Goal: Task Accomplishment & Management: Complete application form

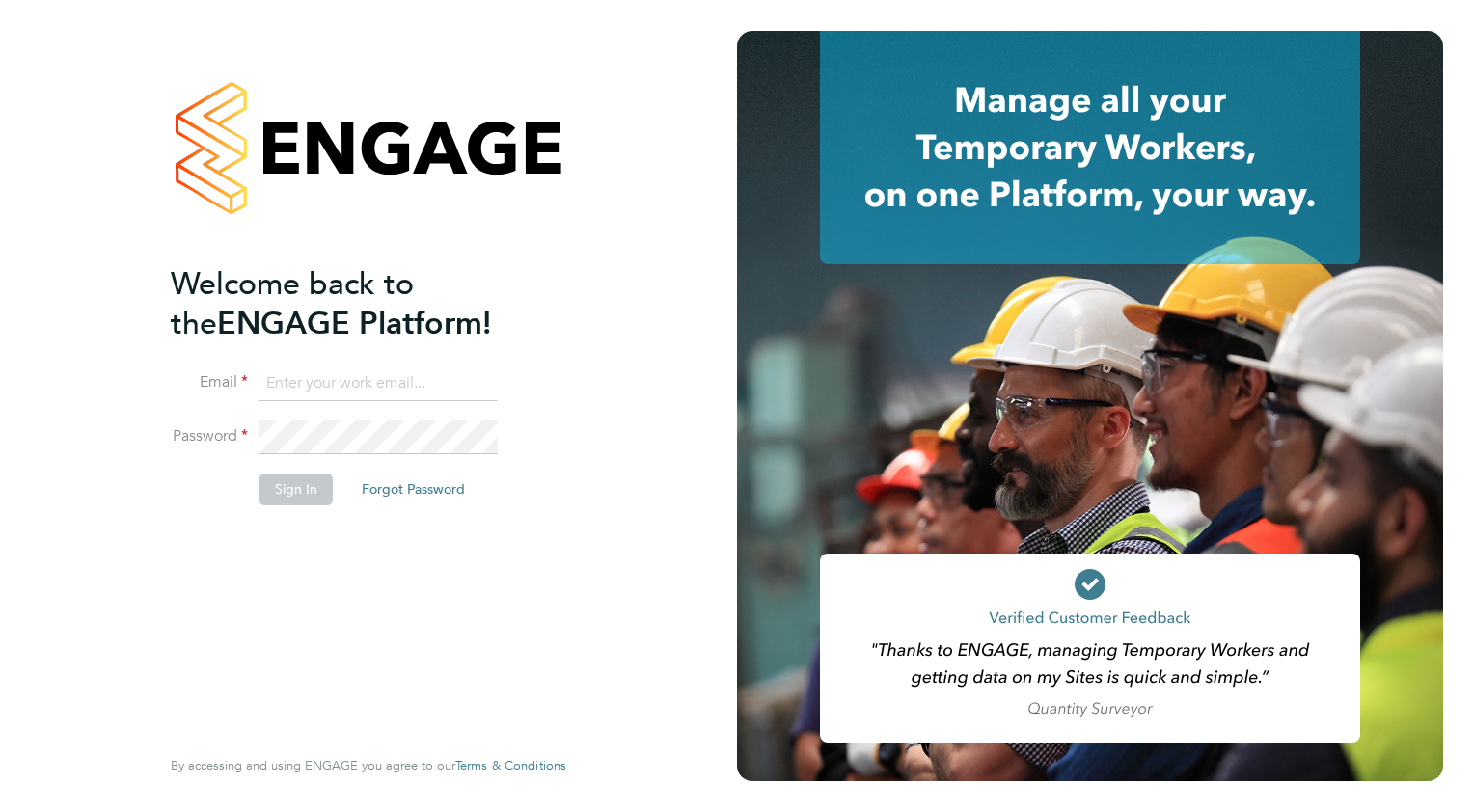
click at [359, 386] on input at bounding box center [377, 384] width 238 height 35
type input "wates@alliance-msp.co.uk"
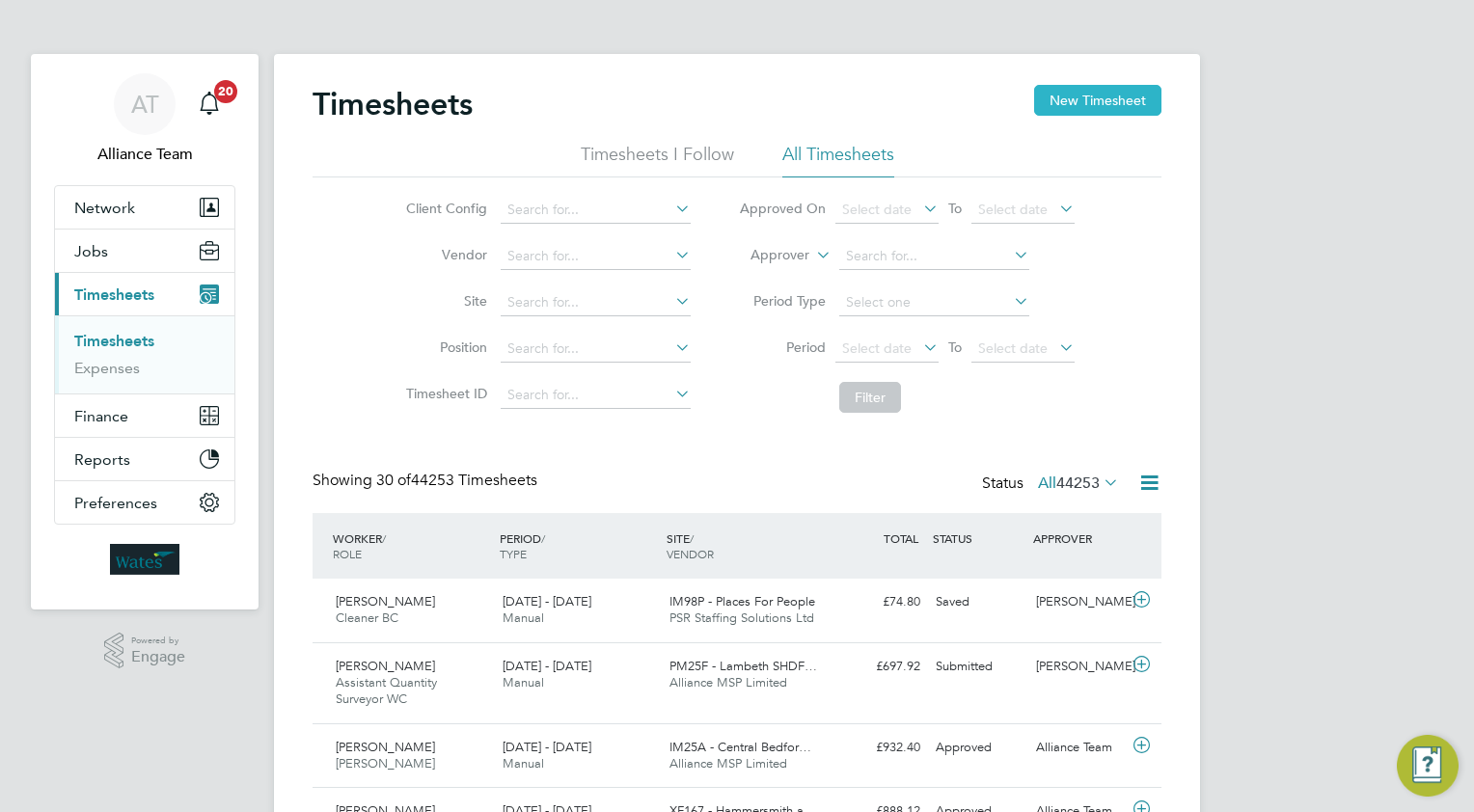
click at [1077, 99] on button "New Timesheet" at bounding box center [1097, 100] width 127 height 31
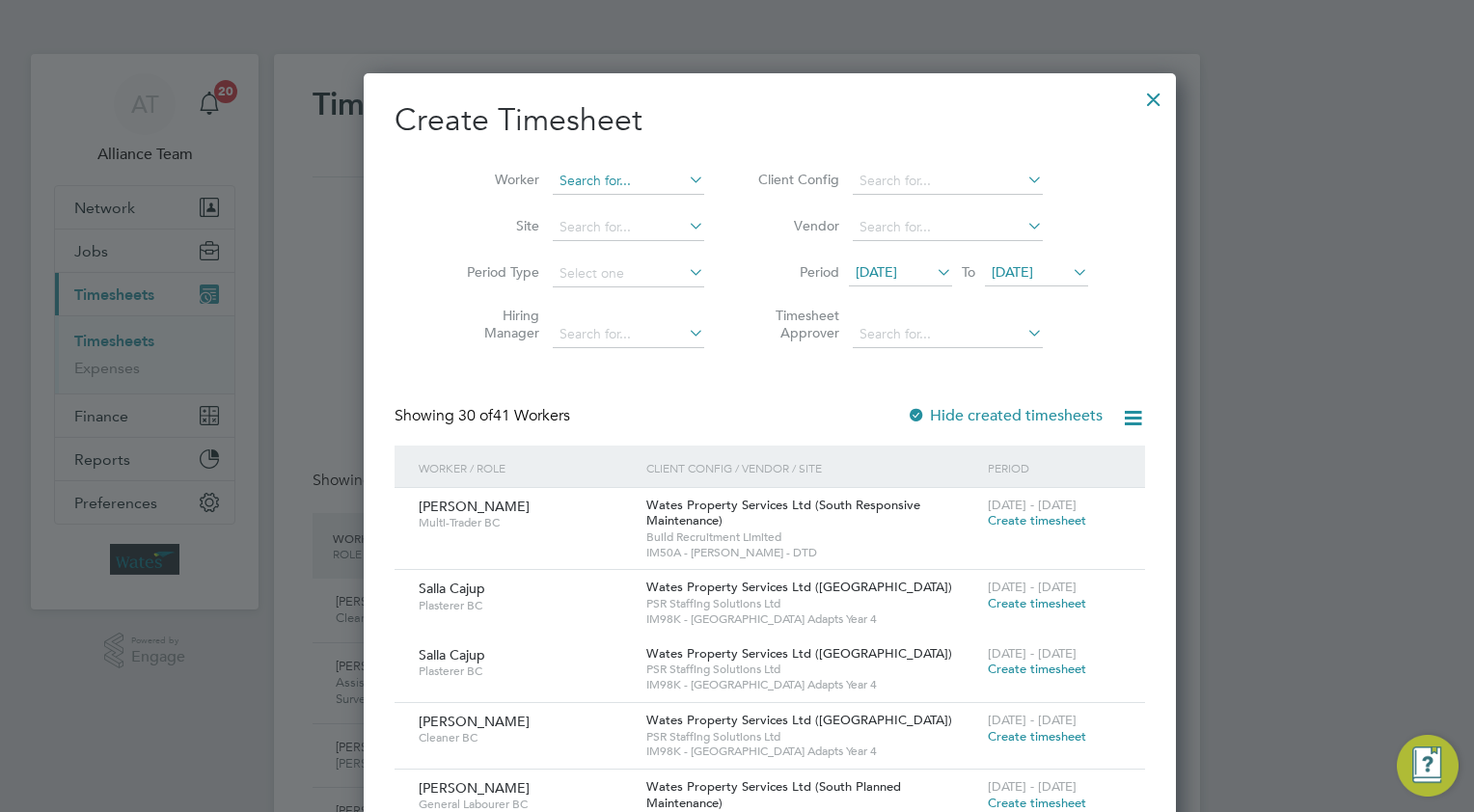
click at [552, 182] on input at bounding box center [628, 181] width 151 height 27
click at [597, 216] on li "Abiol a Folarin" at bounding box center [595, 207] width 152 height 26
type input "[PERSON_NAME]"
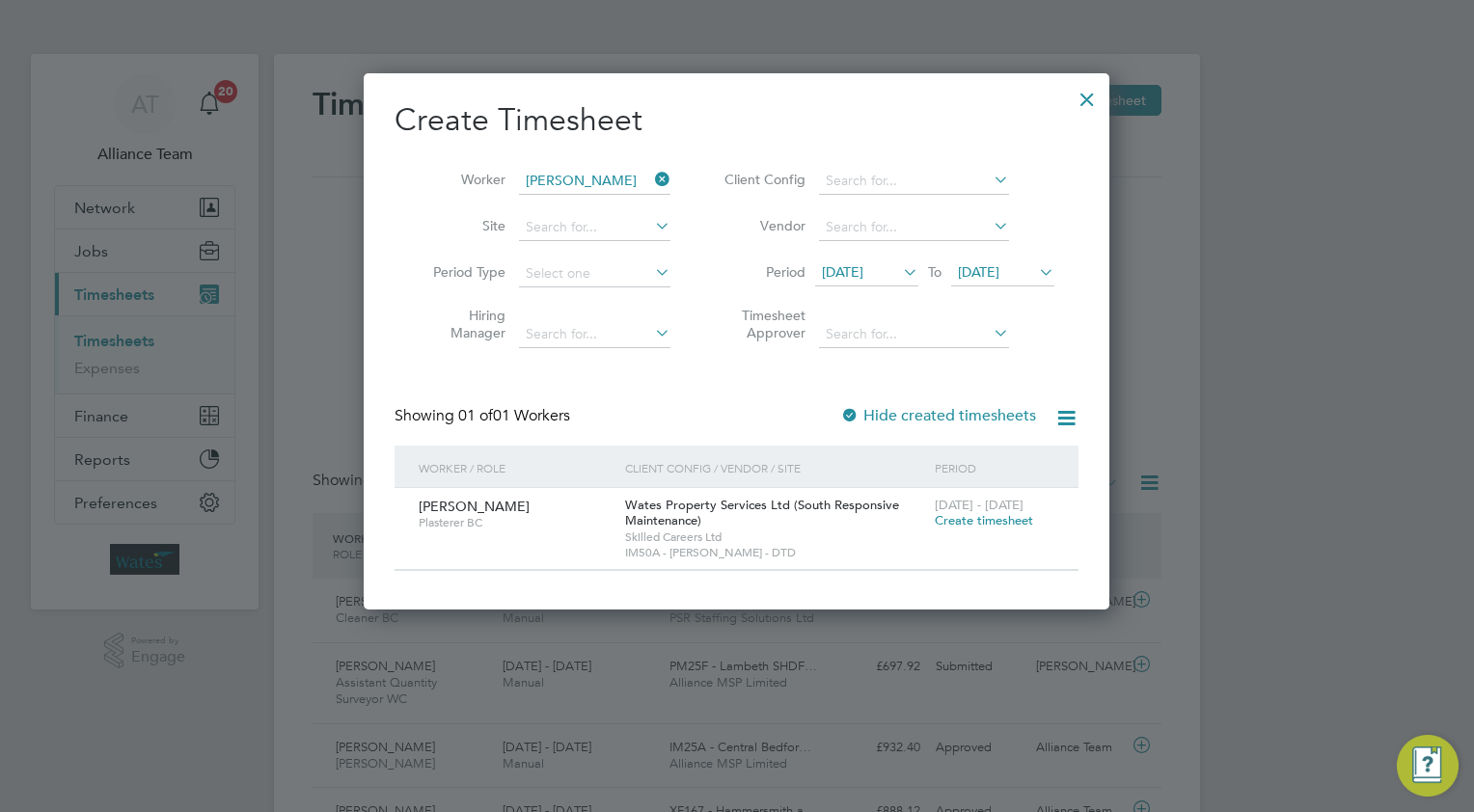
click at [966, 520] on span "Create timesheet" at bounding box center [983, 520] width 98 height 16
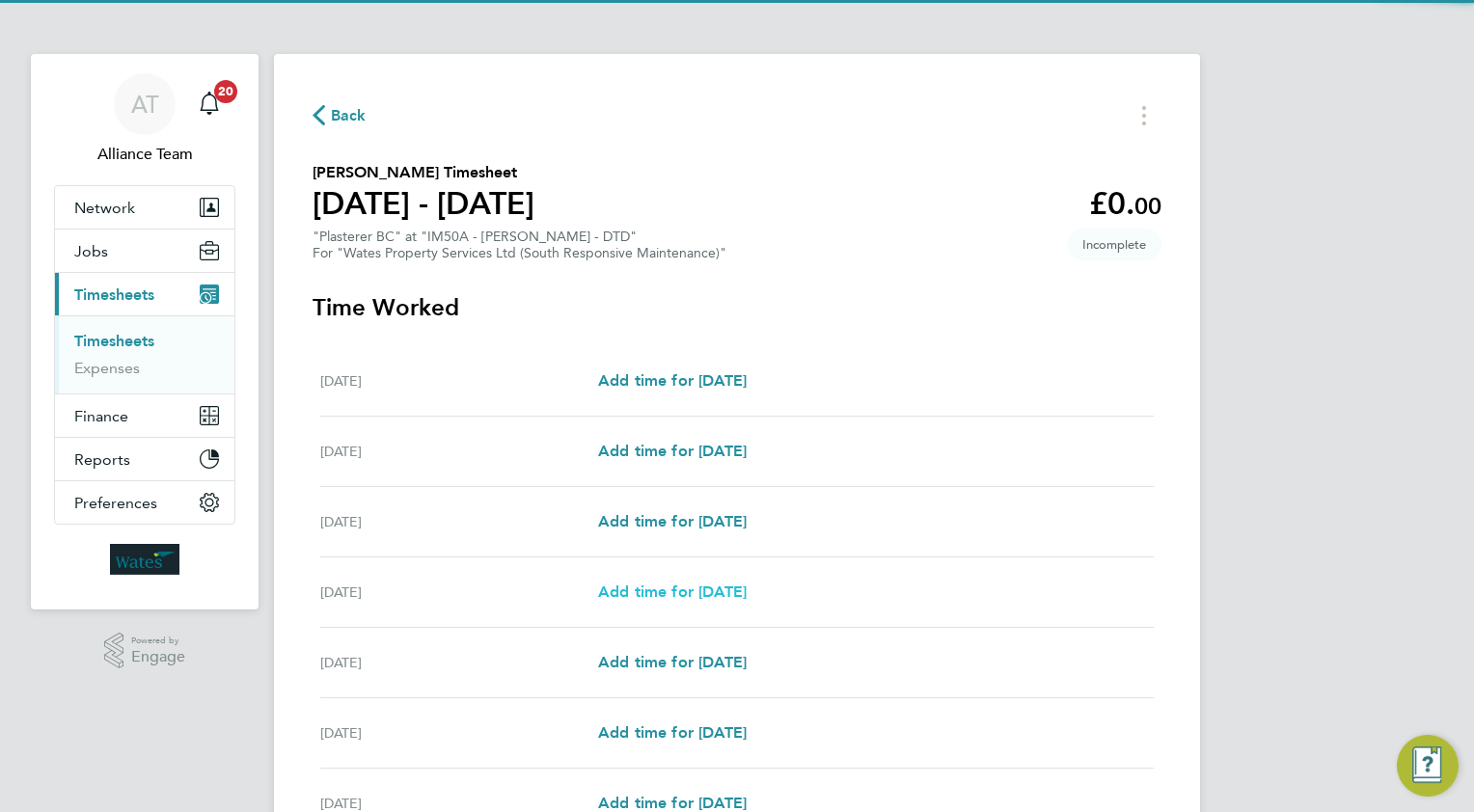
click at [705, 594] on span "Add time for [DATE]" at bounding box center [671, 591] width 148 height 18
select select "30"
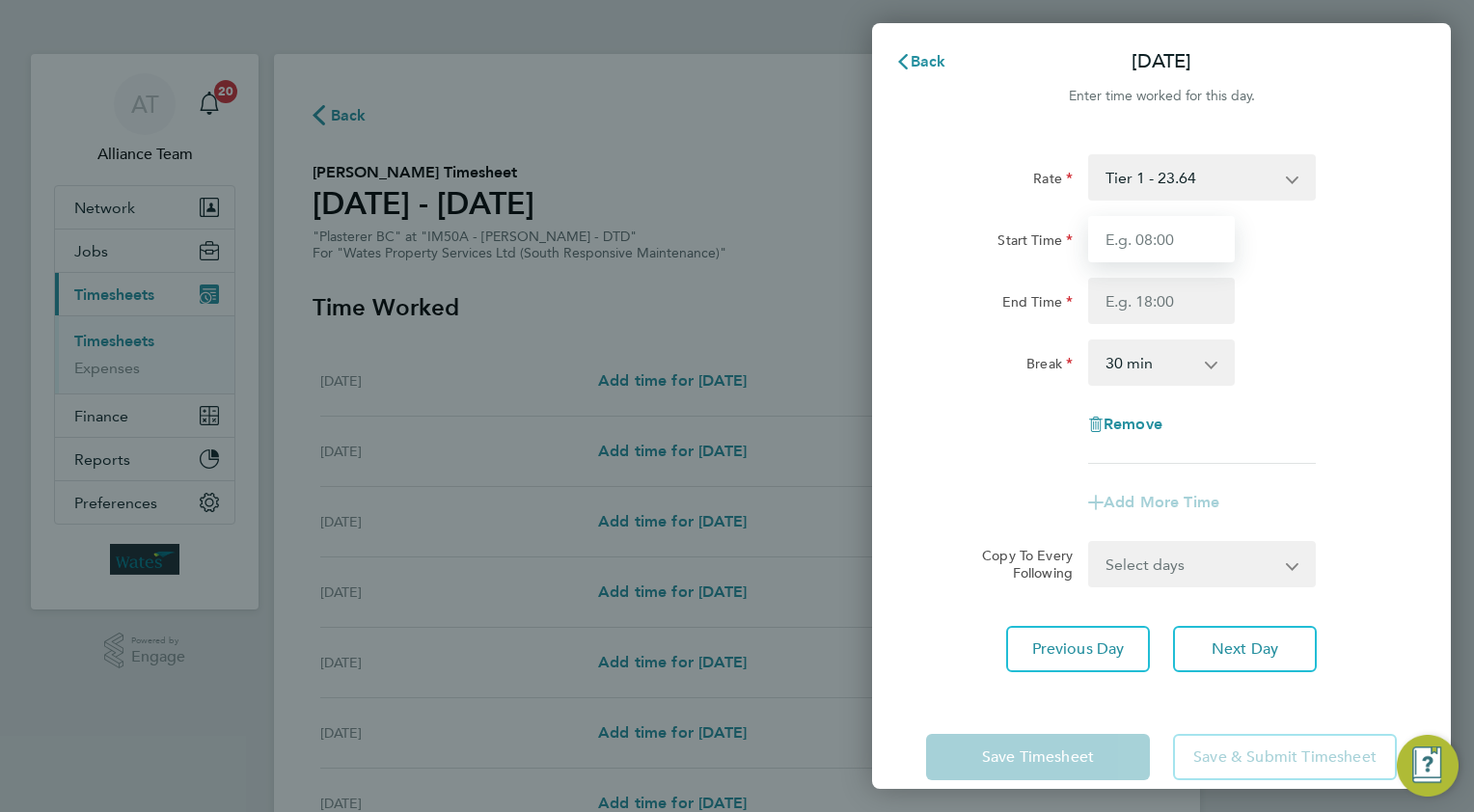
click at [1167, 224] on input "Start Time" at bounding box center [1161, 240] width 147 height 47
type input "08.0"
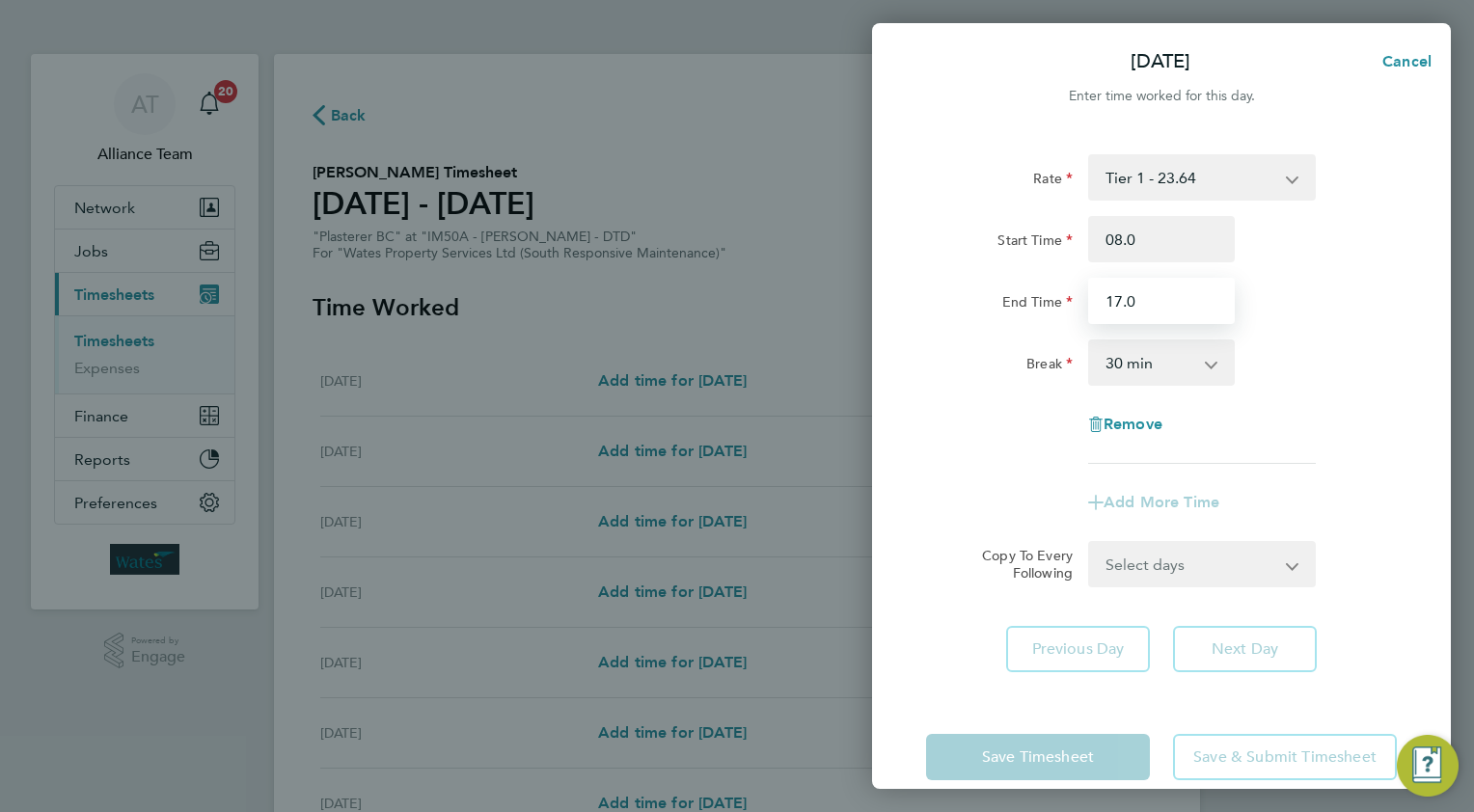
type input "17.0"
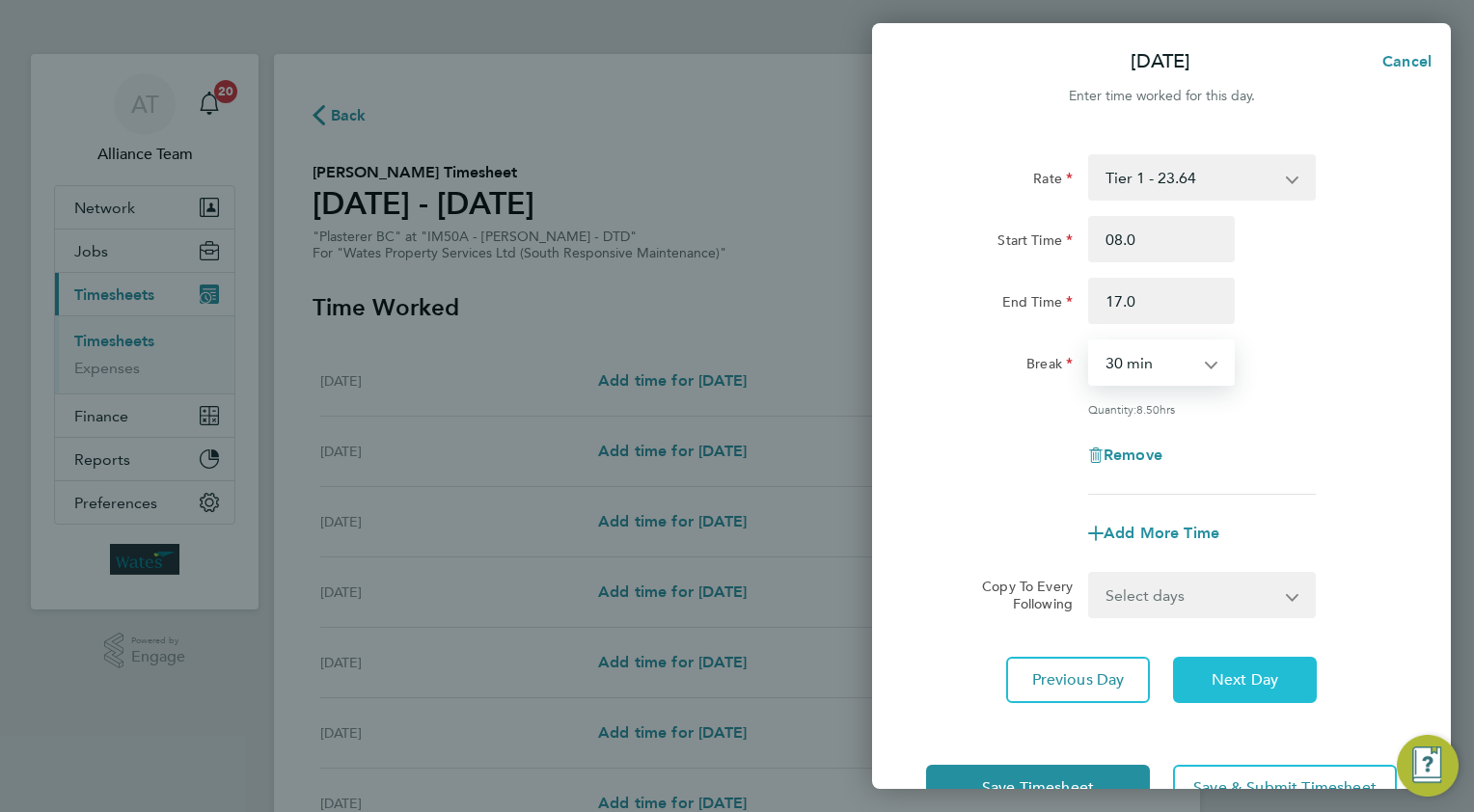
click at [1235, 678] on span "Next Day" at bounding box center [1244, 680] width 67 height 19
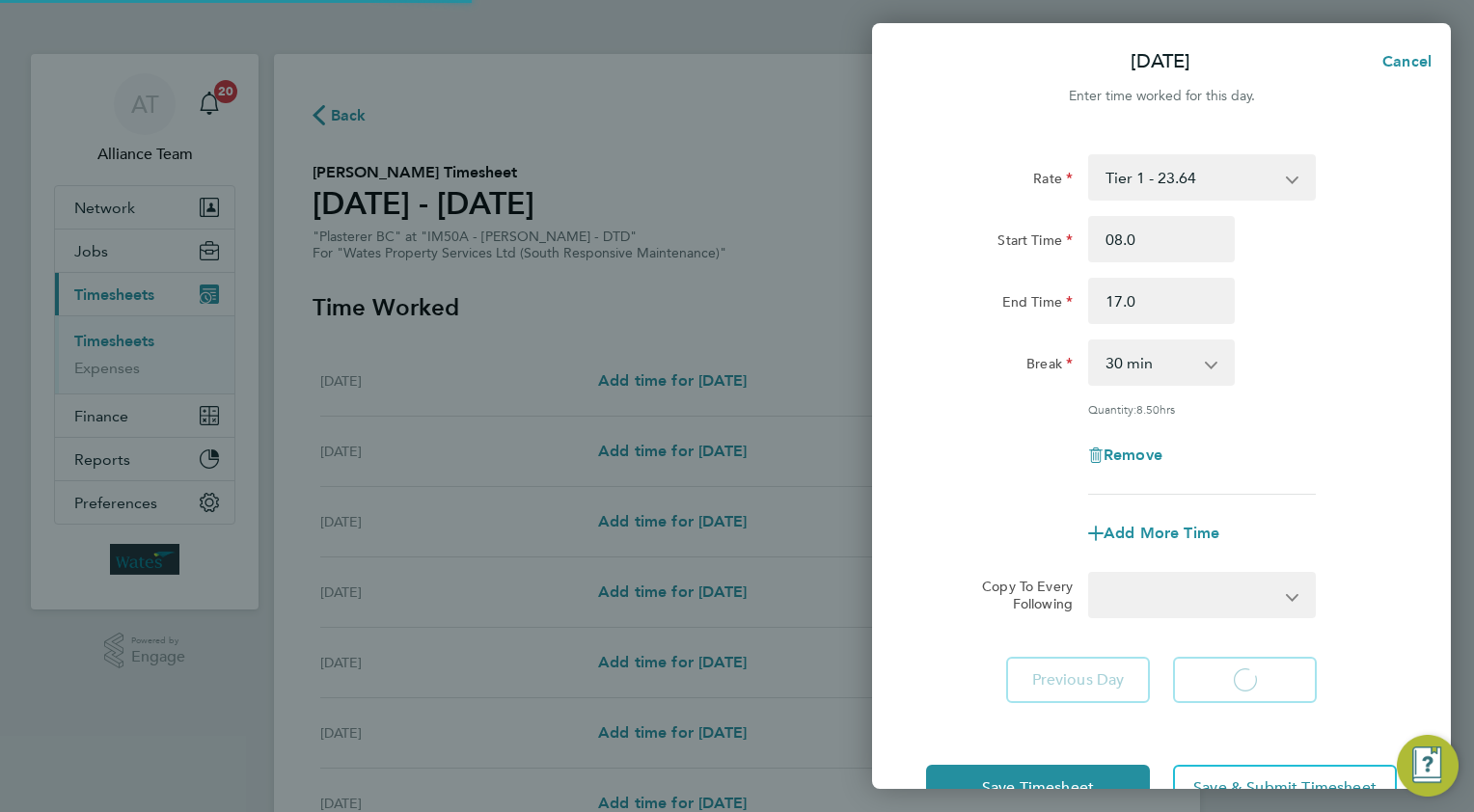
select select "30"
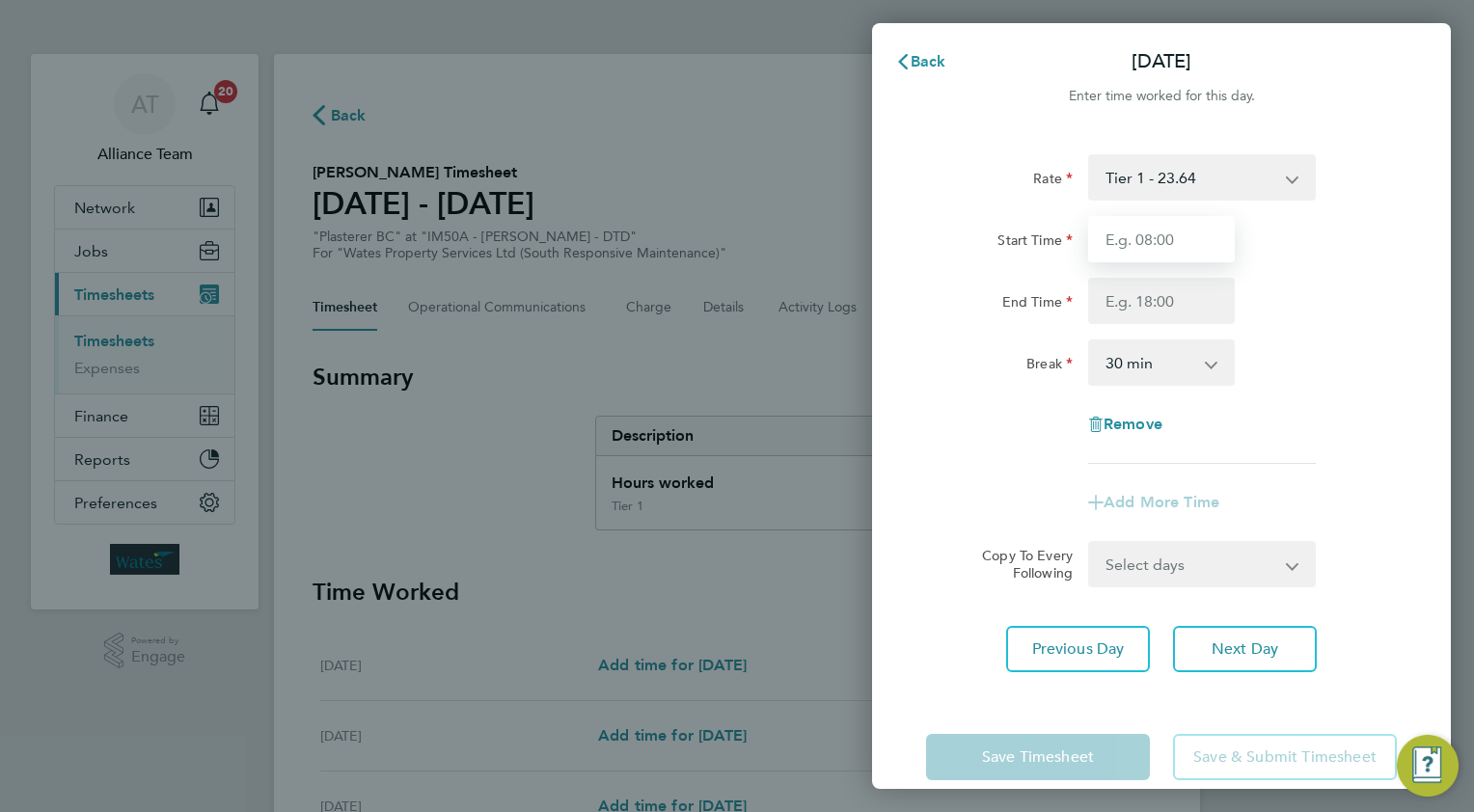
click at [1164, 236] on input "Start Time" at bounding box center [1161, 240] width 147 height 47
type input "08.0"
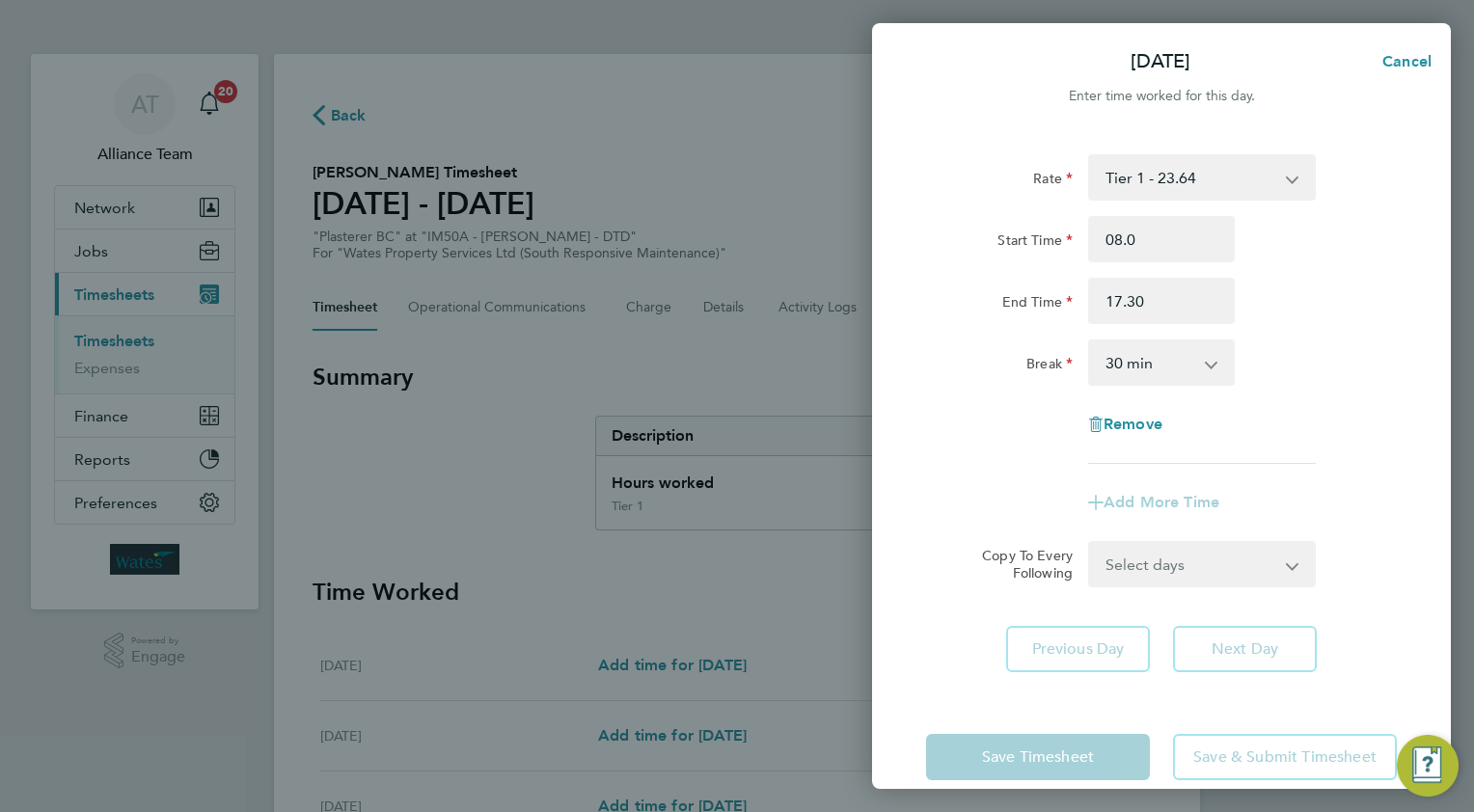
type input "17:30"
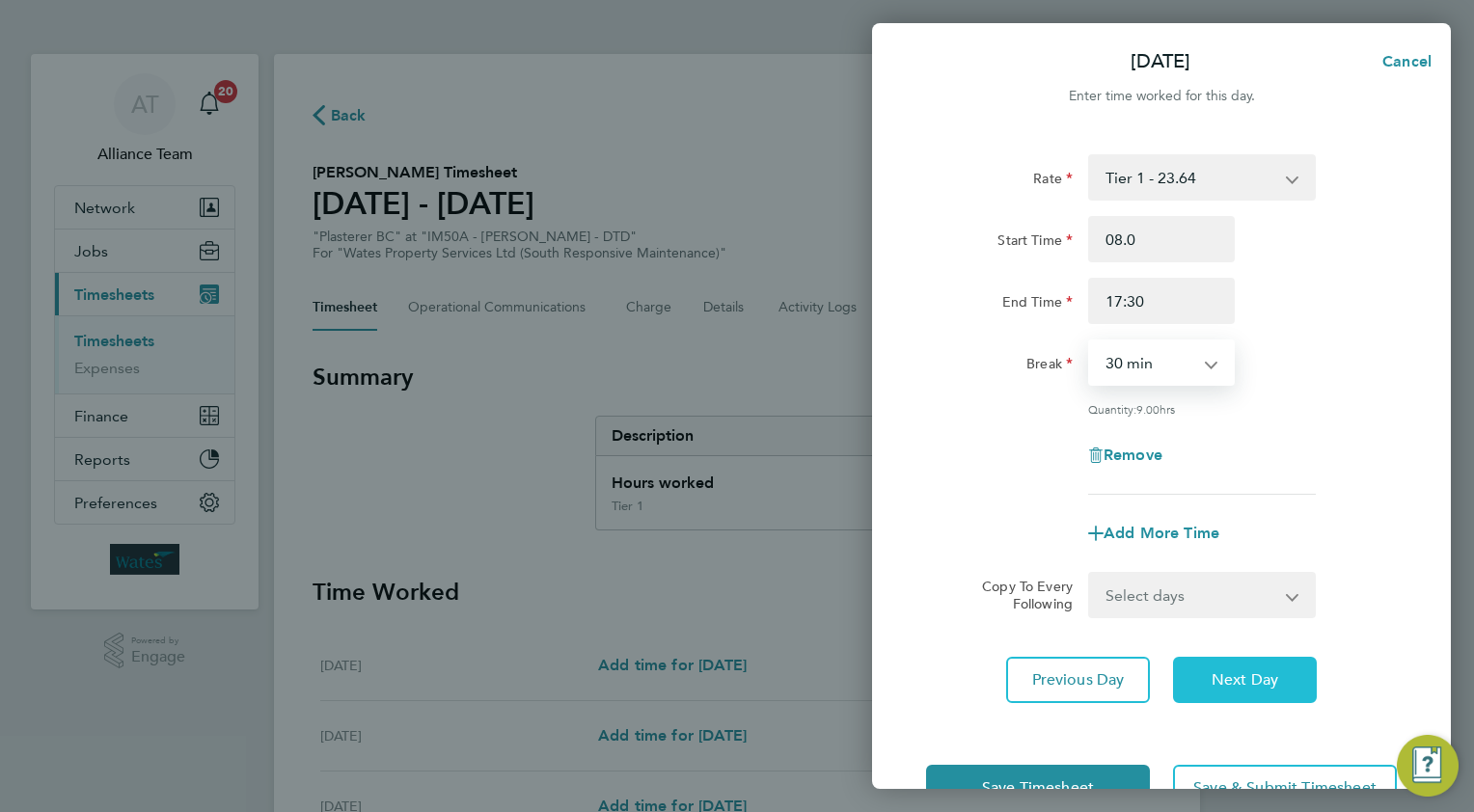
click at [1220, 666] on button "Next Day" at bounding box center [1245, 680] width 144 height 47
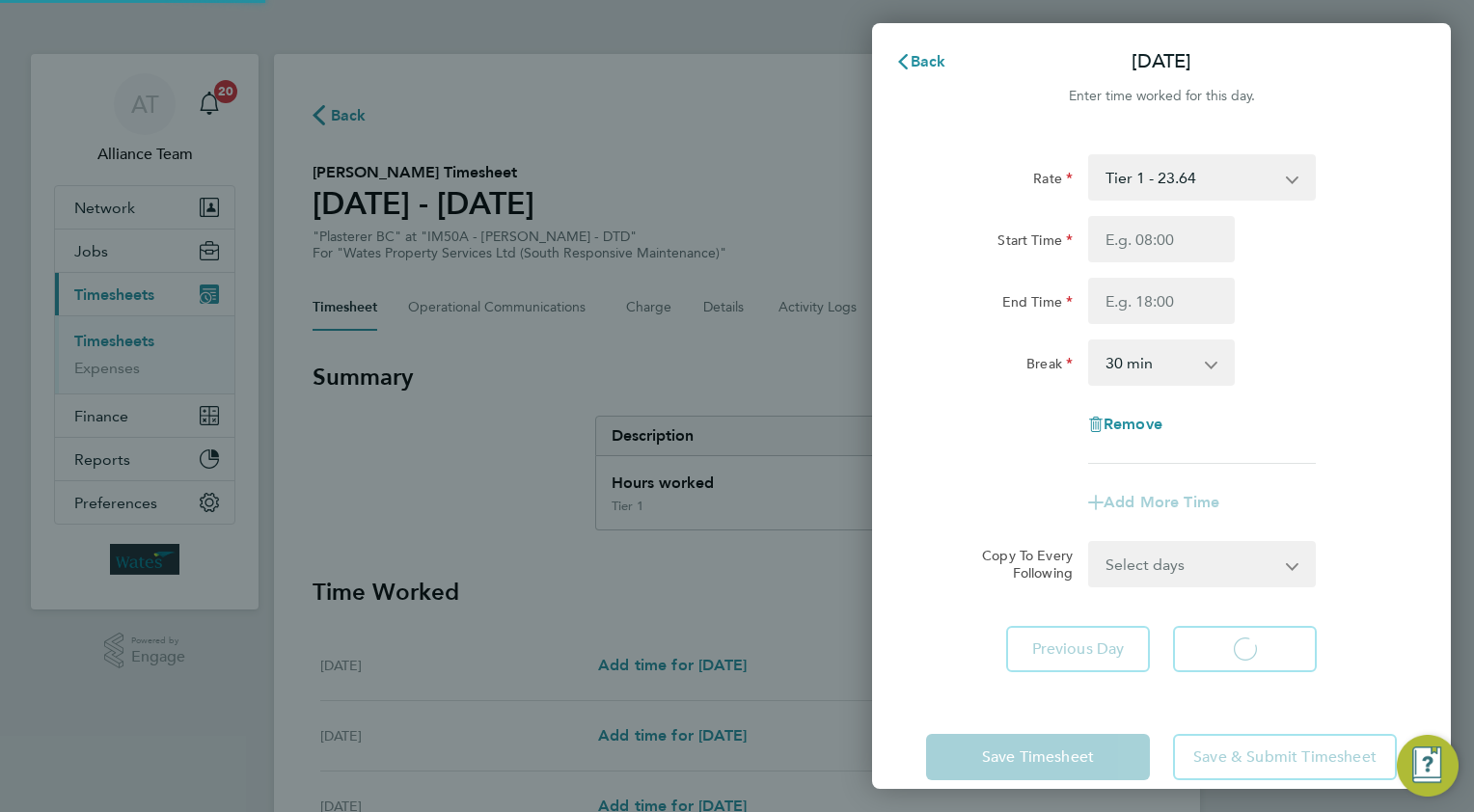
select select "30"
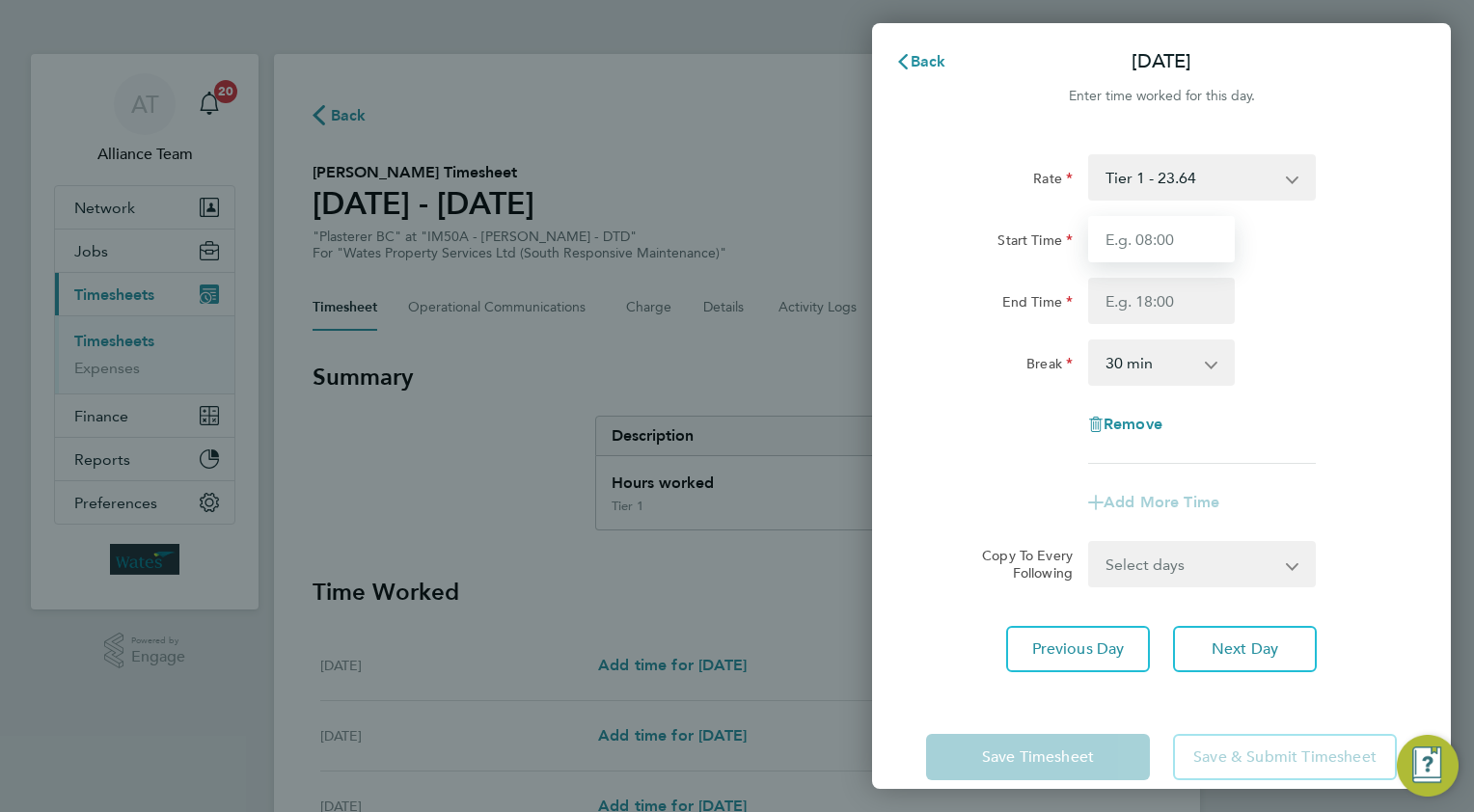
click at [1124, 226] on input "Start Time" at bounding box center [1161, 240] width 147 height 47
type input "08.0"
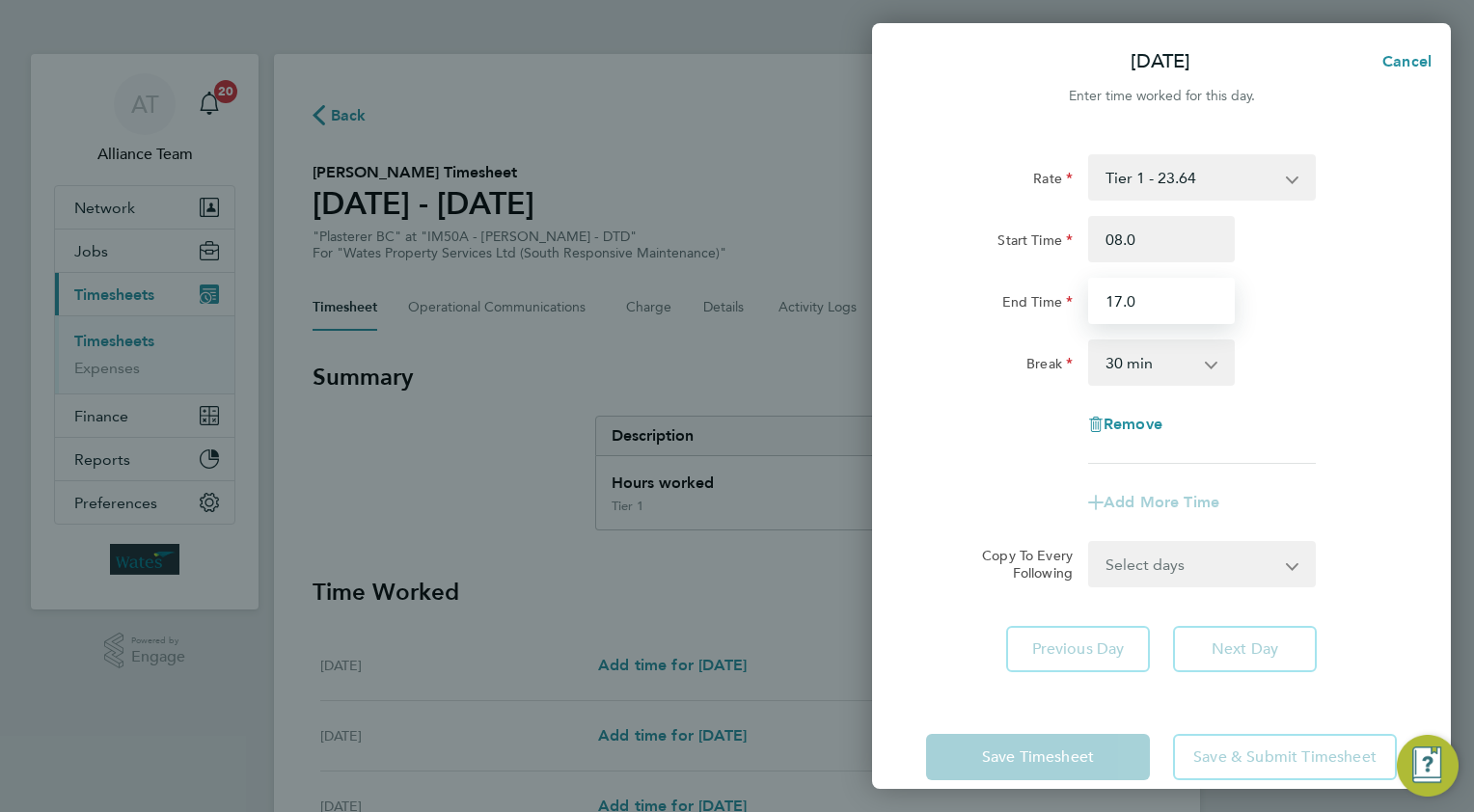
type input "17.0"
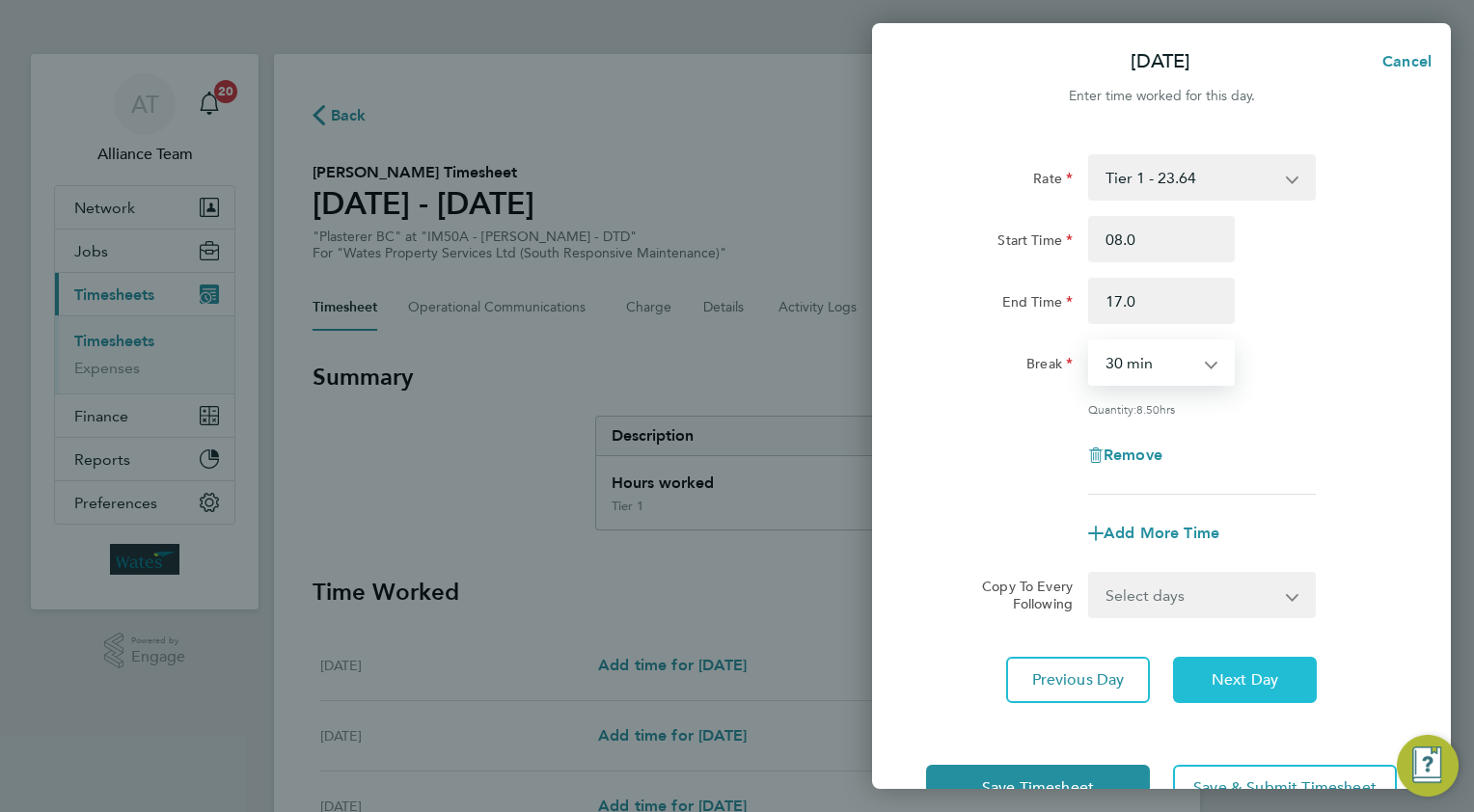
click at [1236, 675] on span "Next Day" at bounding box center [1244, 680] width 67 height 19
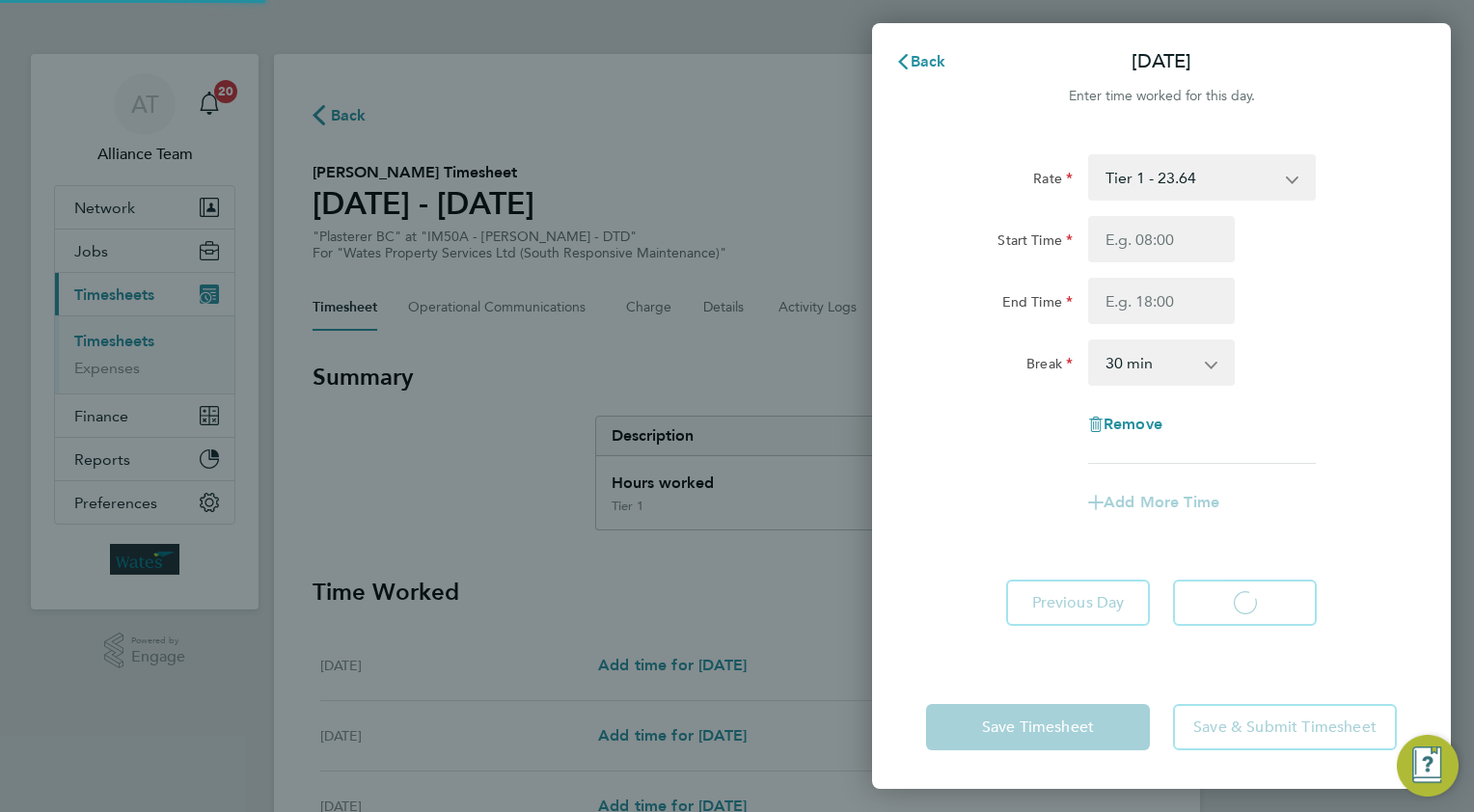
select select "30"
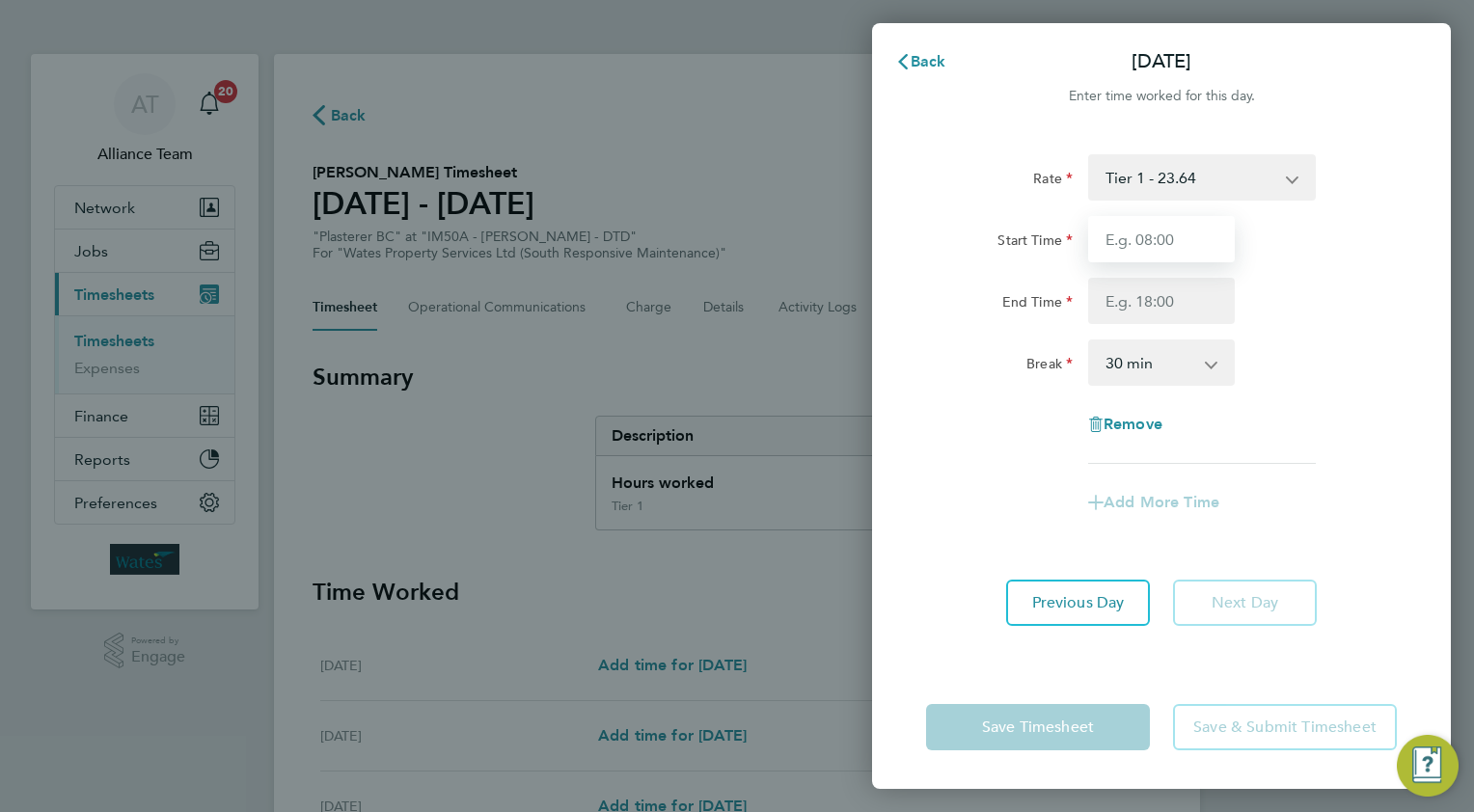
click at [1147, 230] on input "Start Time" at bounding box center [1161, 240] width 147 height 47
type input "08.0"
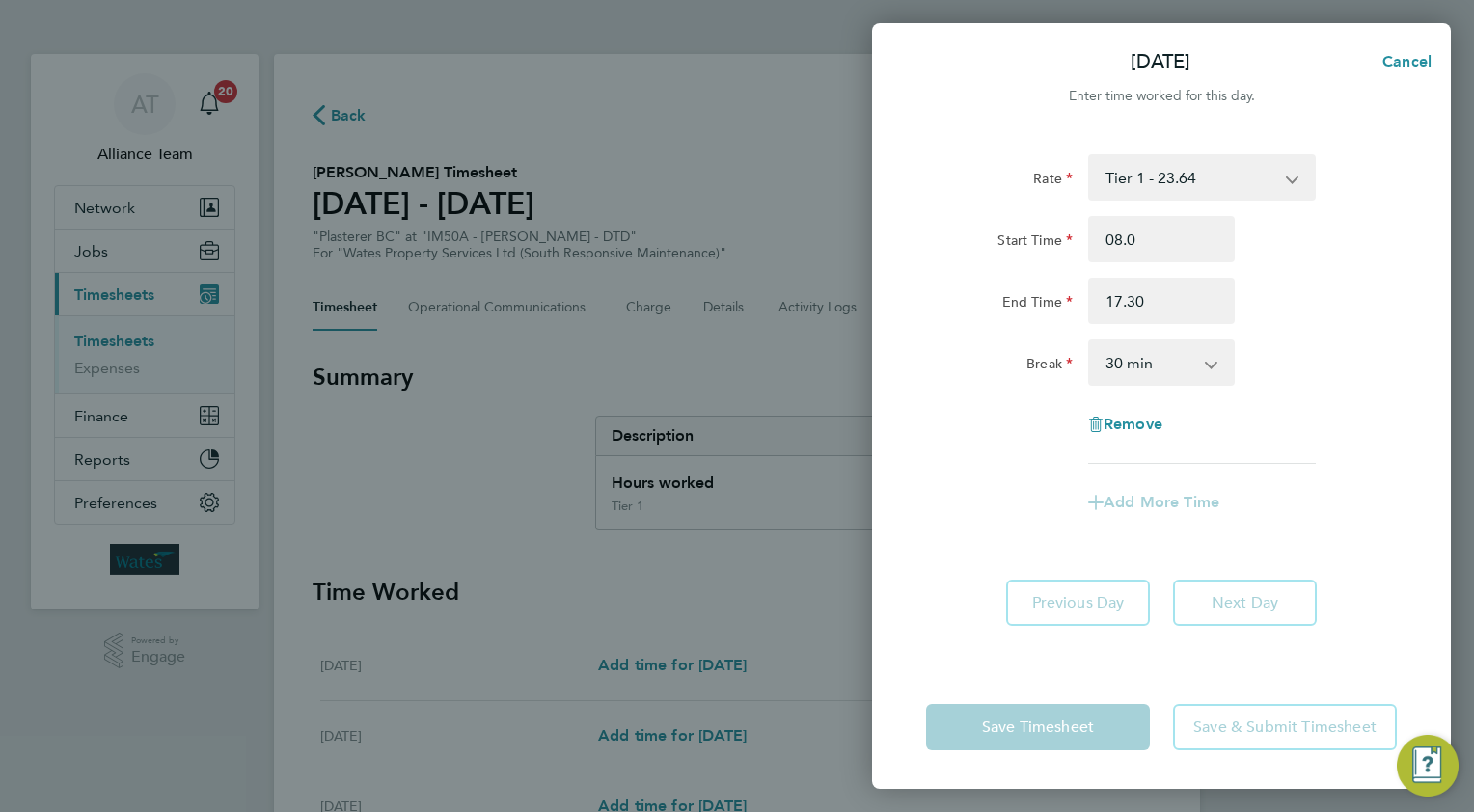
type input "17:30"
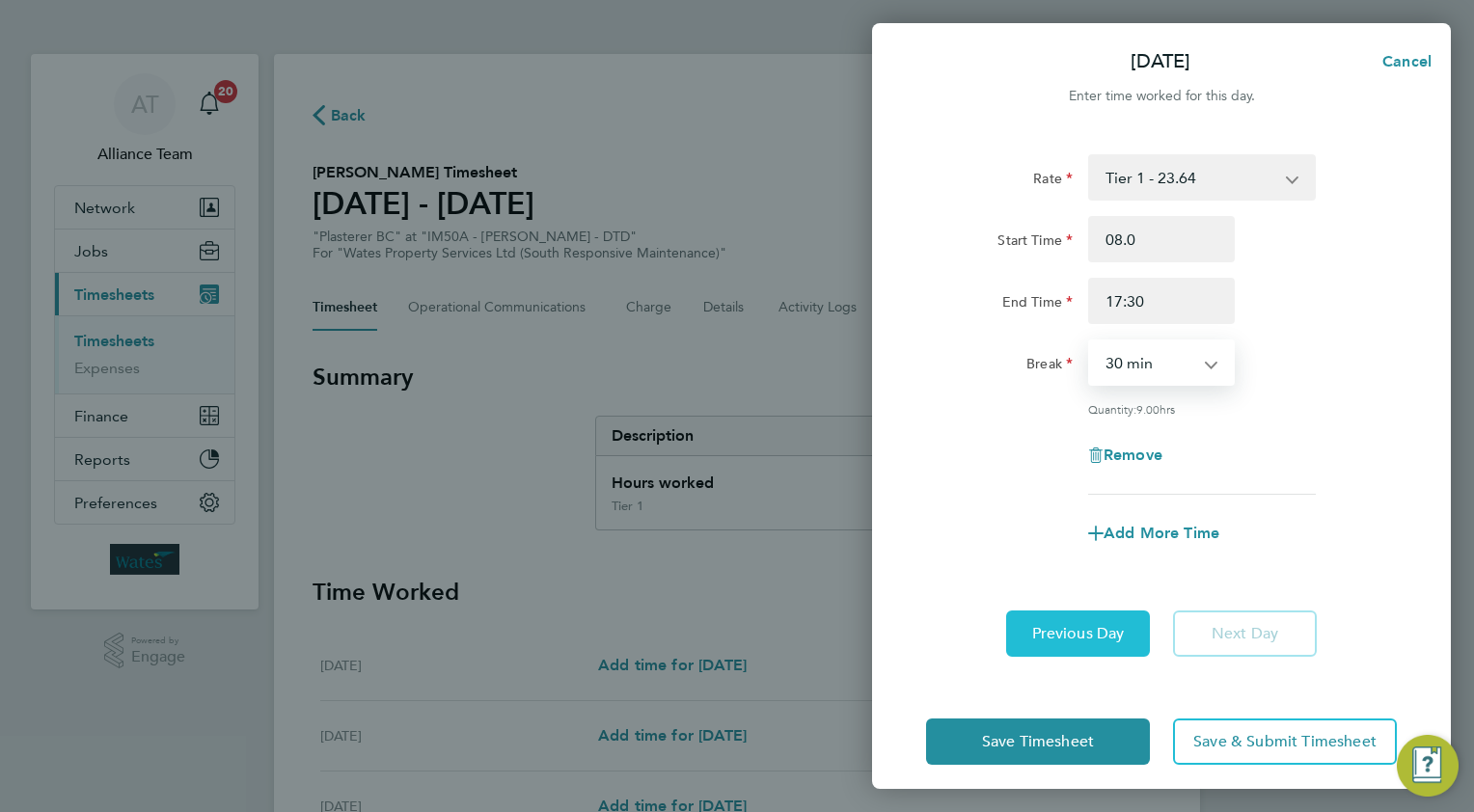
click at [1092, 636] on span "Previous Day" at bounding box center [1077, 633] width 92 height 19
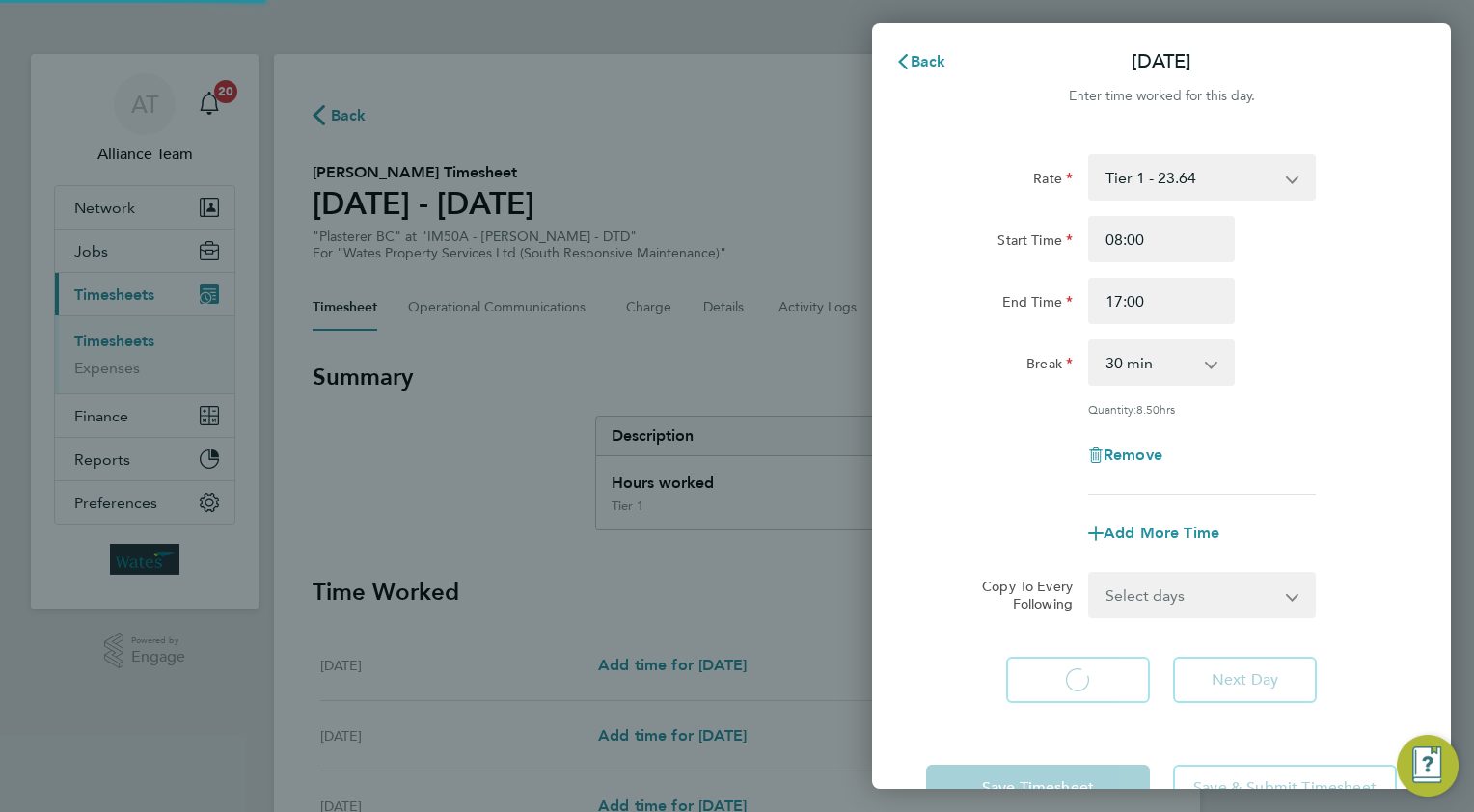
select select "30"
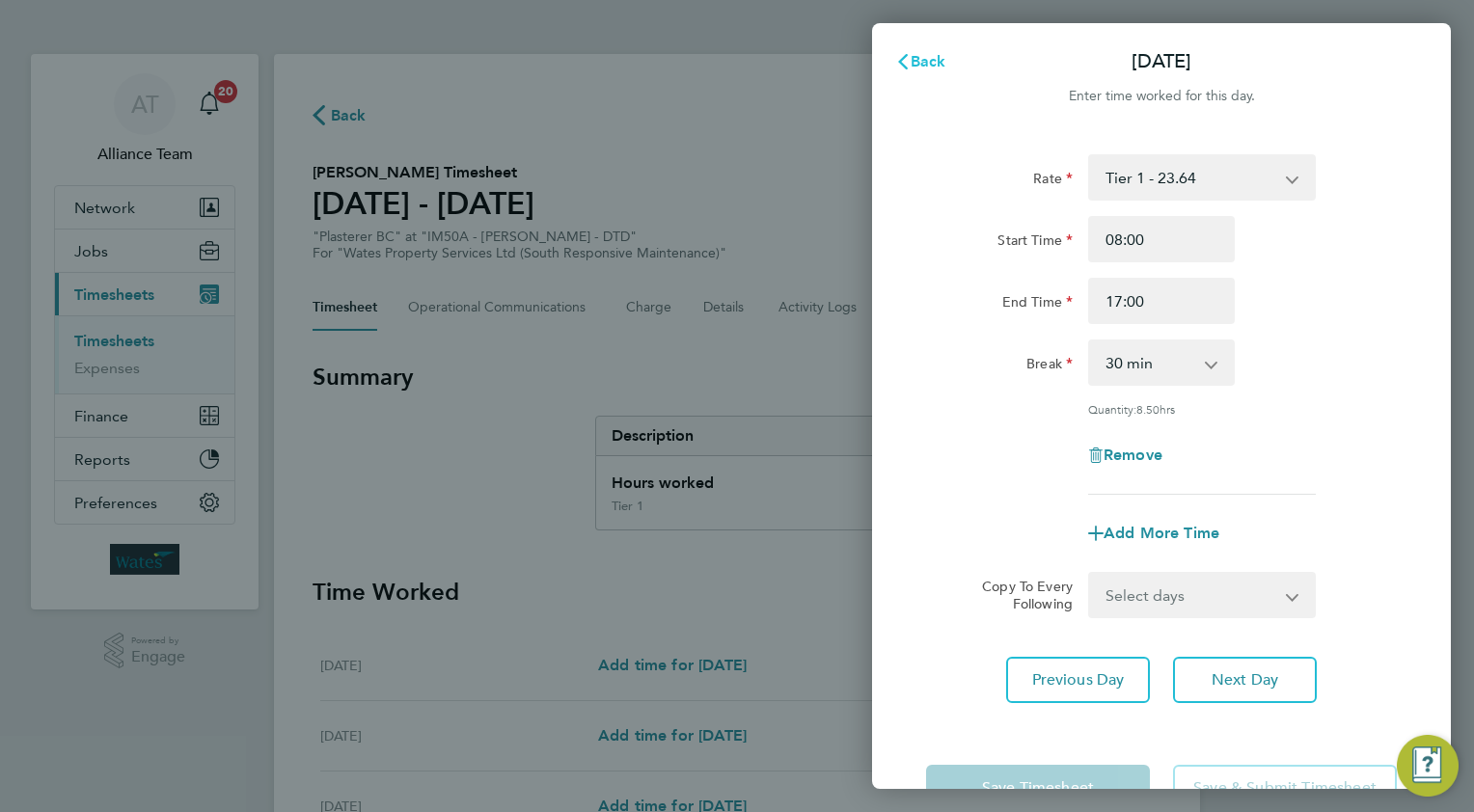
click at [917, 59] on span "Back" at bounding box center [928, 61] width 36 height 18
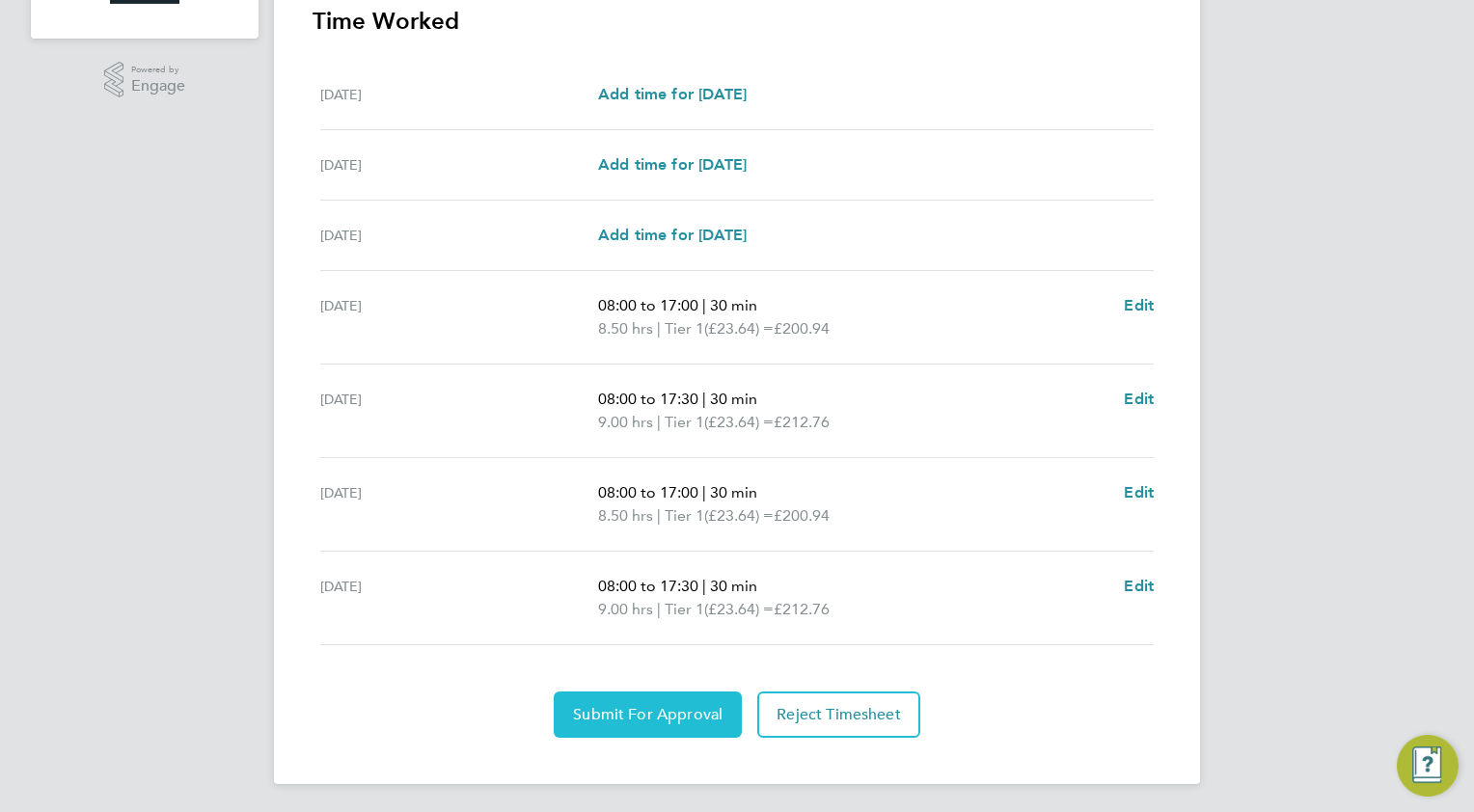
click at [598, 718] on span "Submit For Approval" at bounding box center [647, 715] width 149 height 19
click at [676, 712] on span "Approve Timesheet" at bounding box center [647, 715] width 142 height 19
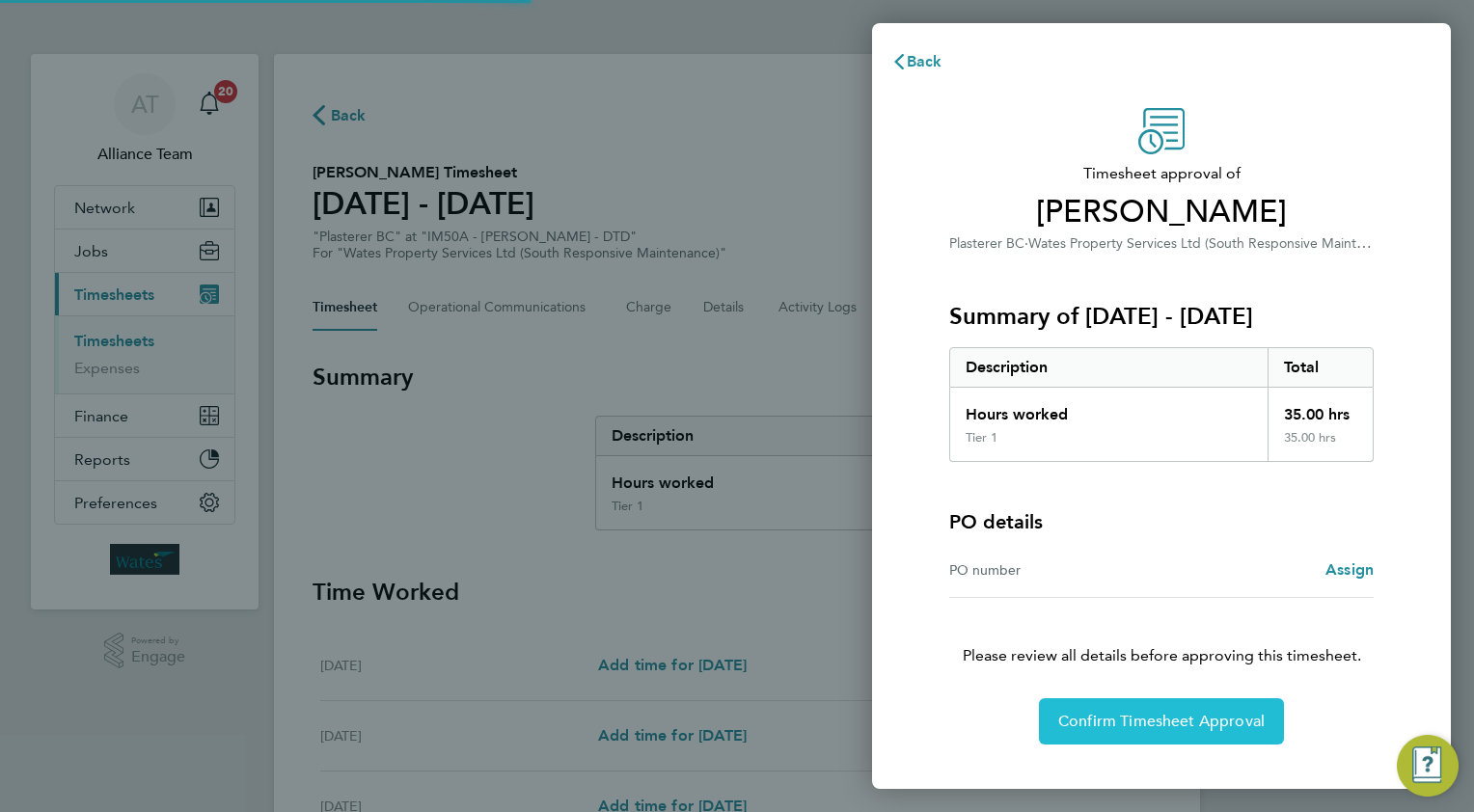
click at [1096, 716] on span "Confirm Timesheet Approval" at bounding box center [1161, 721] width 207 height 19
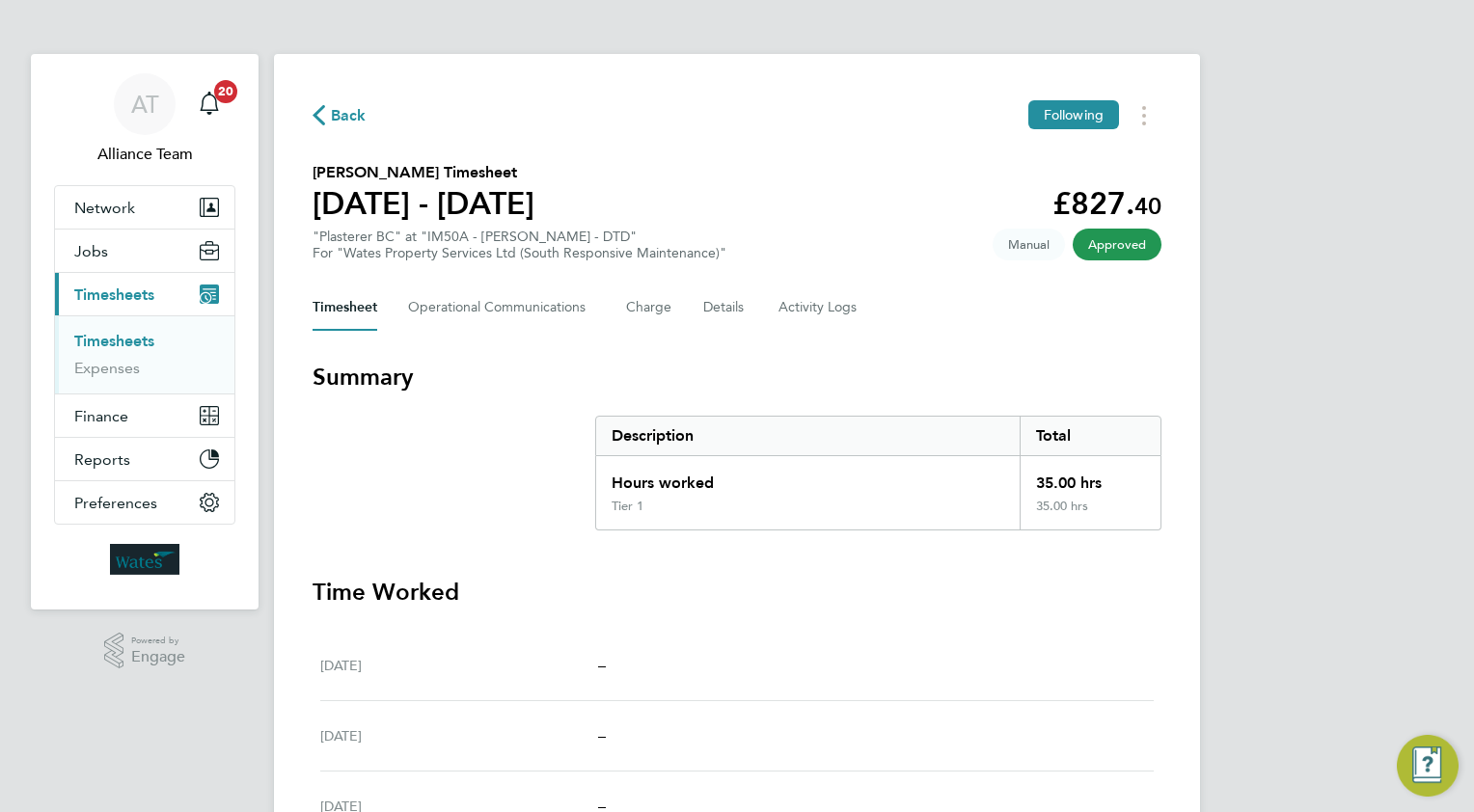
click at [344, 115] on span "Back" at bounding box center [348, 115] width 36 height 23
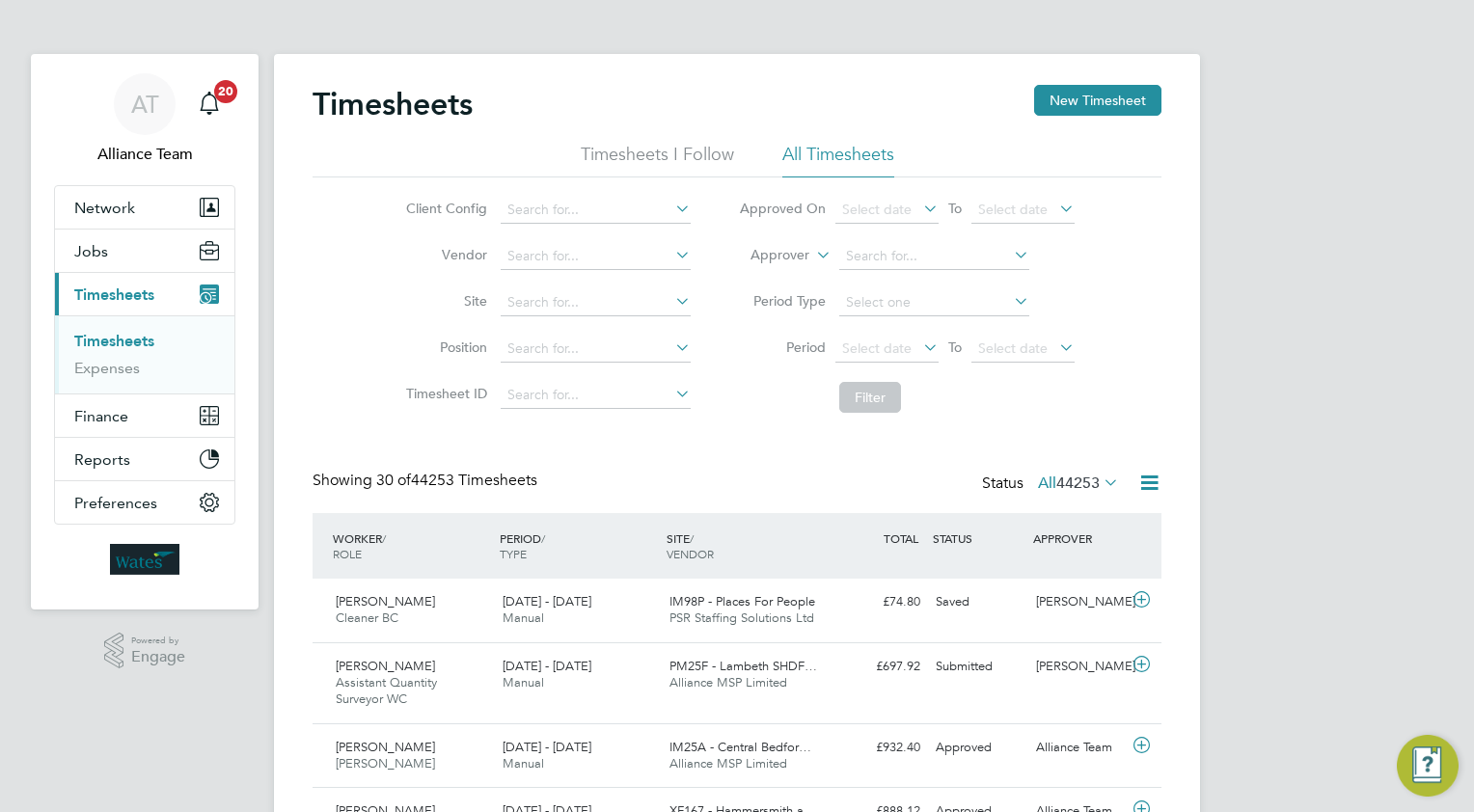
click at [1089, 103] on button "New Timesheet" at bounding box center [1097, 100] width 127 height 31
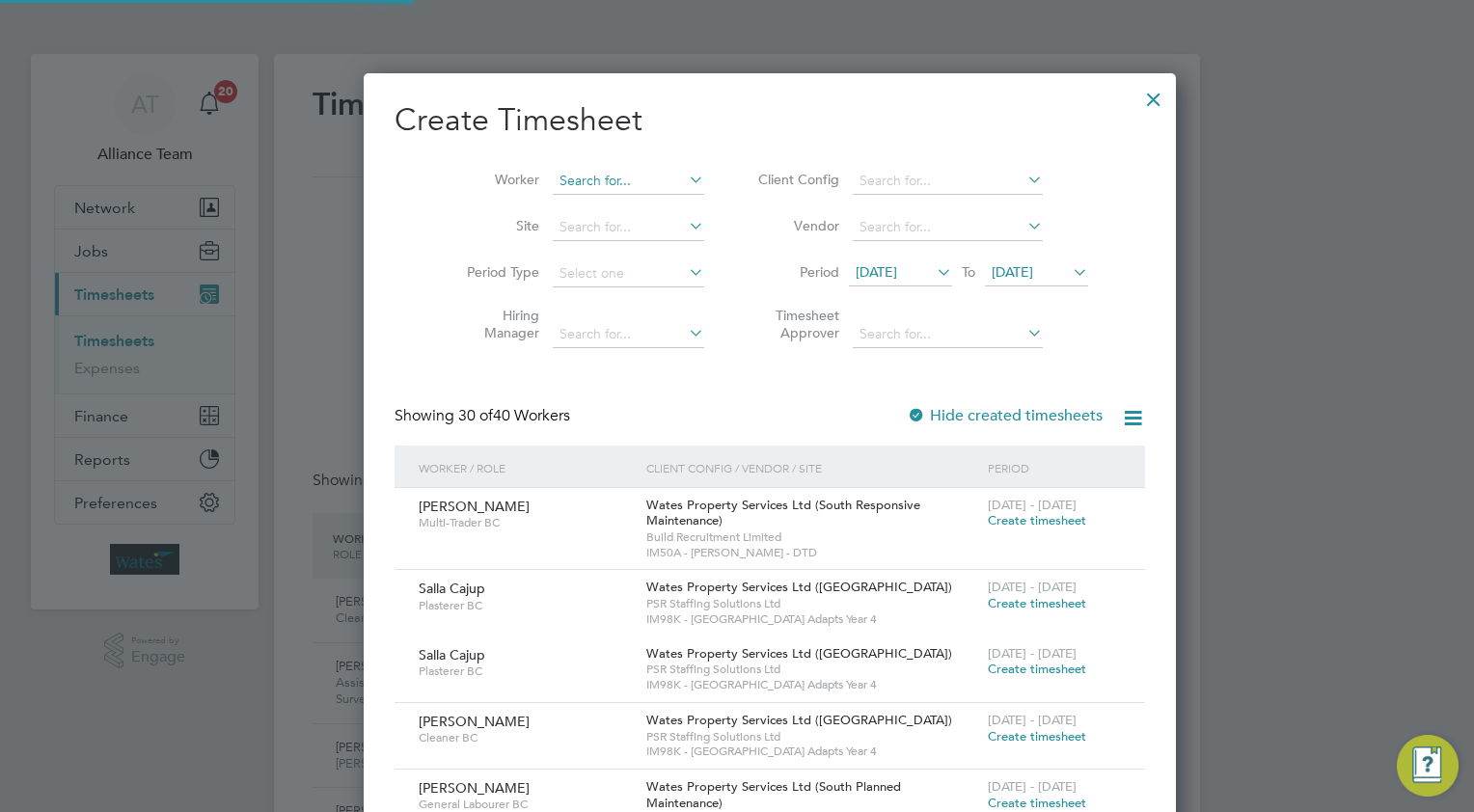
scroll to position [3421, 746]
click at [555, 179] on input at bounding box center [628, 181] width 151 height 27
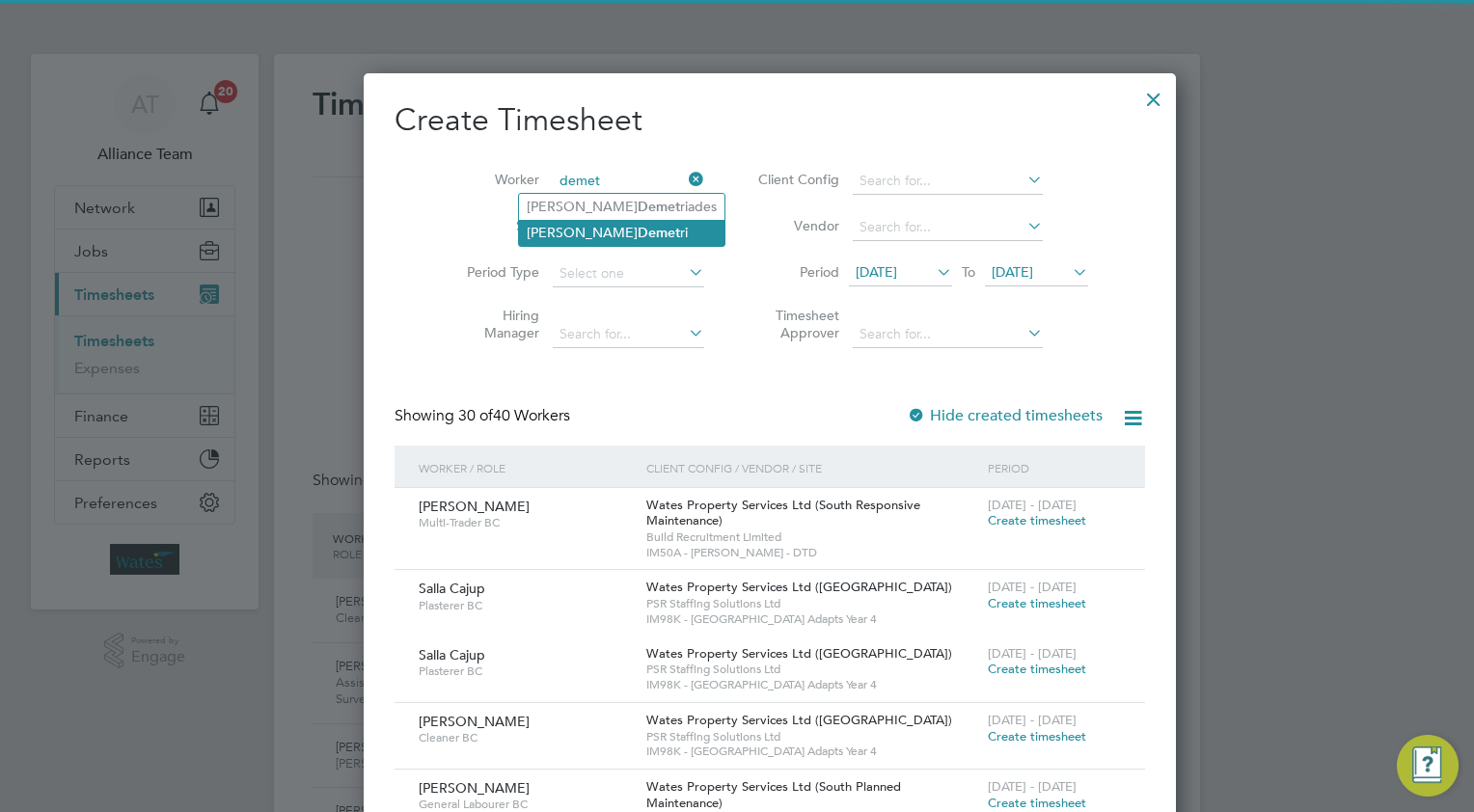
click at [548, 233] on li "[PERSON_NAME] ri" at bounding box center [622, 233] width 206 height 26
type input "[PERSON_NAME]"
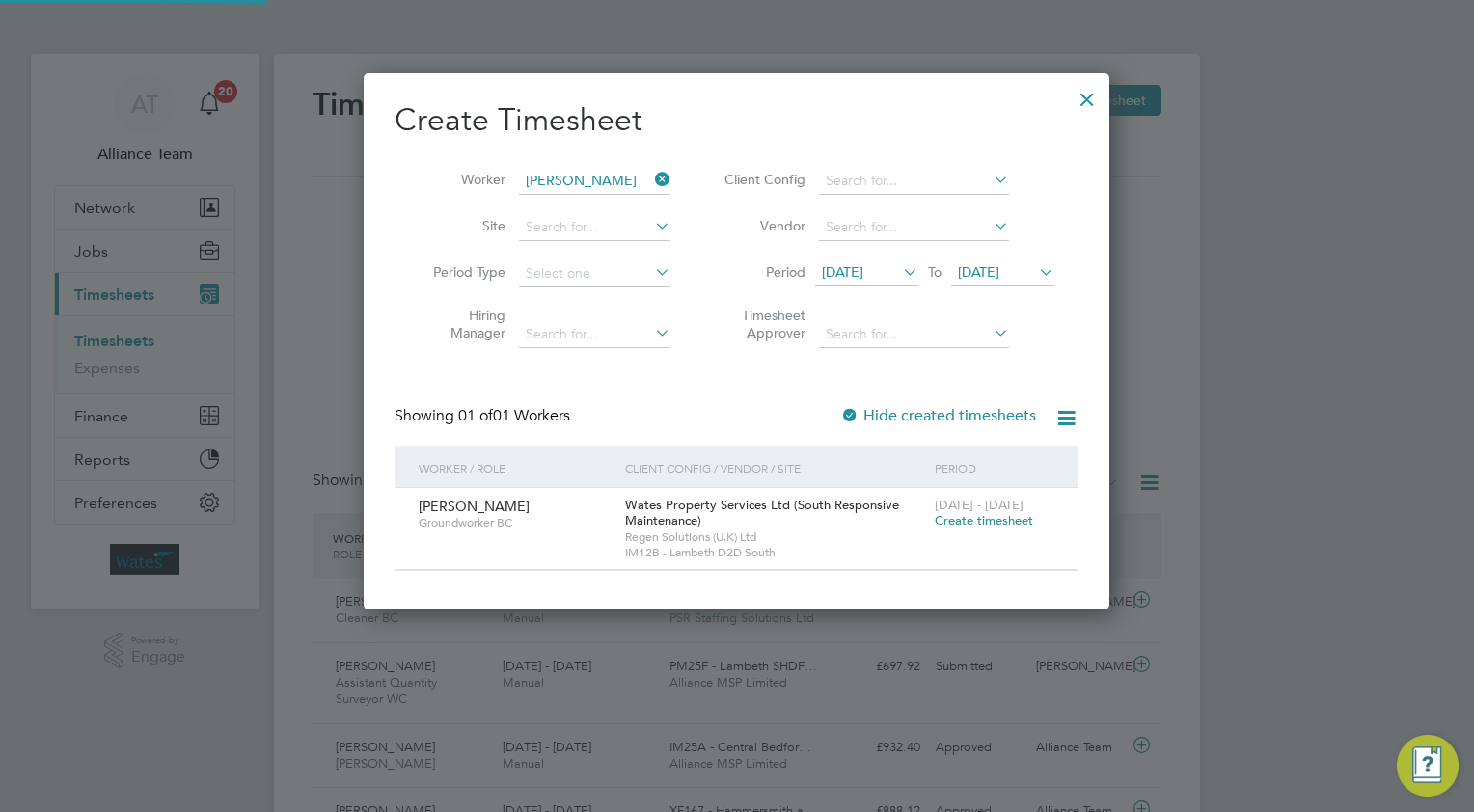
scroll to position [536, 746]
click at [965, 520] on span "Create timesheet" at bounding box center [983, 520] width 98 height 16
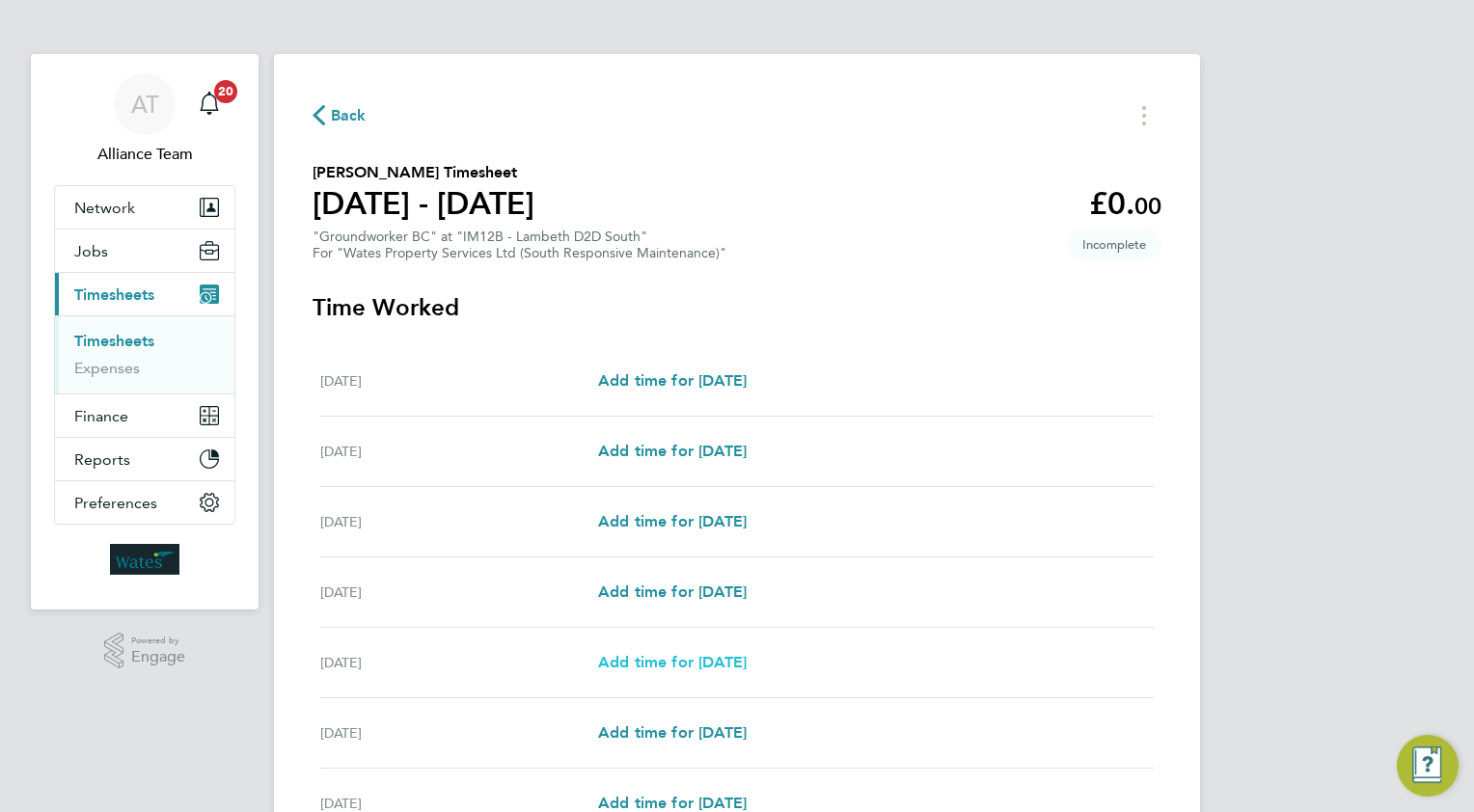
click at [655, 665] on span "Add time for [DATE]" at bounding box center [671, 662] width 148 height 18
select select "30"
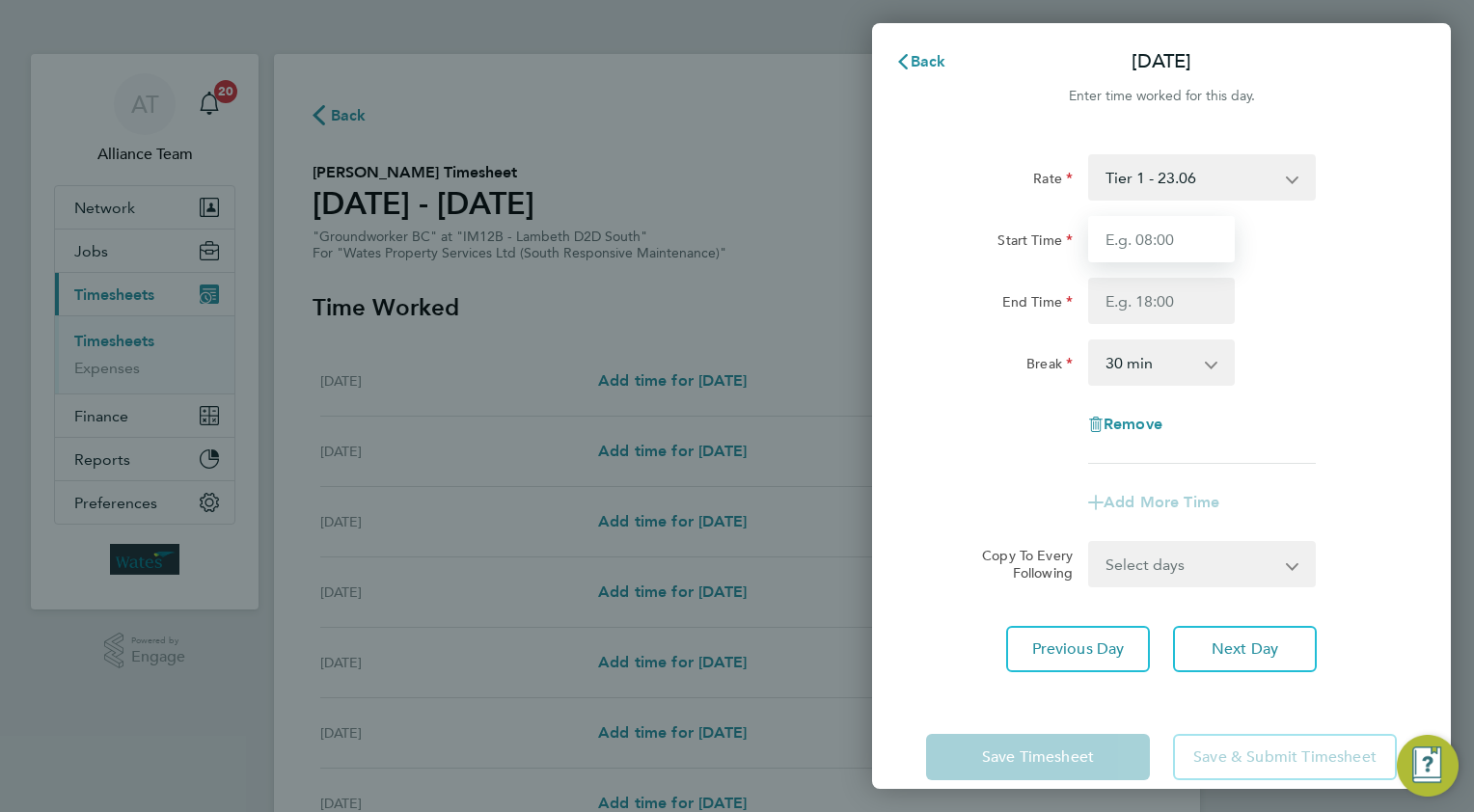
click at [1166, 232] on input "Start Time" at bounding box center [1161, 240] width 147 height 47
type input "08.0"
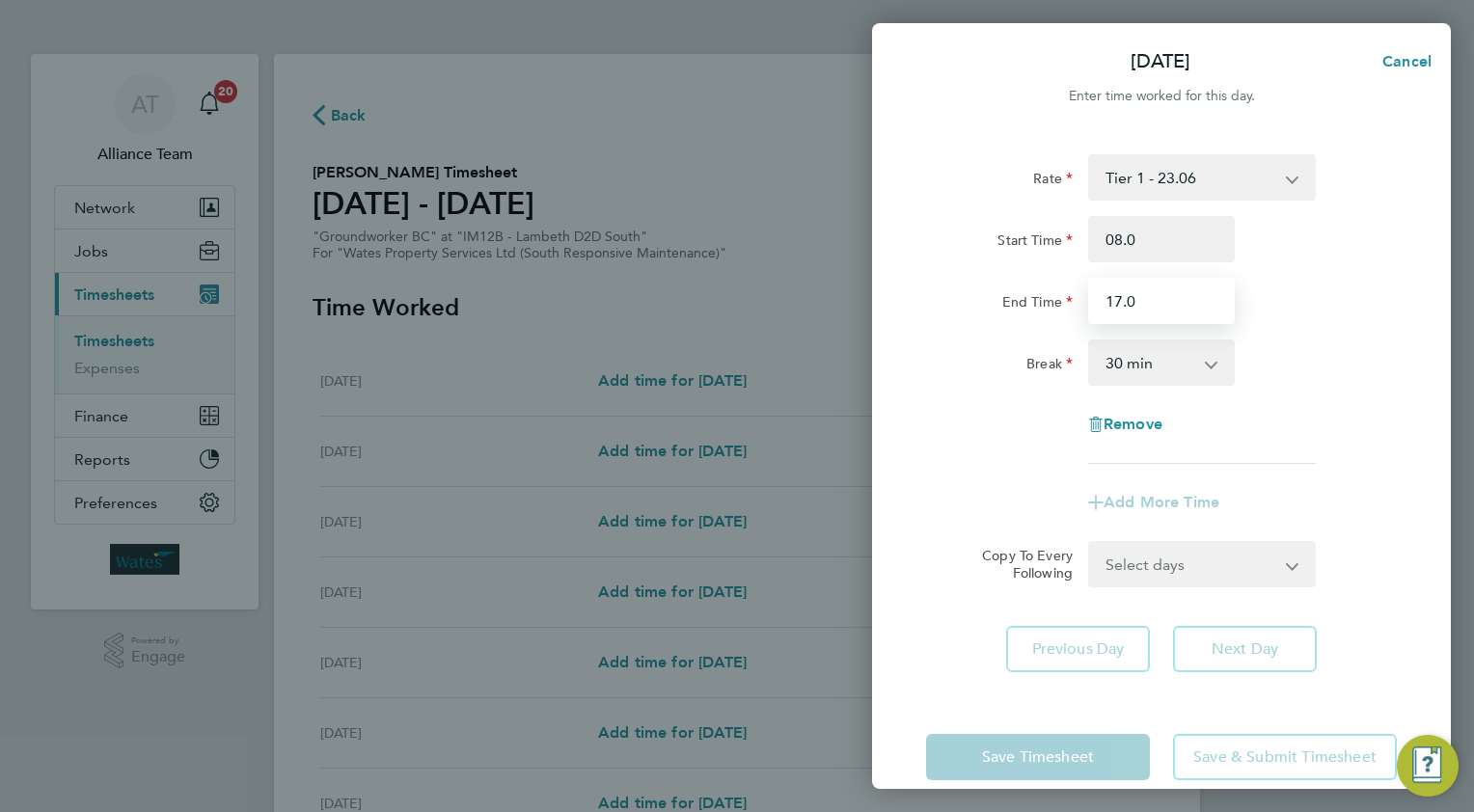
type input "17.0"
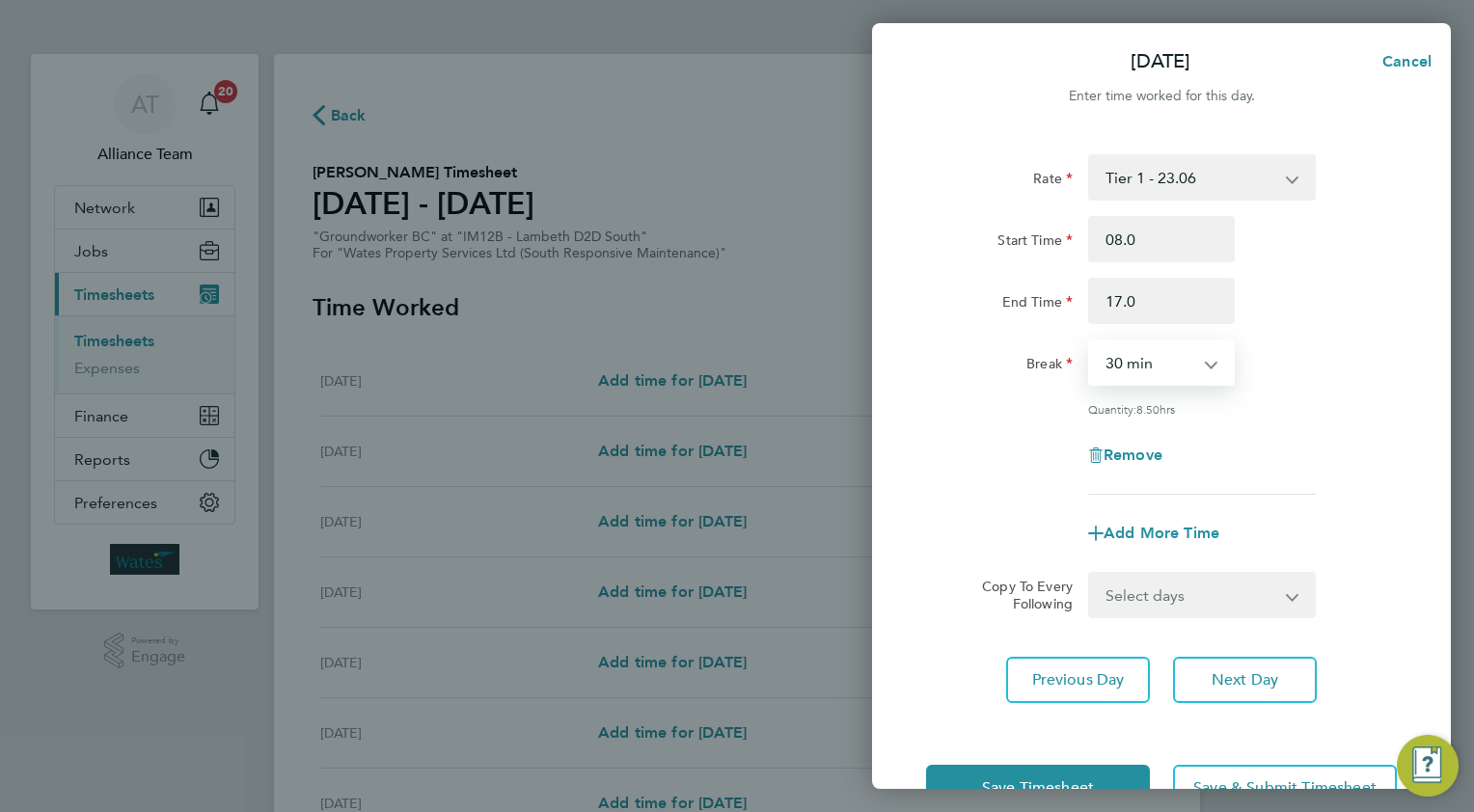
click at [1106, 594] on select "Select days Day [DATE] [DATE]" at bounding box center [1191, 595] width 203 height 43
select select "THU"
click at [1090, 573] on select "Select days Day [DATE] [DATE]" at bounding box center [1191, 595] width 203 height 43
select select "[DATE]"
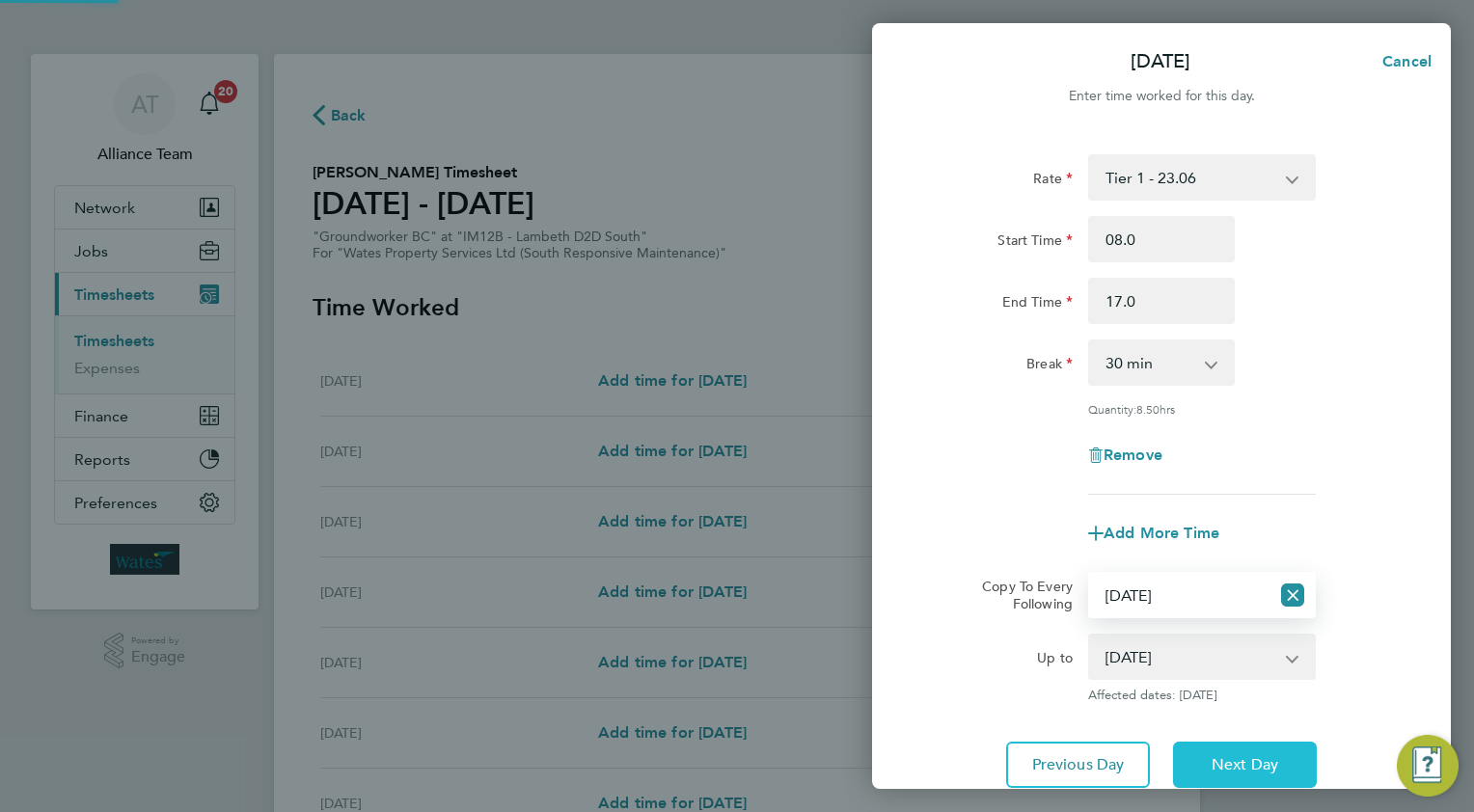
click at [1237, 767] on span "Next Day" at bounding box center [1244, 764] width 67 height 19
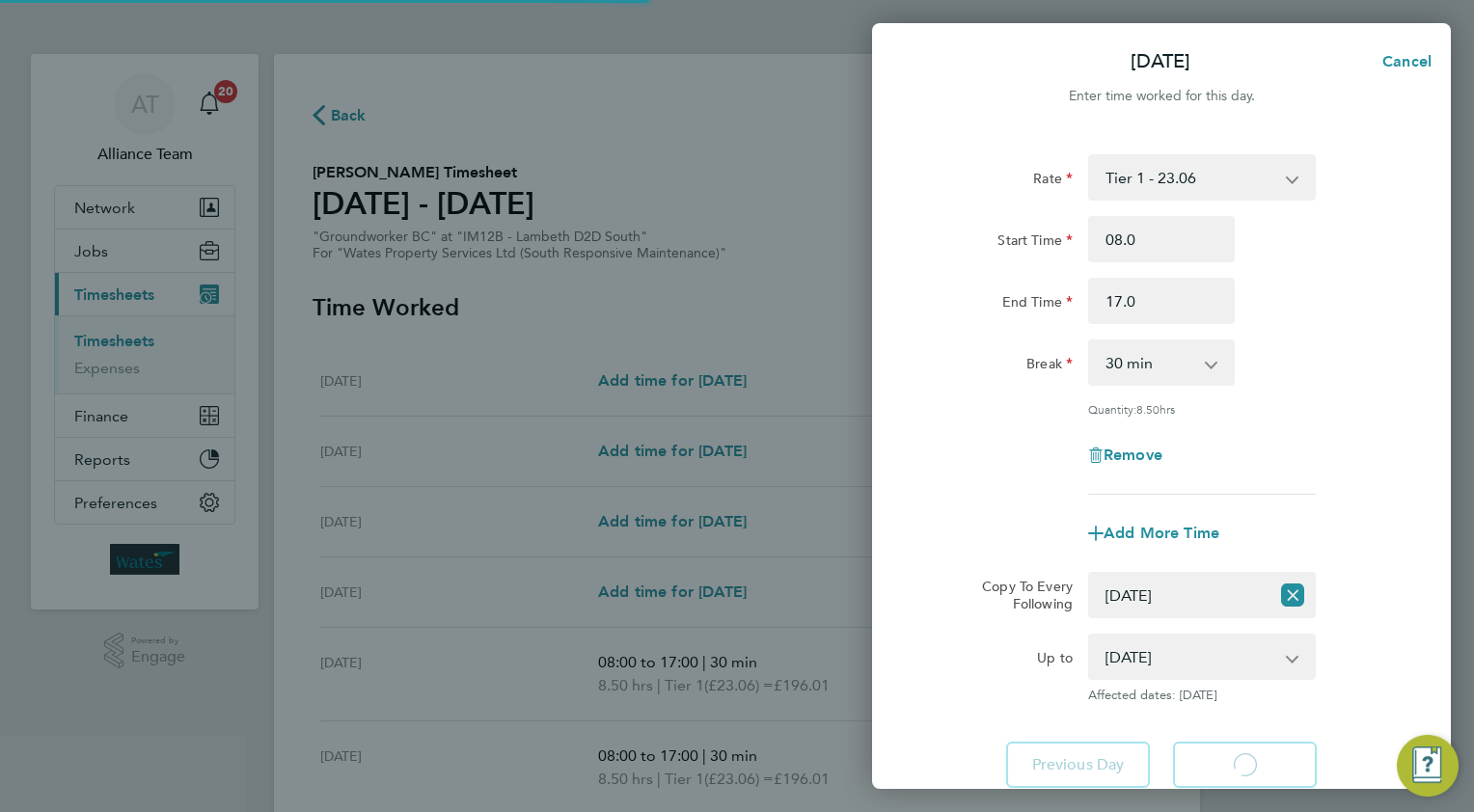
select select "30"
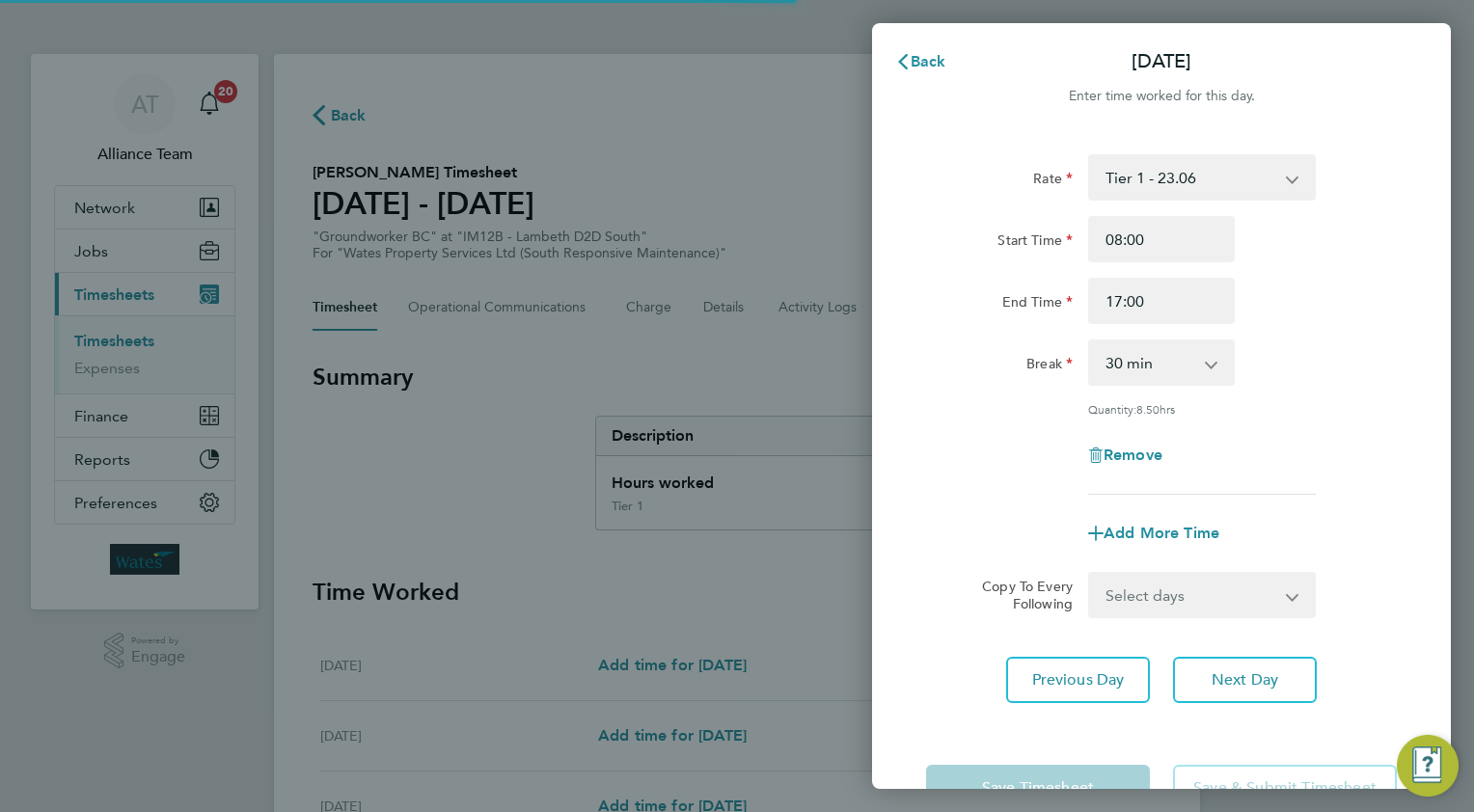
click at [1118, 603] on select "Select days [DATE]" at bounding box center [1191, 595] width 203 height 43
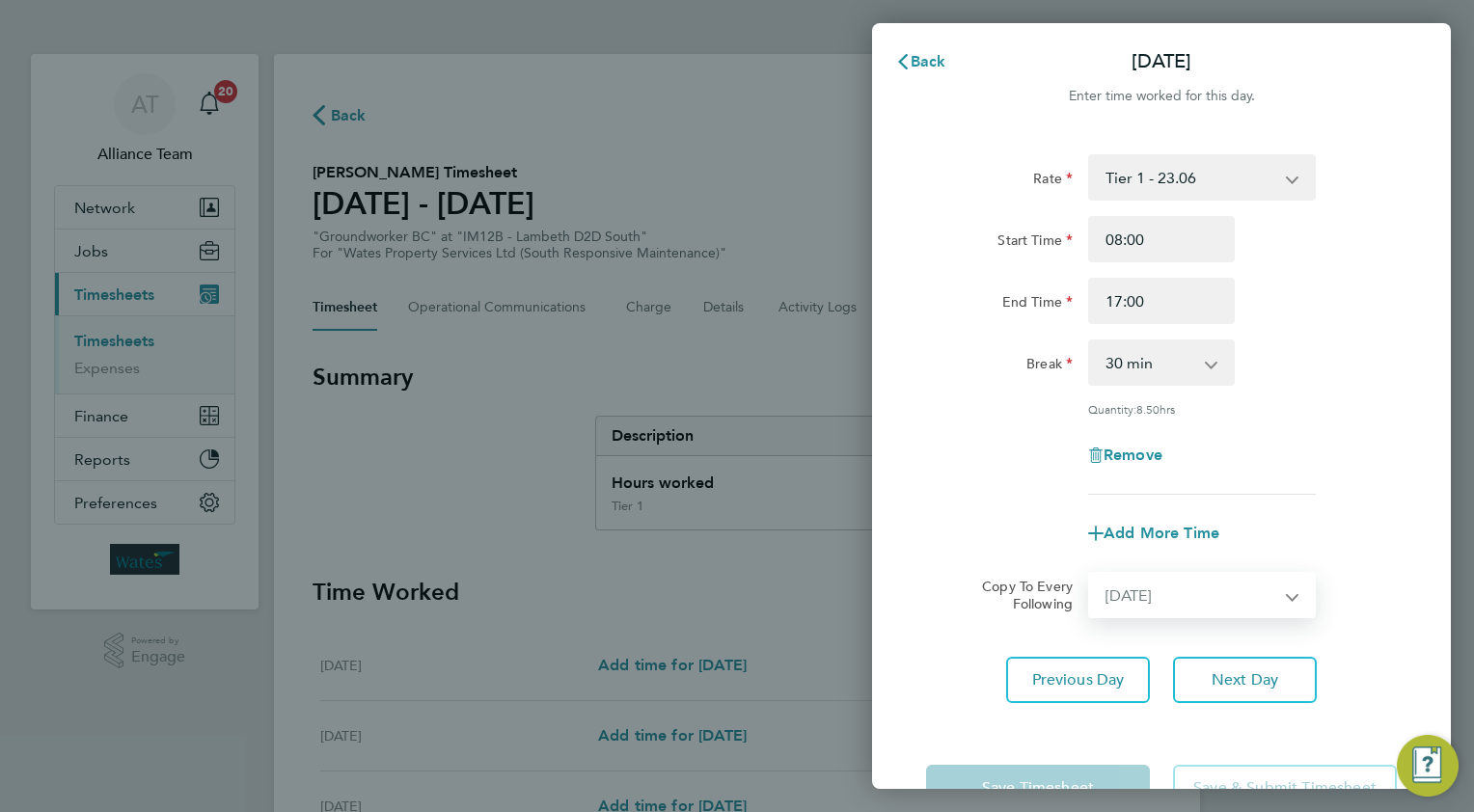
click at [1090, 573] on select "Select days [DATE]" at bounding box center [1191, 595] width 203 height 43
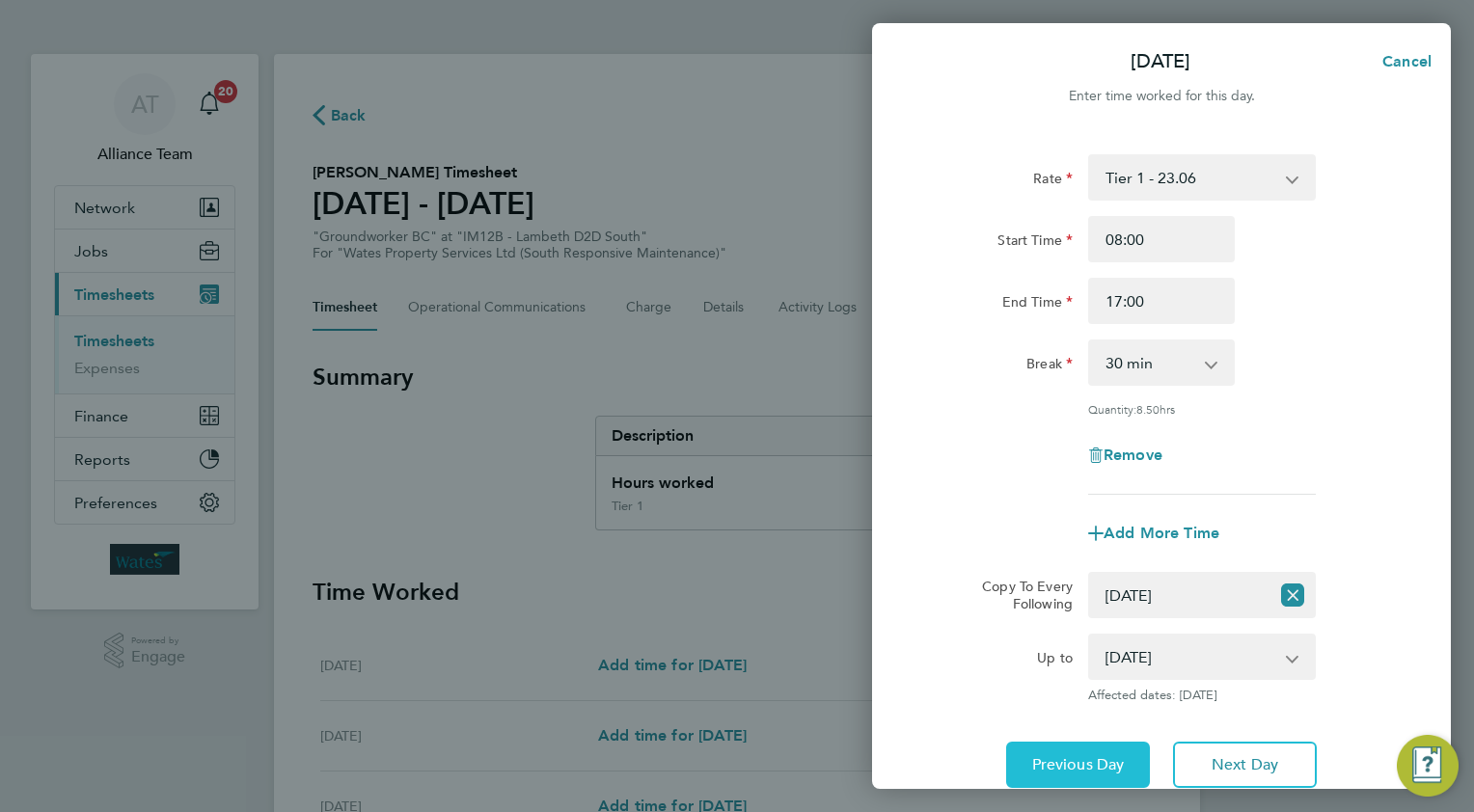
click at [1087, 751] on button "Previous Day" at bounding box center [1078, 764] width 144 height 47
select select "0: null"
select select "30"
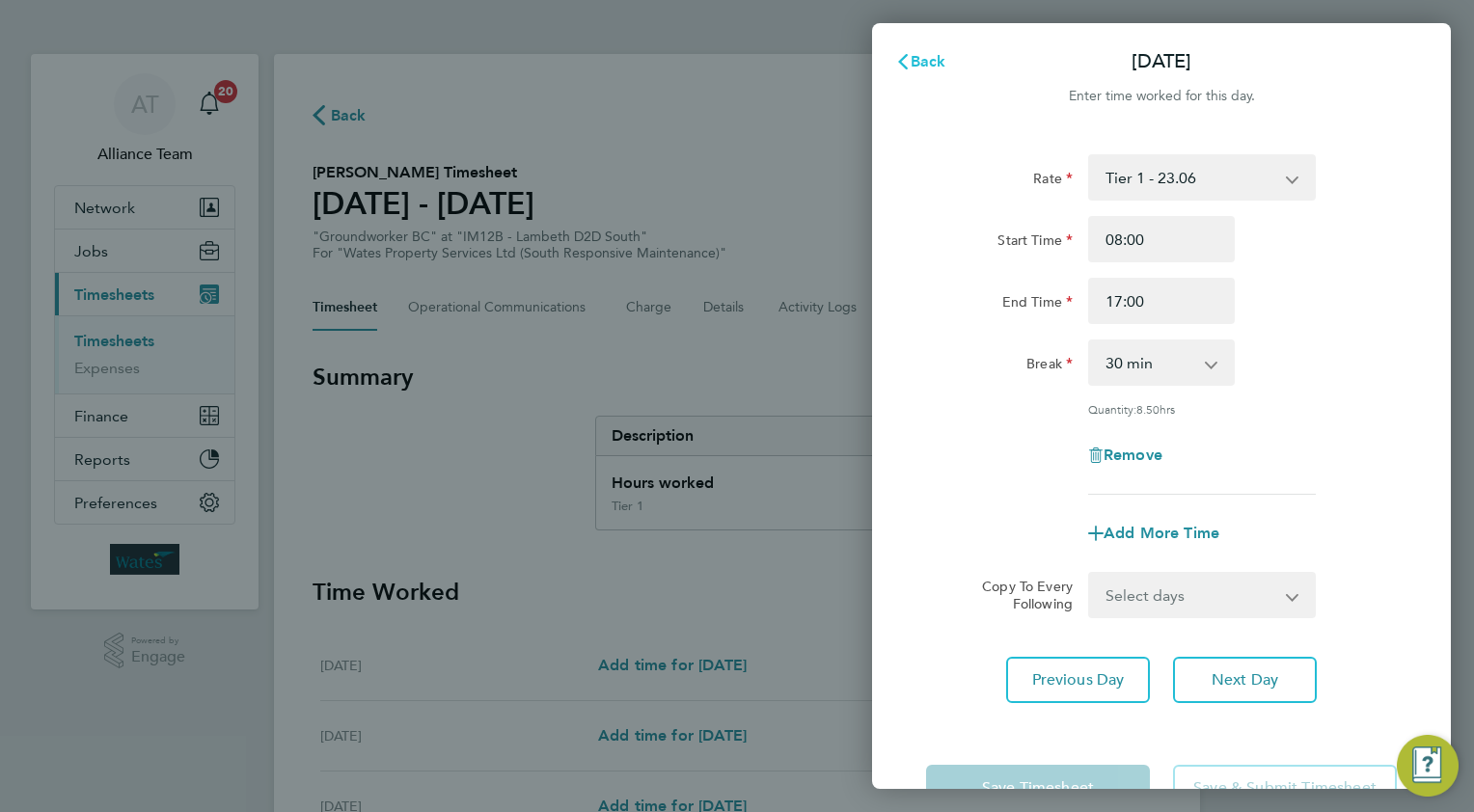
click at [928, 61] on span "Back" at bounding box center [928, 61] width 36 height 18
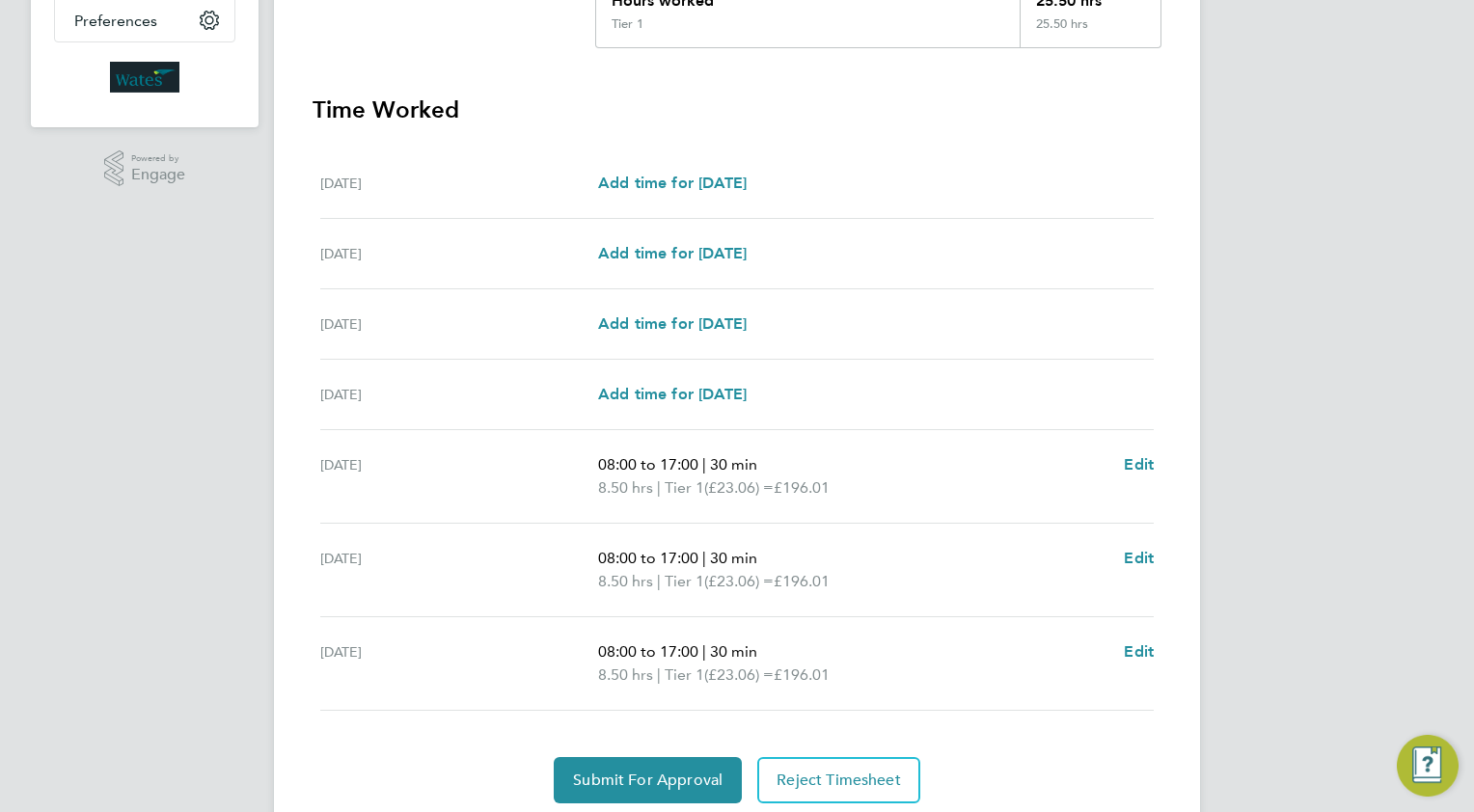
scroll to position [548, 0]
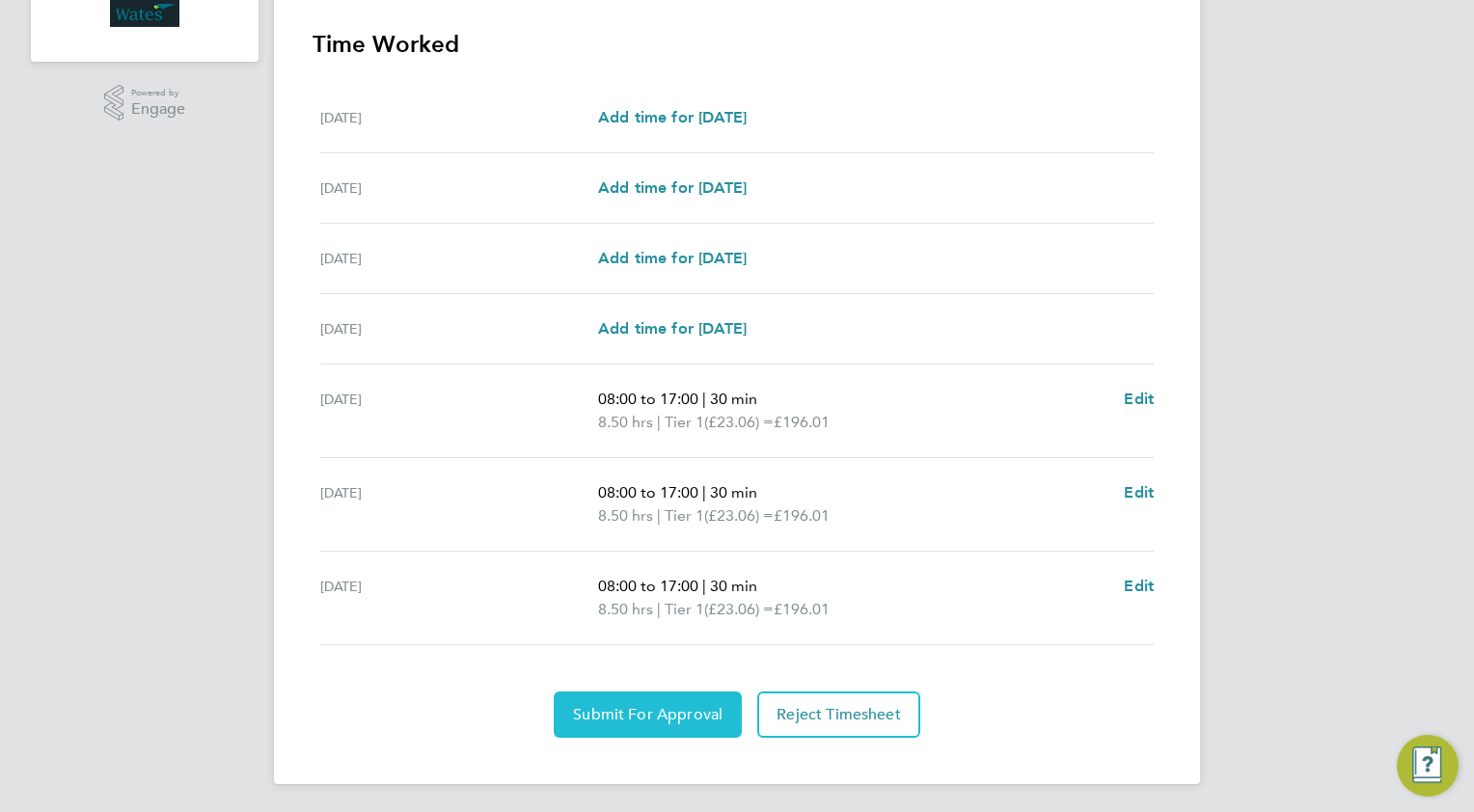
click at [633, 716] on span "Submit For Approval" at bounding box center [647, 715] width 149 height 19
click at [664, 716] on span "Approve Timesheet" at bounding box center [647, 715] width 142 height 19
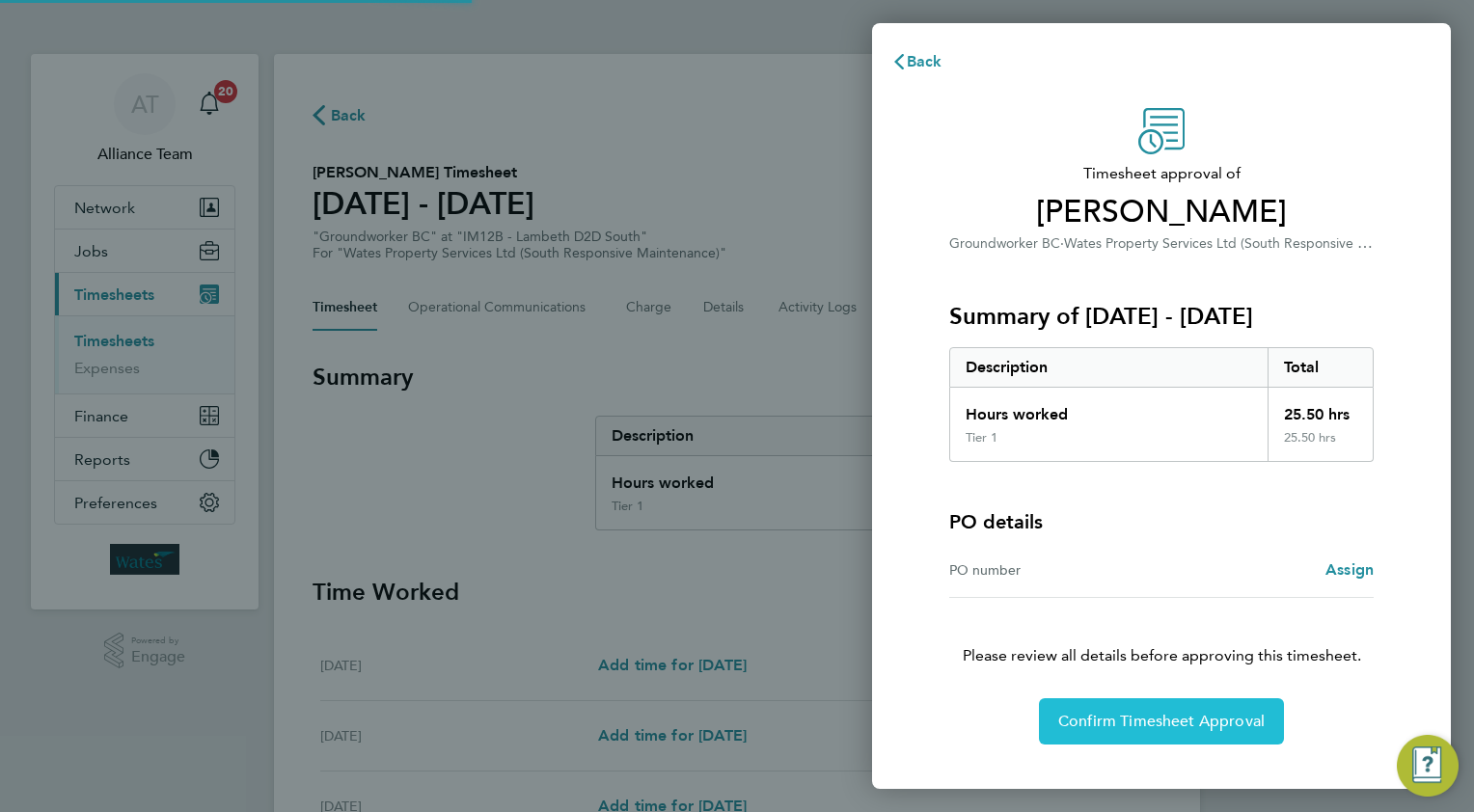
click at [1157, 723] on span "Confirm Timesheet Approval" at bounding box center [1161, 721] width 207 height 19
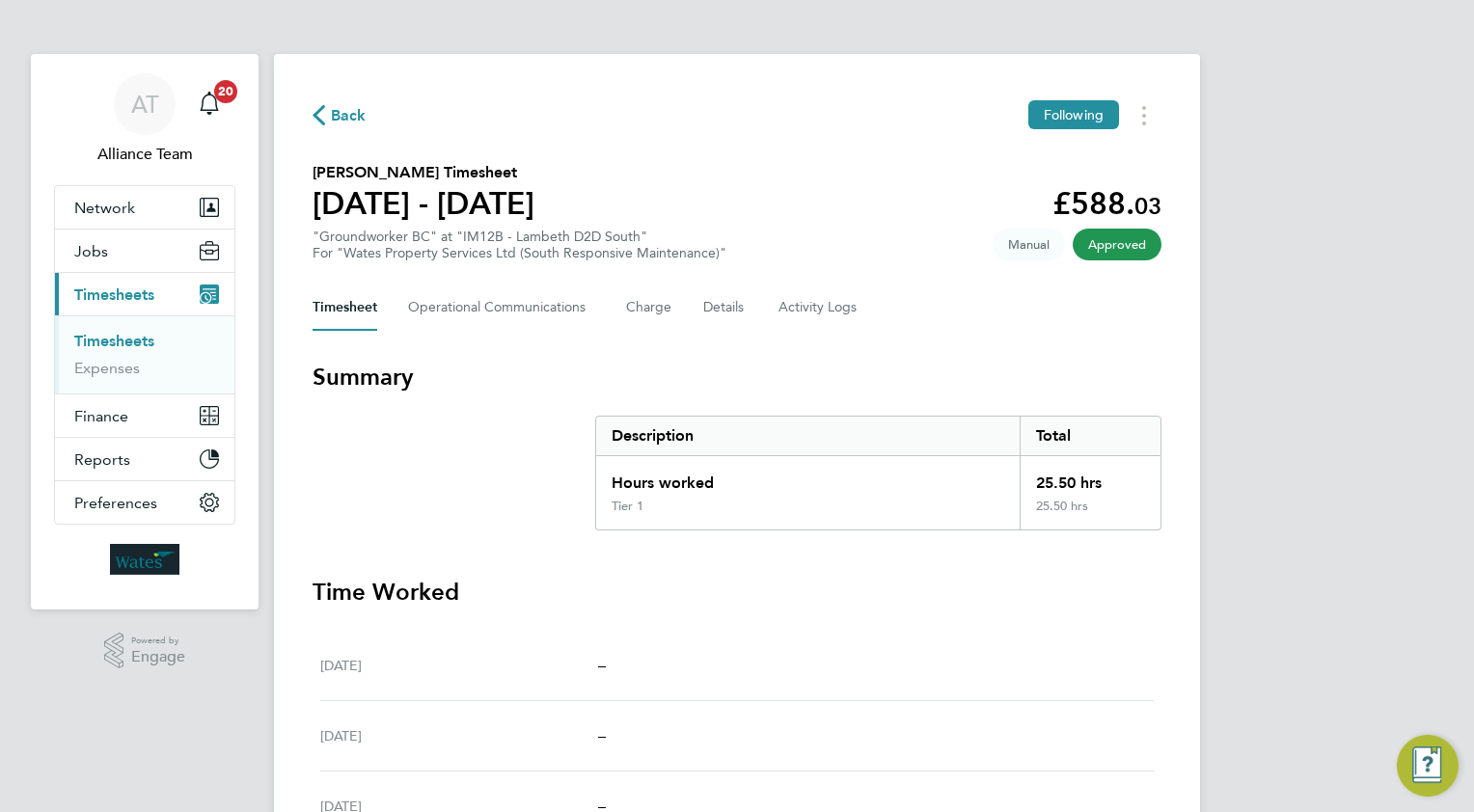
click at [348, 112] on span "Back" at bounding box center [348, 115] width 36 height 23
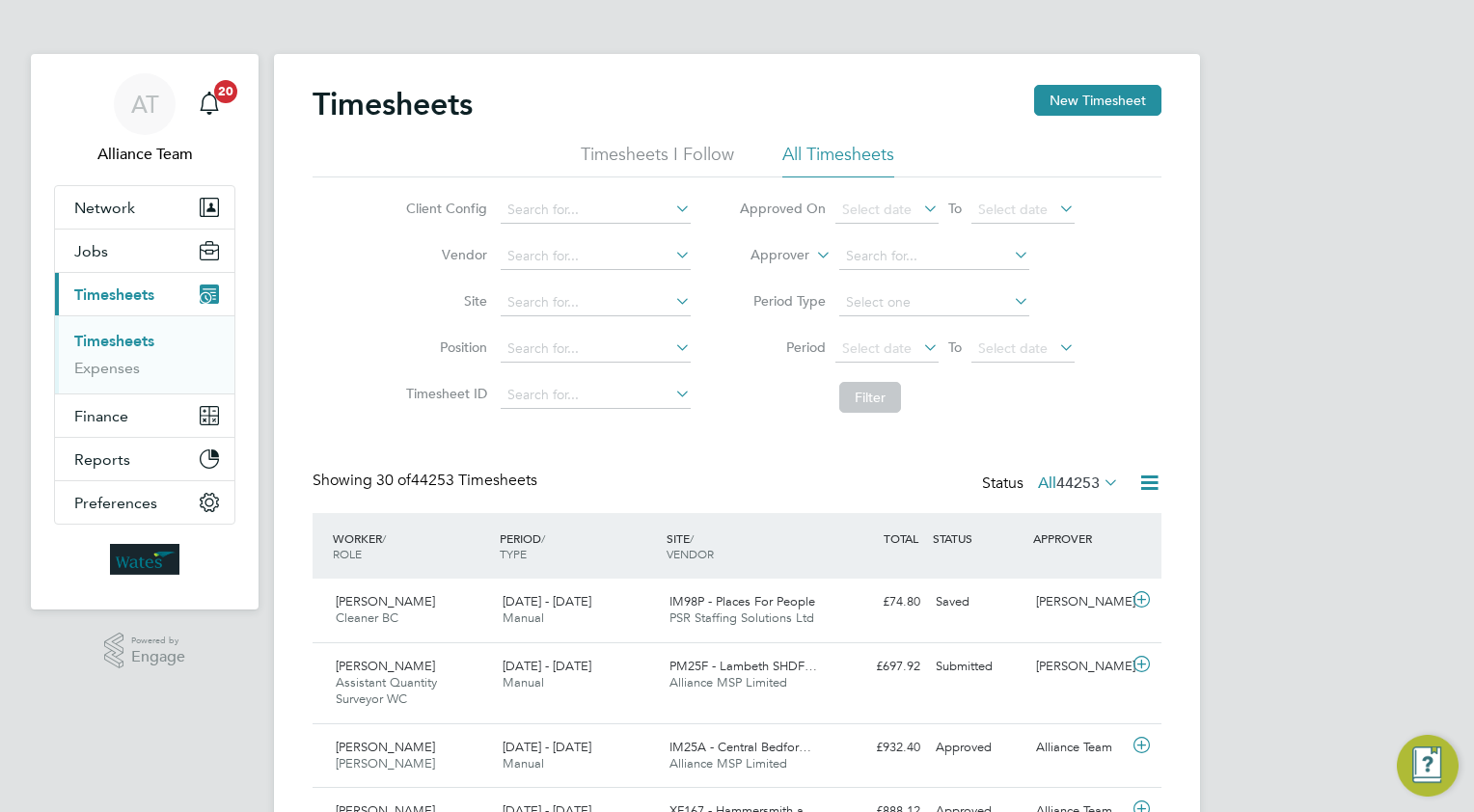
scroll to position [49, 168]
click at [1073, 86] on button "New Timesheet" at bounding box center [1097, 100] width 127 height 31
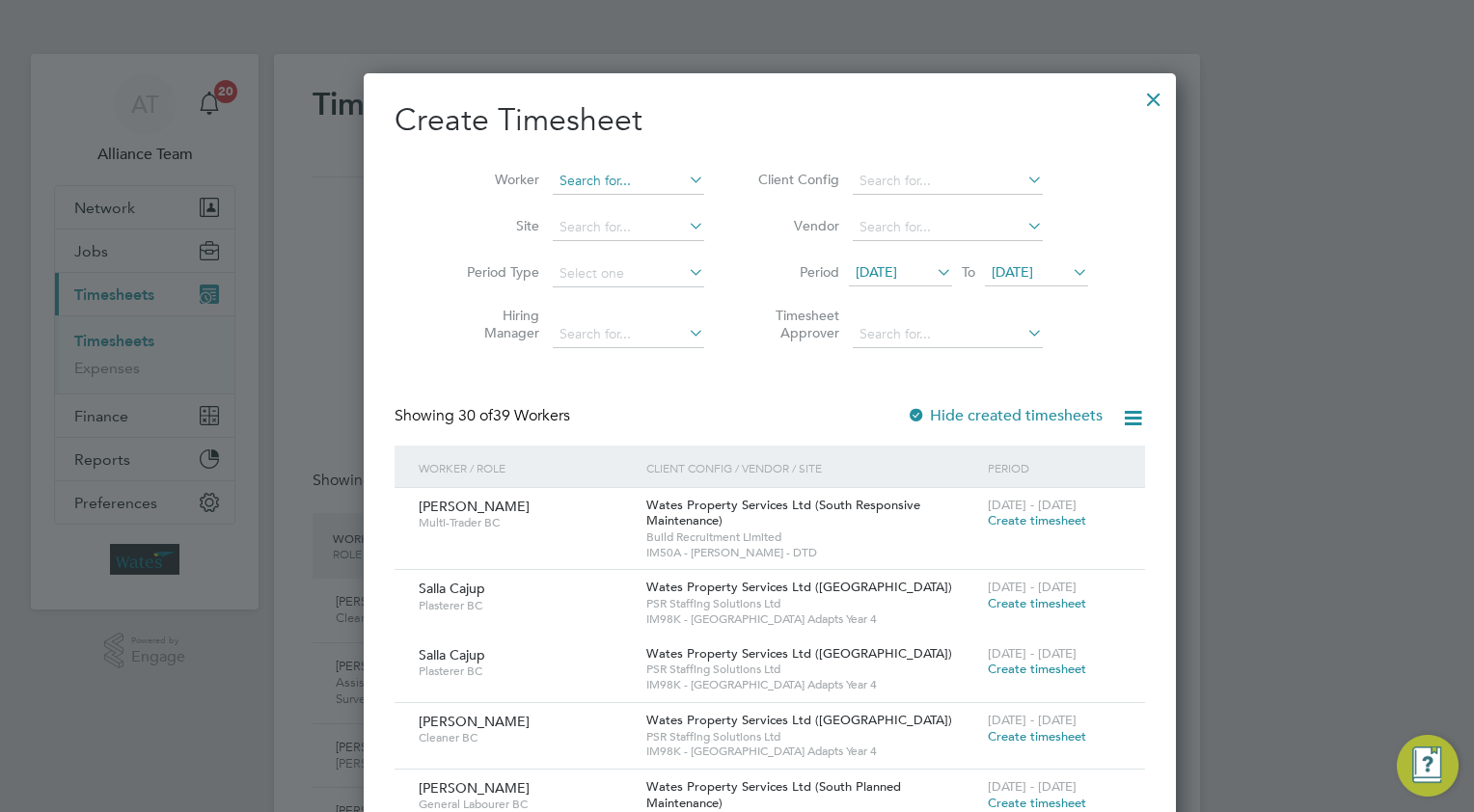
click at [587, 182] on input at bounding box center [628, 181] width 151 height 27
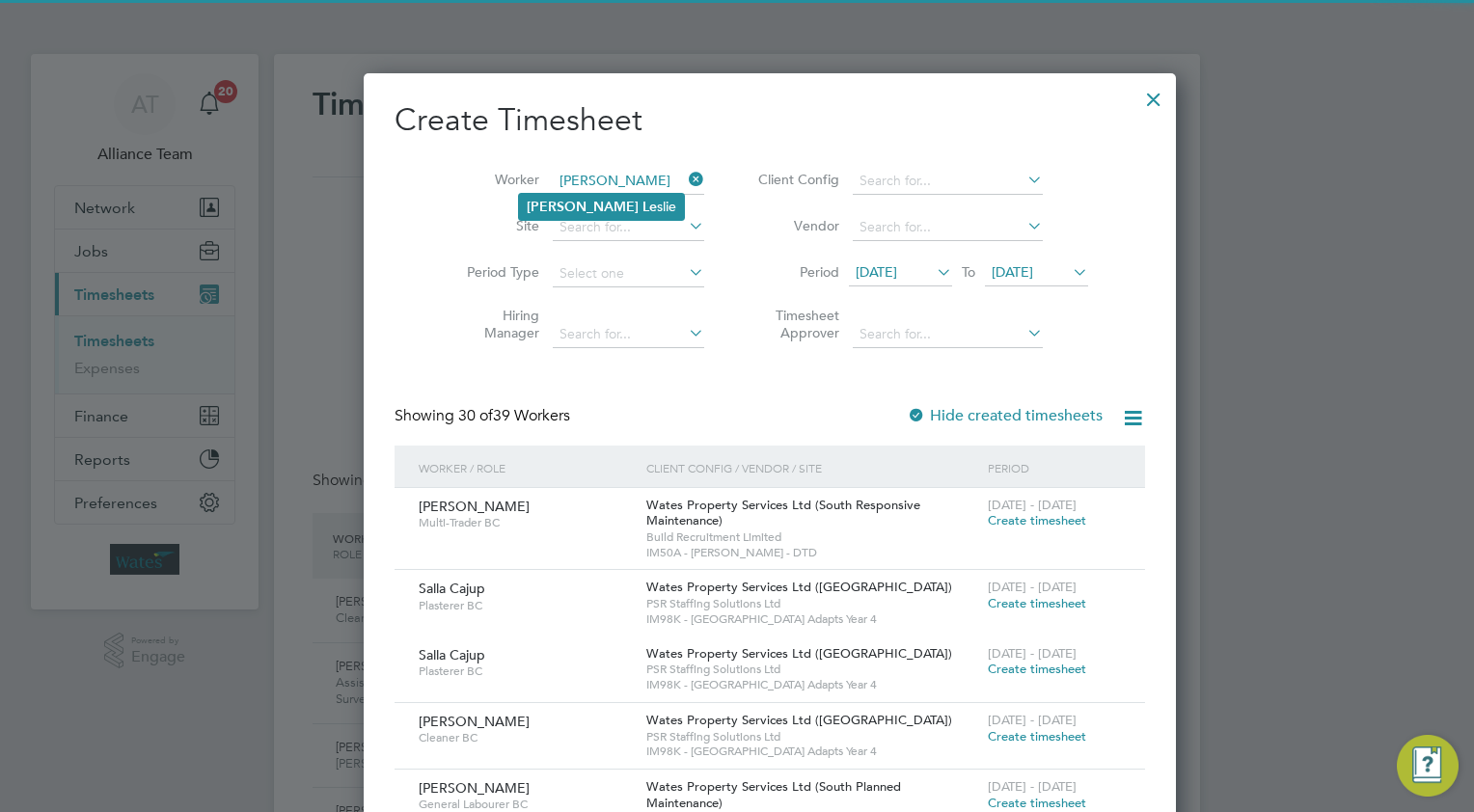
click at [560, 202] on b "[PERSON_NAME]" at bounding box center [582, 207] width 112 height 16
type input "[PERSON_NAME]"
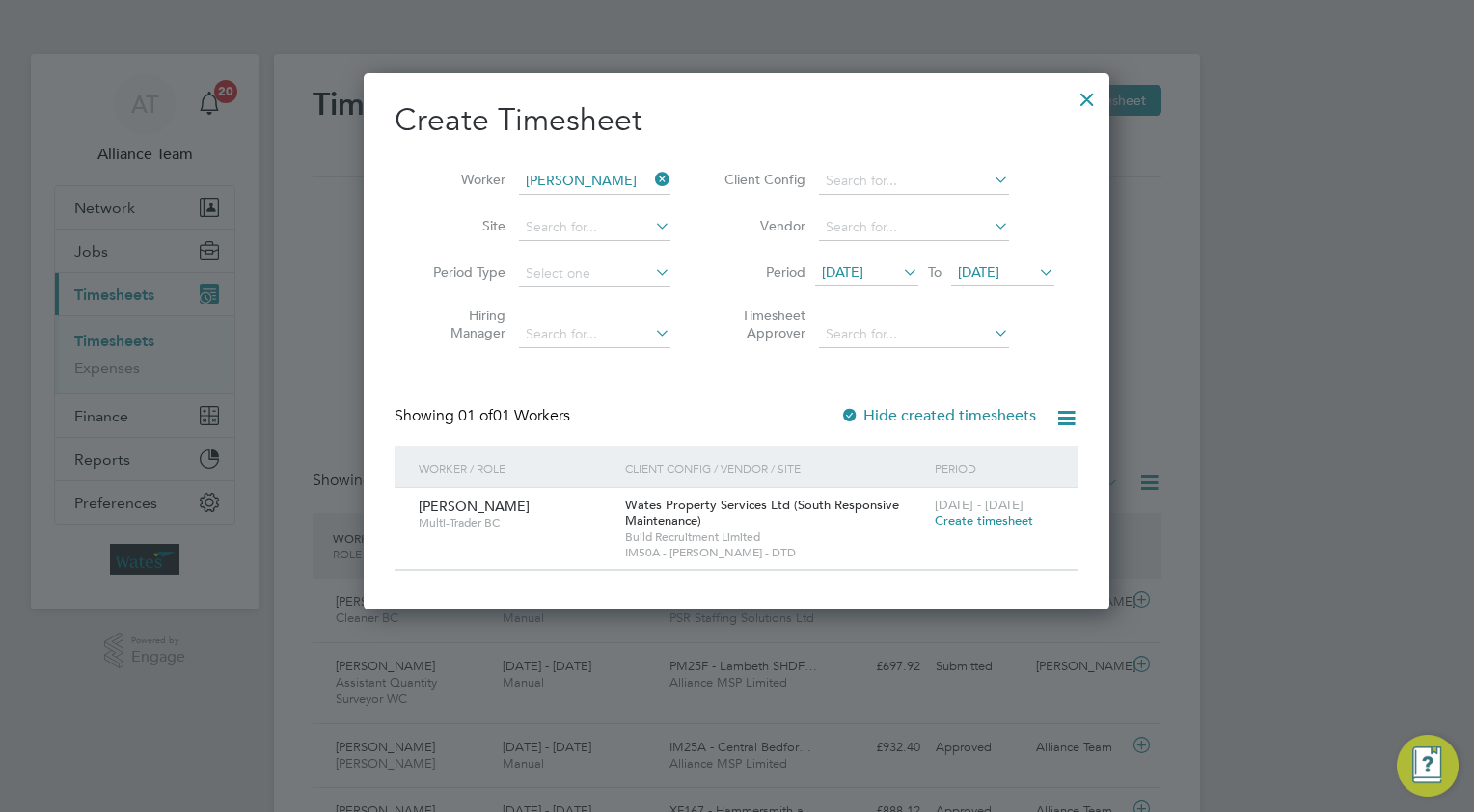
click at [968, 522] on span "Create timesheet" at bounding box center [983, 520] width 98 height 16
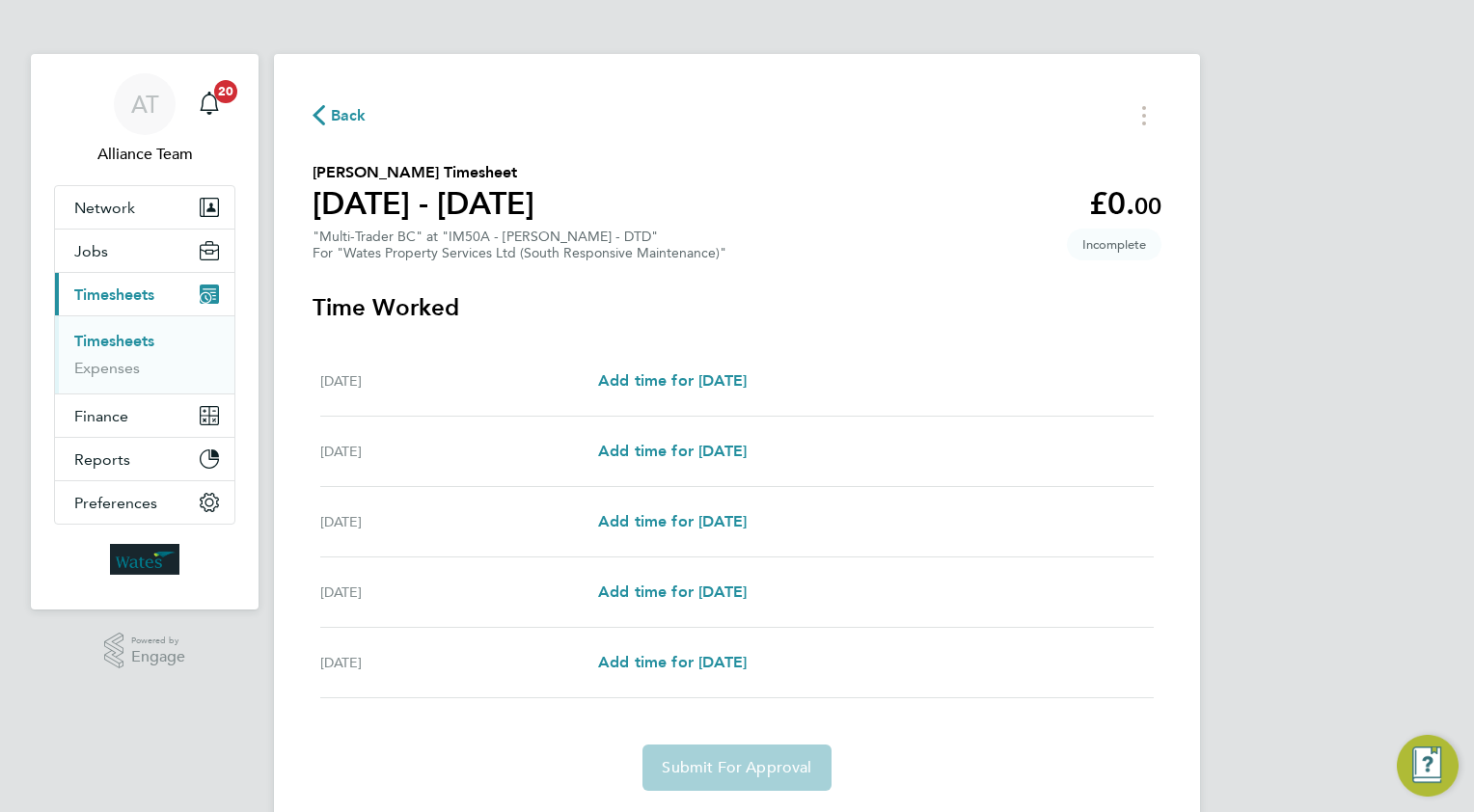
click at [344, 121] on span "Back" at bounding box center [348, 115] width 36 height 23
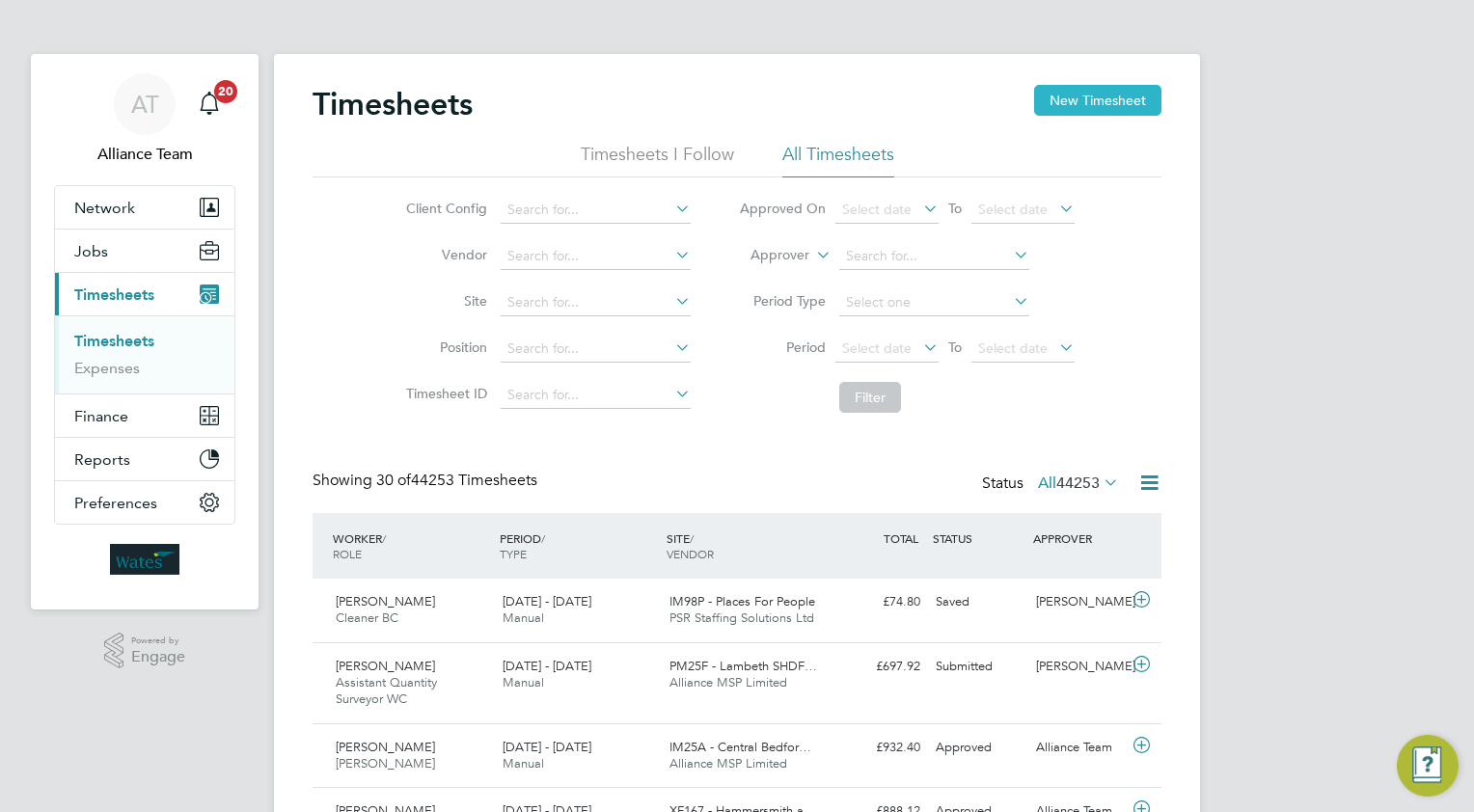
click at [1055, 94] on button "New Timesheet" at bounding box center [1097, 100] width 127 height 31
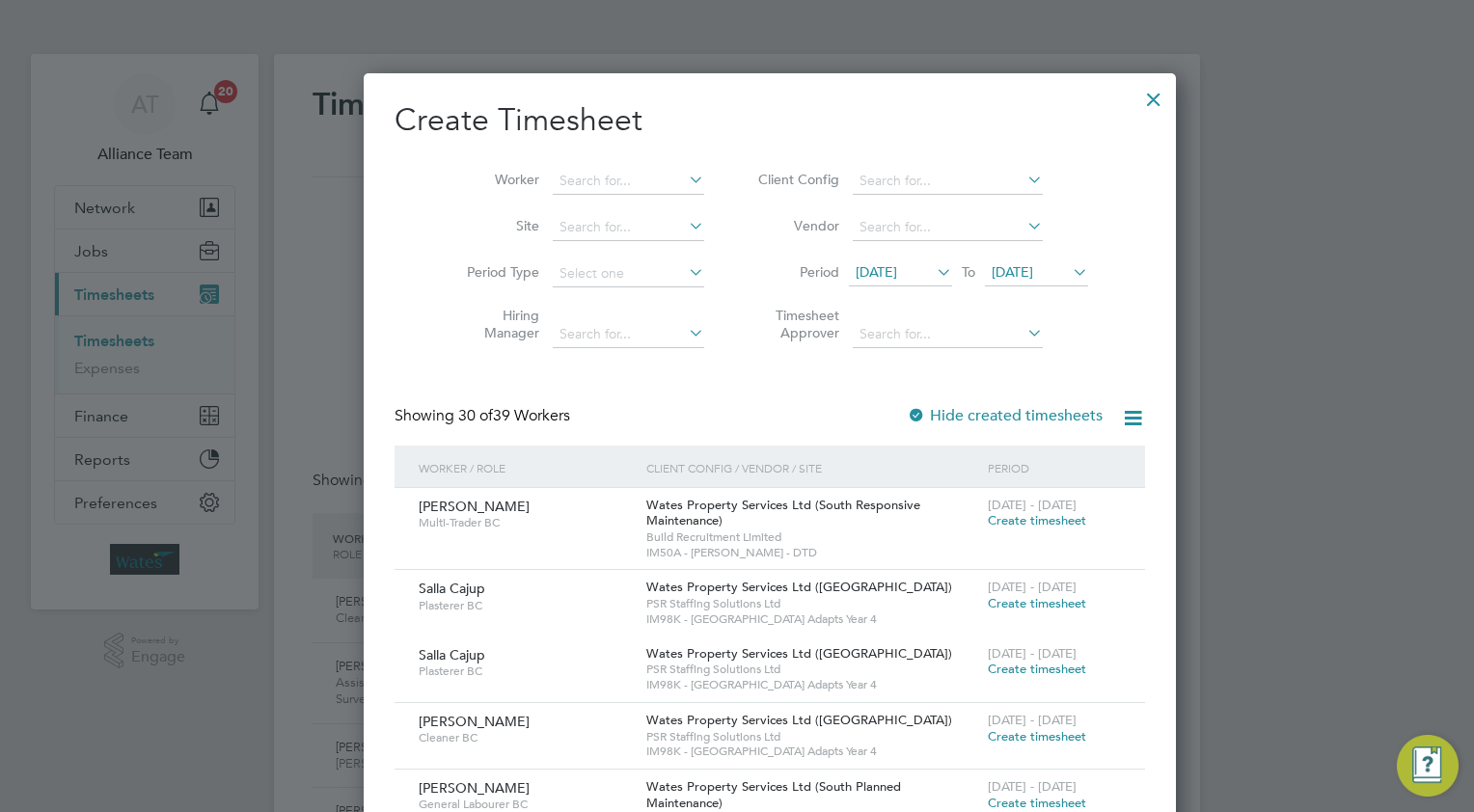
scroll to position [9, 10]
click at [568, 179] on input at bounding box center [628, 181] width 151 height 27
click at [579, 236] on b "Calf" at bounding box center [568, 233] width 26 height 16
type input "[PERSON_NAME]"
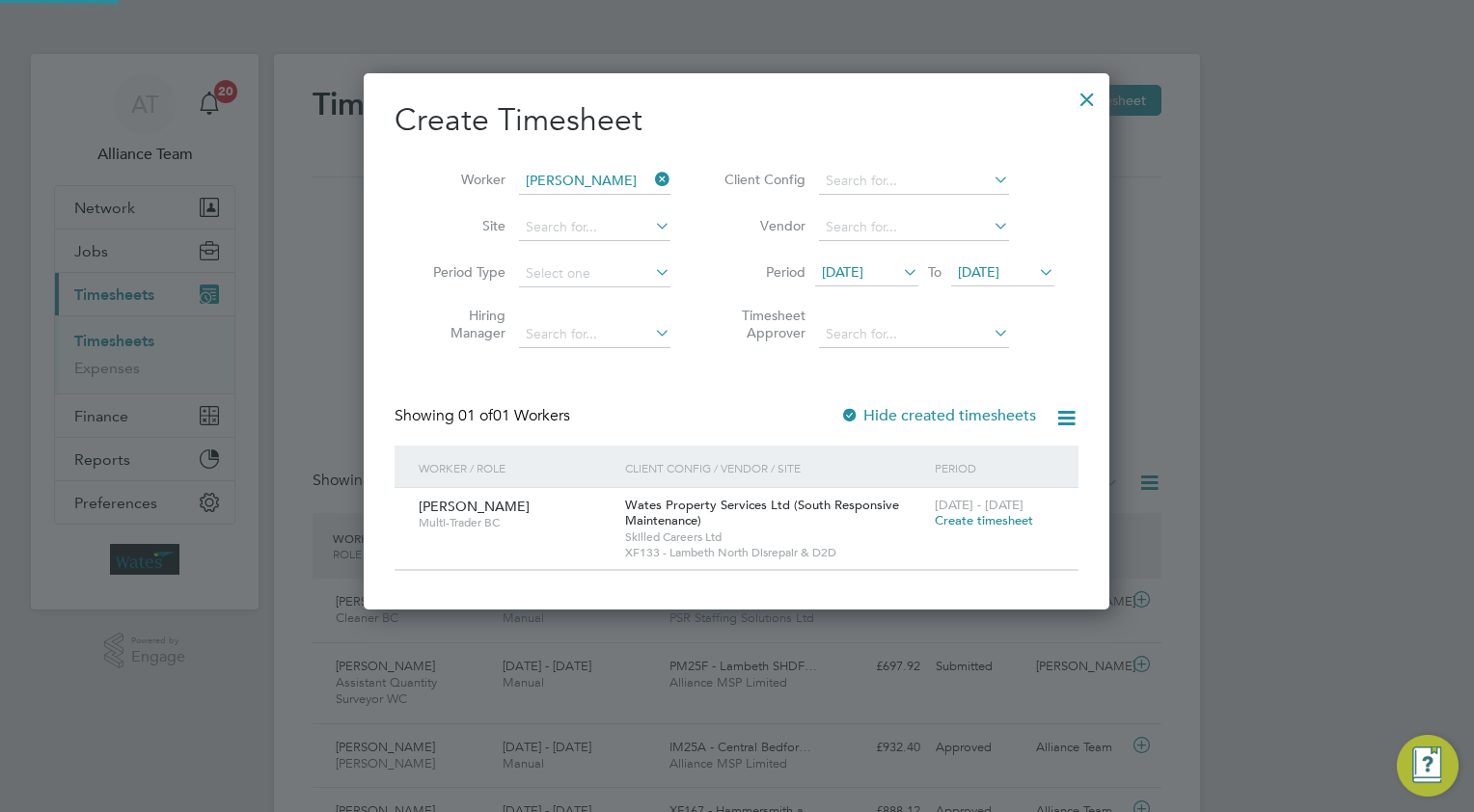
scroll to position [536, 746]
click at [946, 518] on span "Create timesheet" at bounding box center [983, 520] width 98 height 16
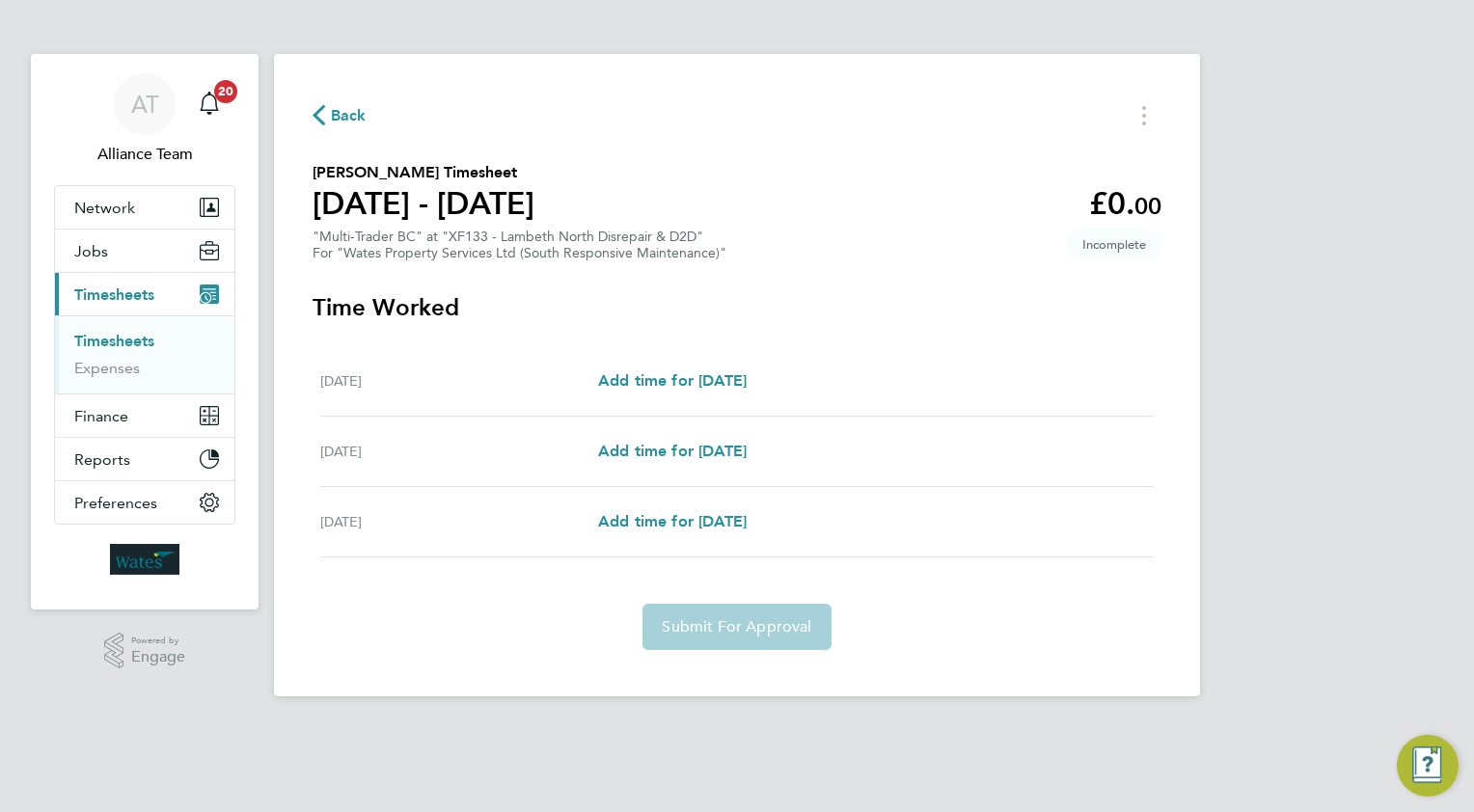
click at [337, 110] on span "Back" at bounding box center [348, 115] width 36 height 23
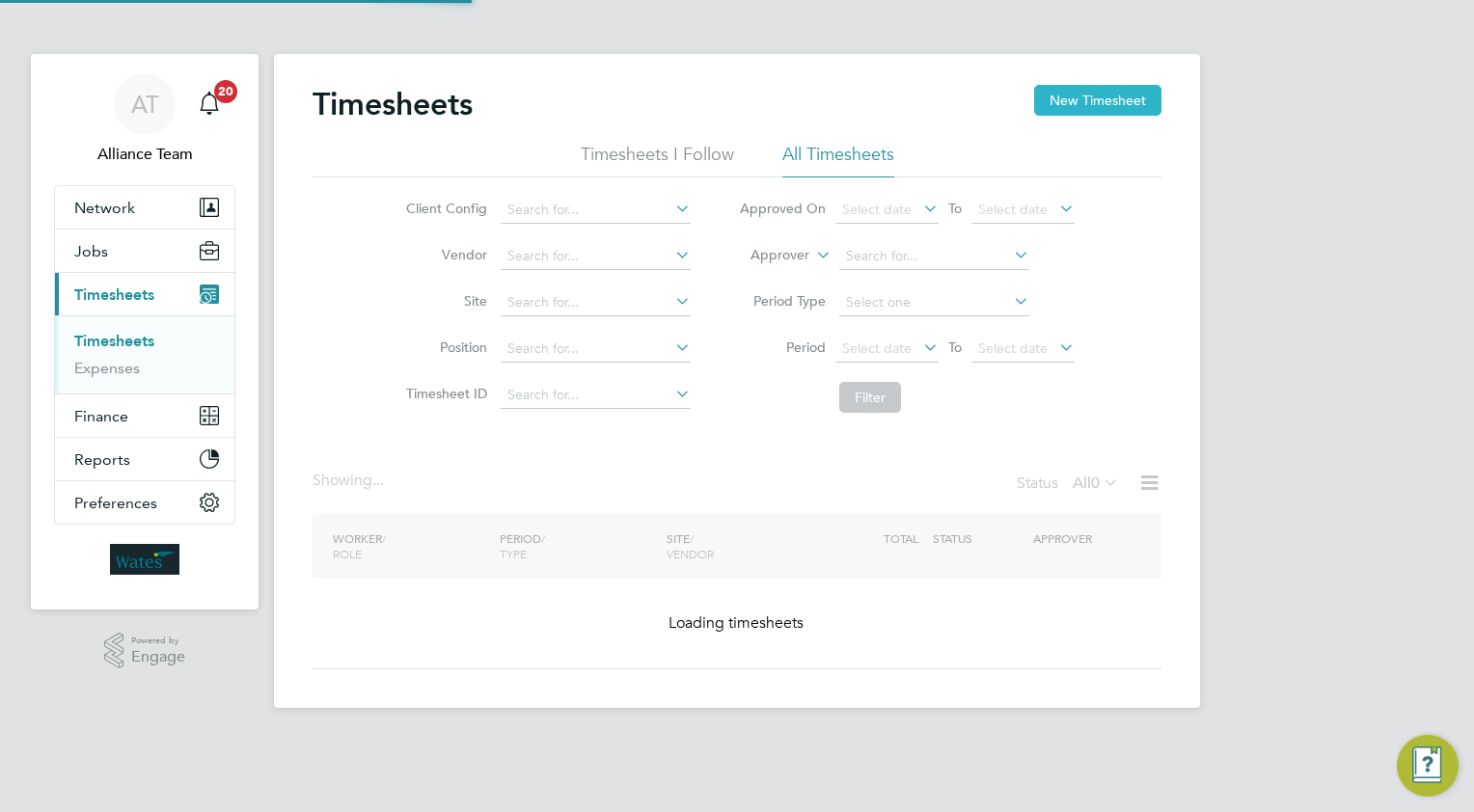
click at [1080, 107] on button "New Timesheet" at bounding box center [1097, 100] width 127 height 31
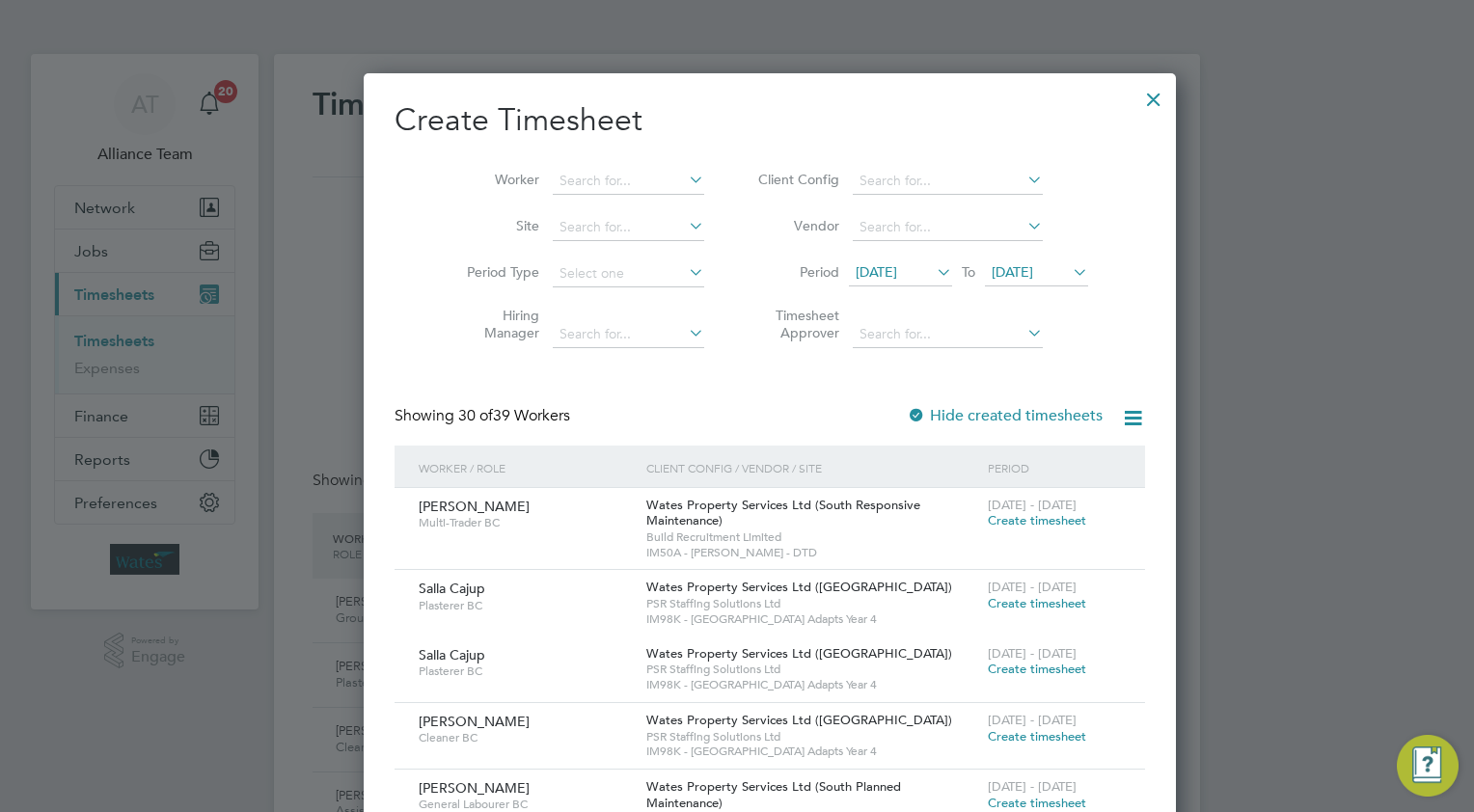
scroll to position [49, 168]
click at [567, 177] on input at bounding box center [628, 181] width 151 height 27
type input "[PERSON_NAME]"
click at [602, 176] on input at bounding box center [628, 181] width 151 height 27
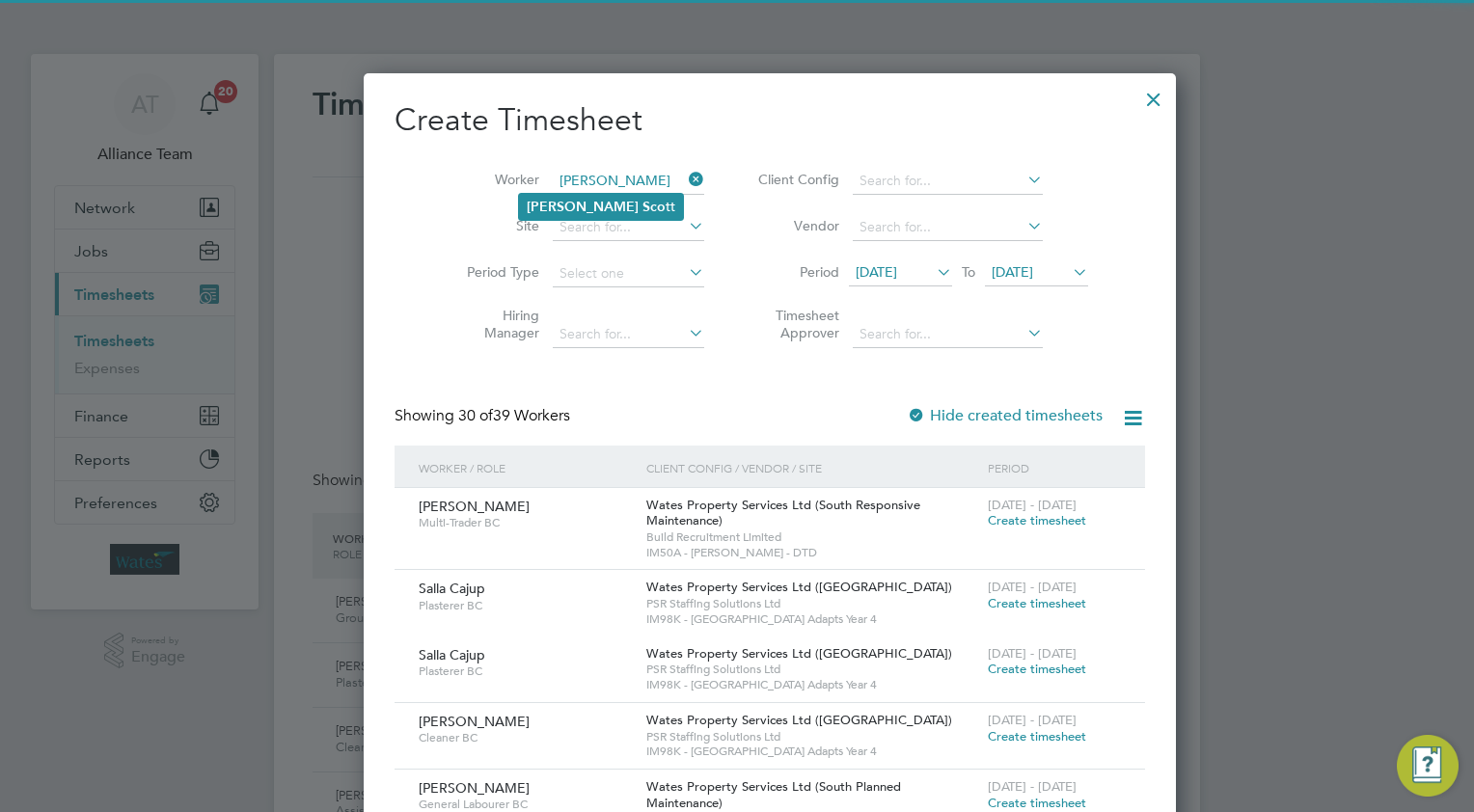
click at [594, 197] on li "[PERSON_NAME] tt" at bounding box center [601, 207] width 164 height 26
type input "[PERSON_NAME]"
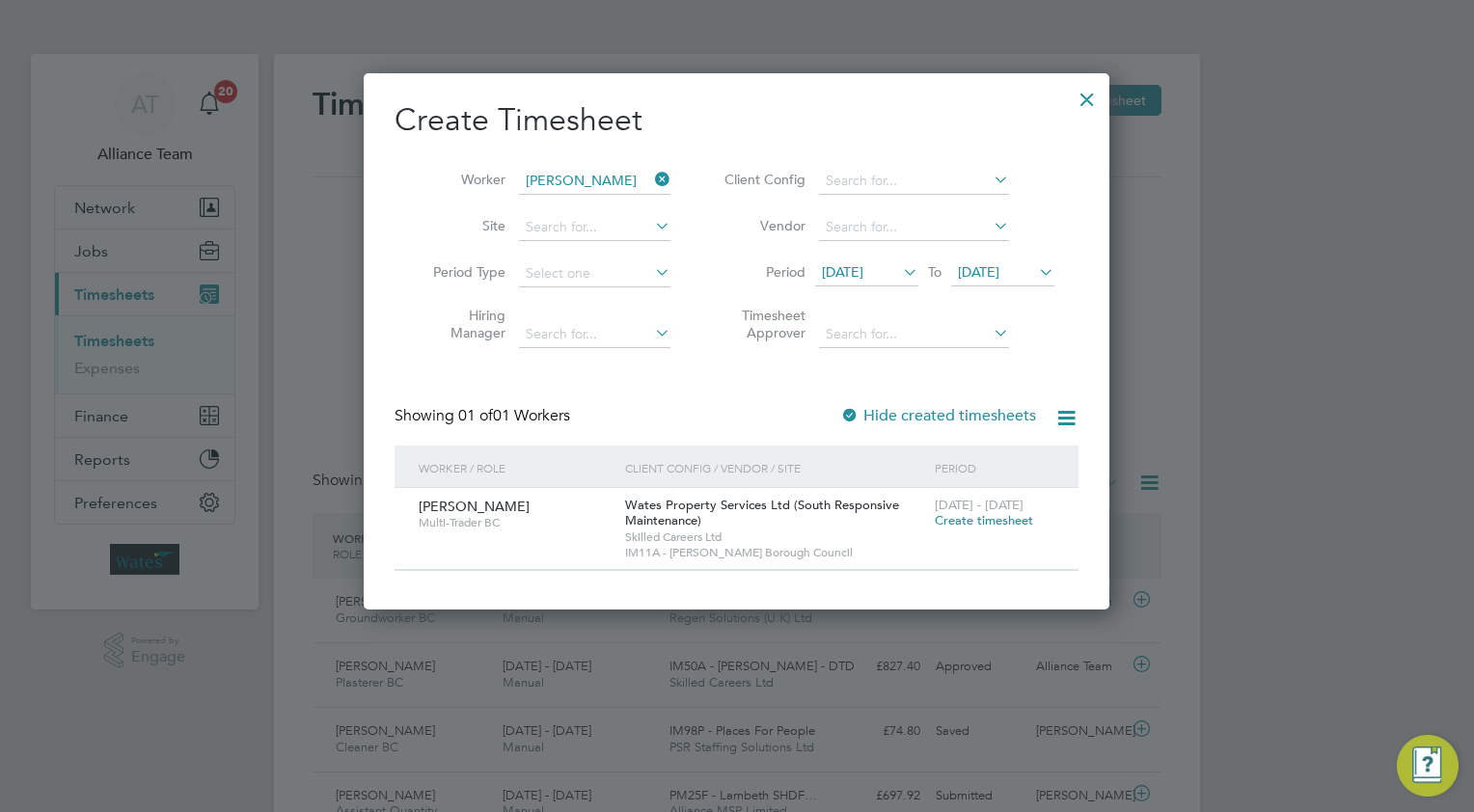
click at [899, 268] on icon at bounding box center [899, 272] width 0 height 27
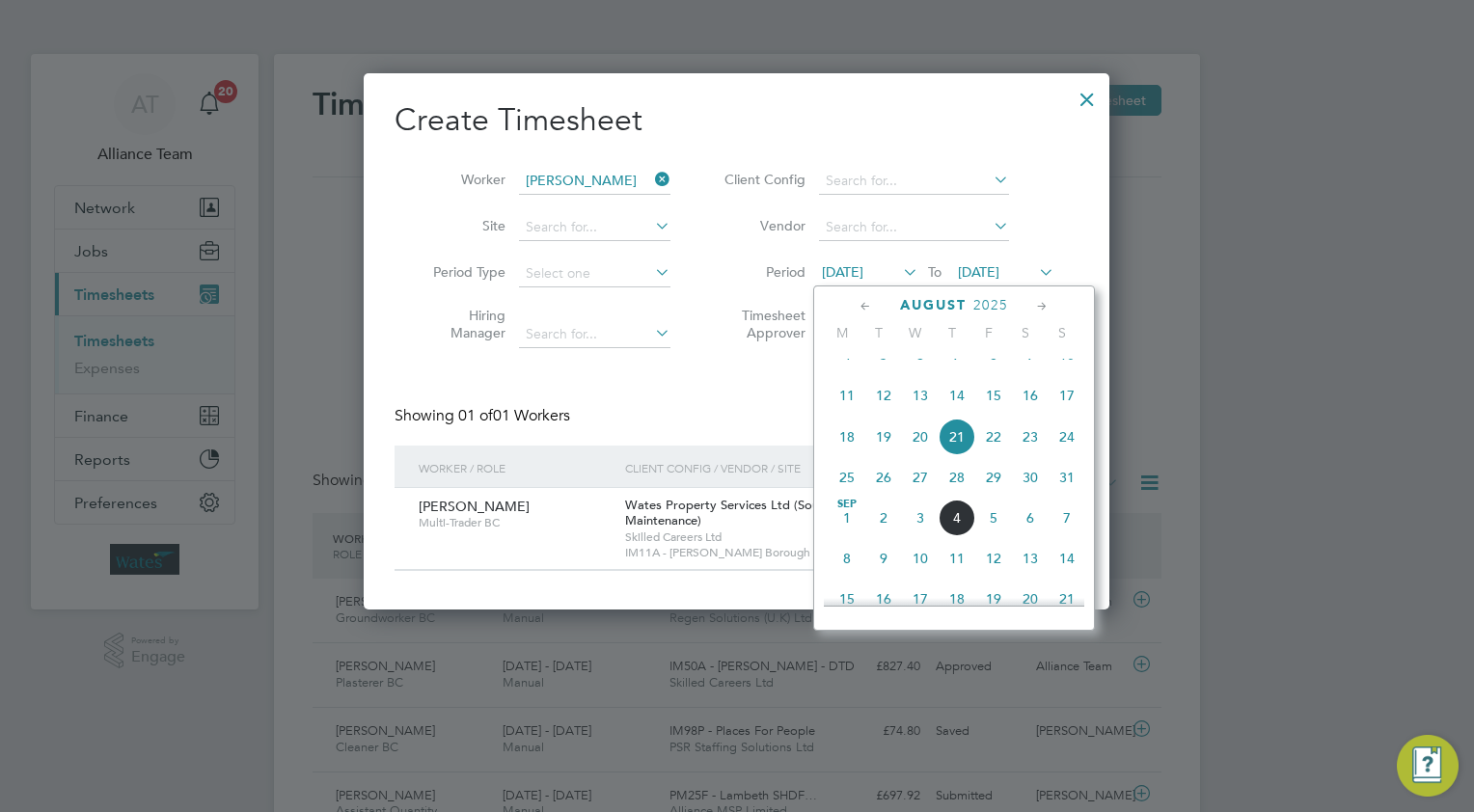
click at [841, 413] on span "11" at bounding box center [847, 396] width 37 height 37
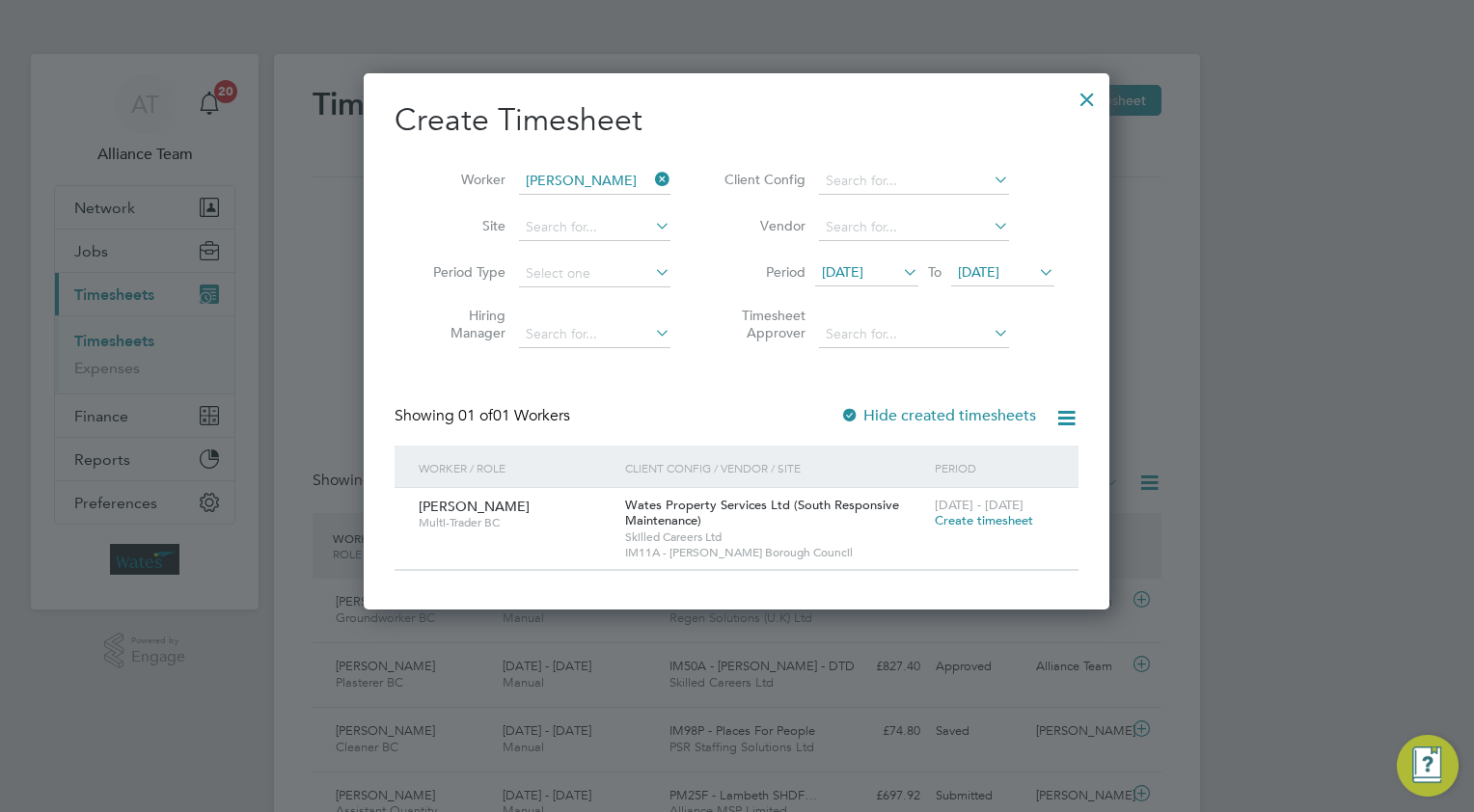
click at [1034, 273] on icon at bounding box center [1034, 272] width 0 height 27
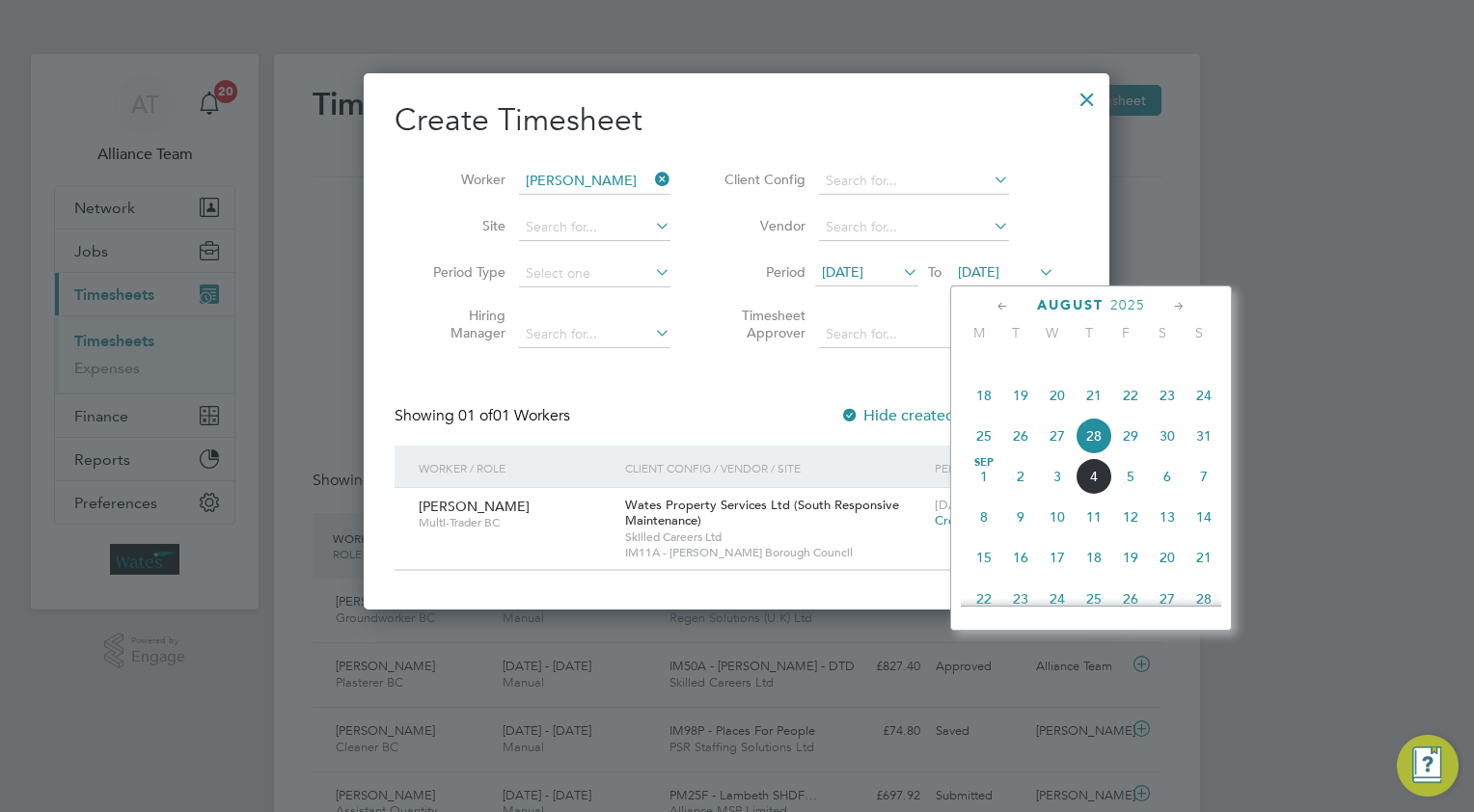
click at [1198, 454] on span "31" at bounding box center [1203, 436] width 37 height 37
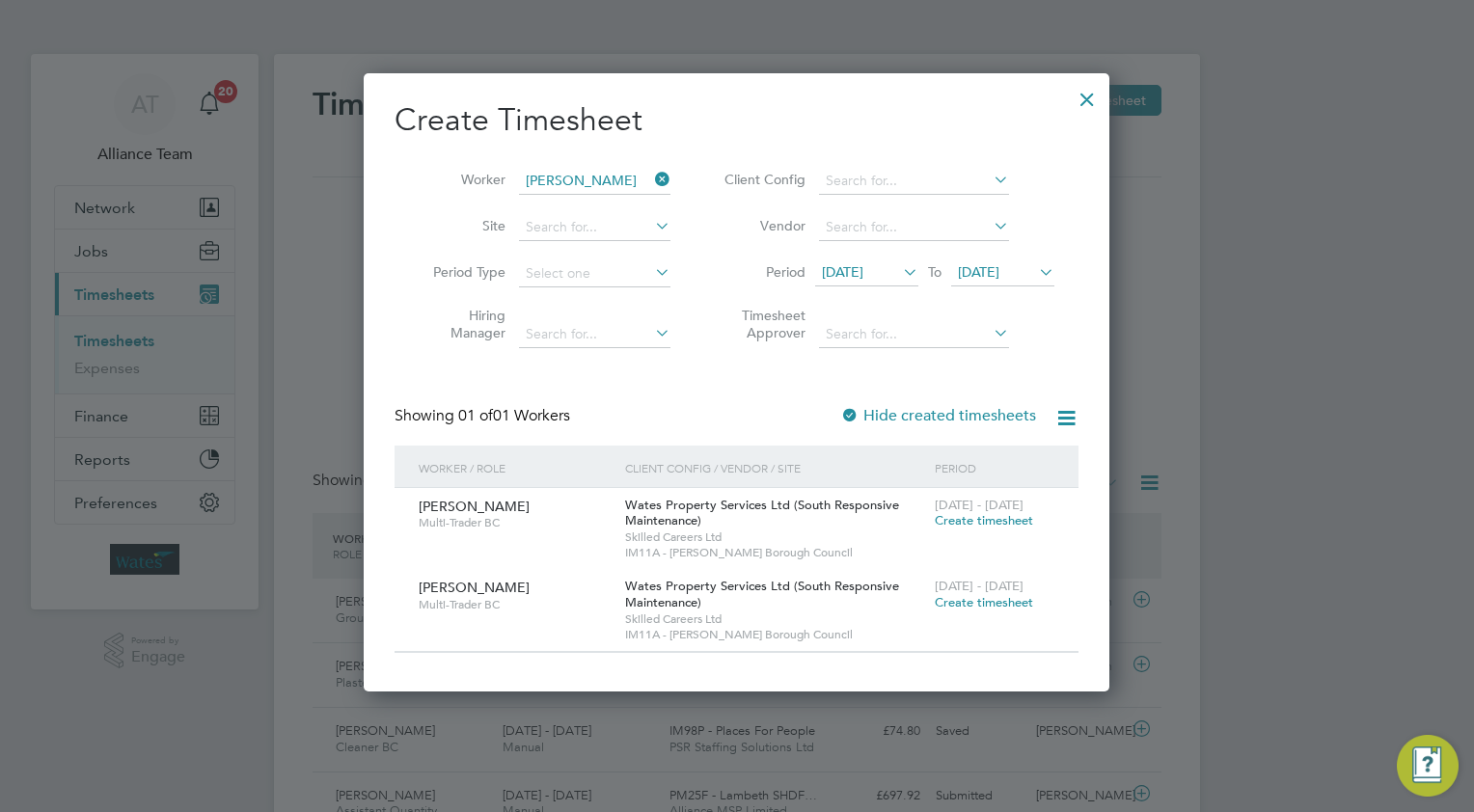
click at [981, 520] on span "Create timesheet" at bounding box center [983, 520] width 98 height 16
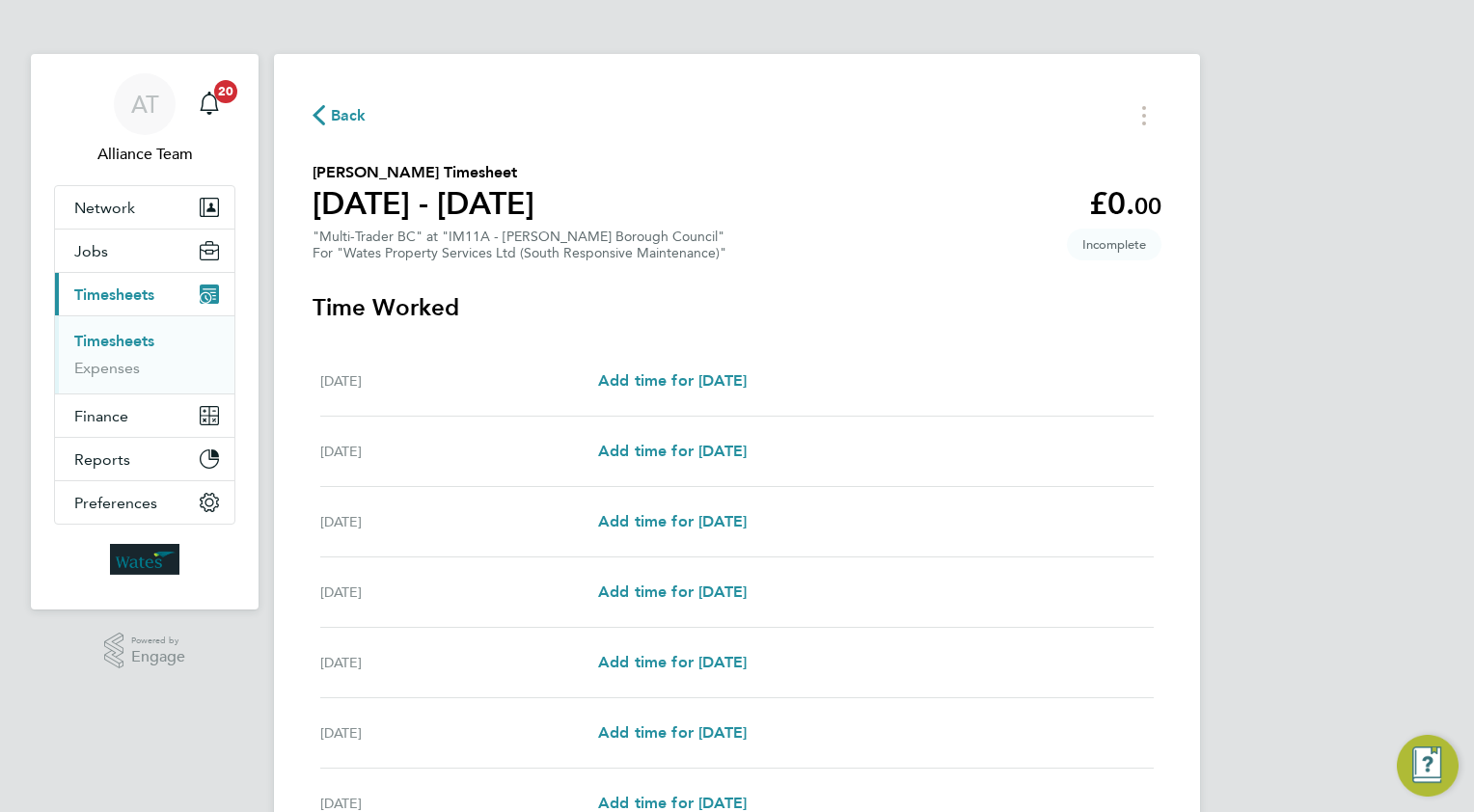
scroll to position [96, 0]
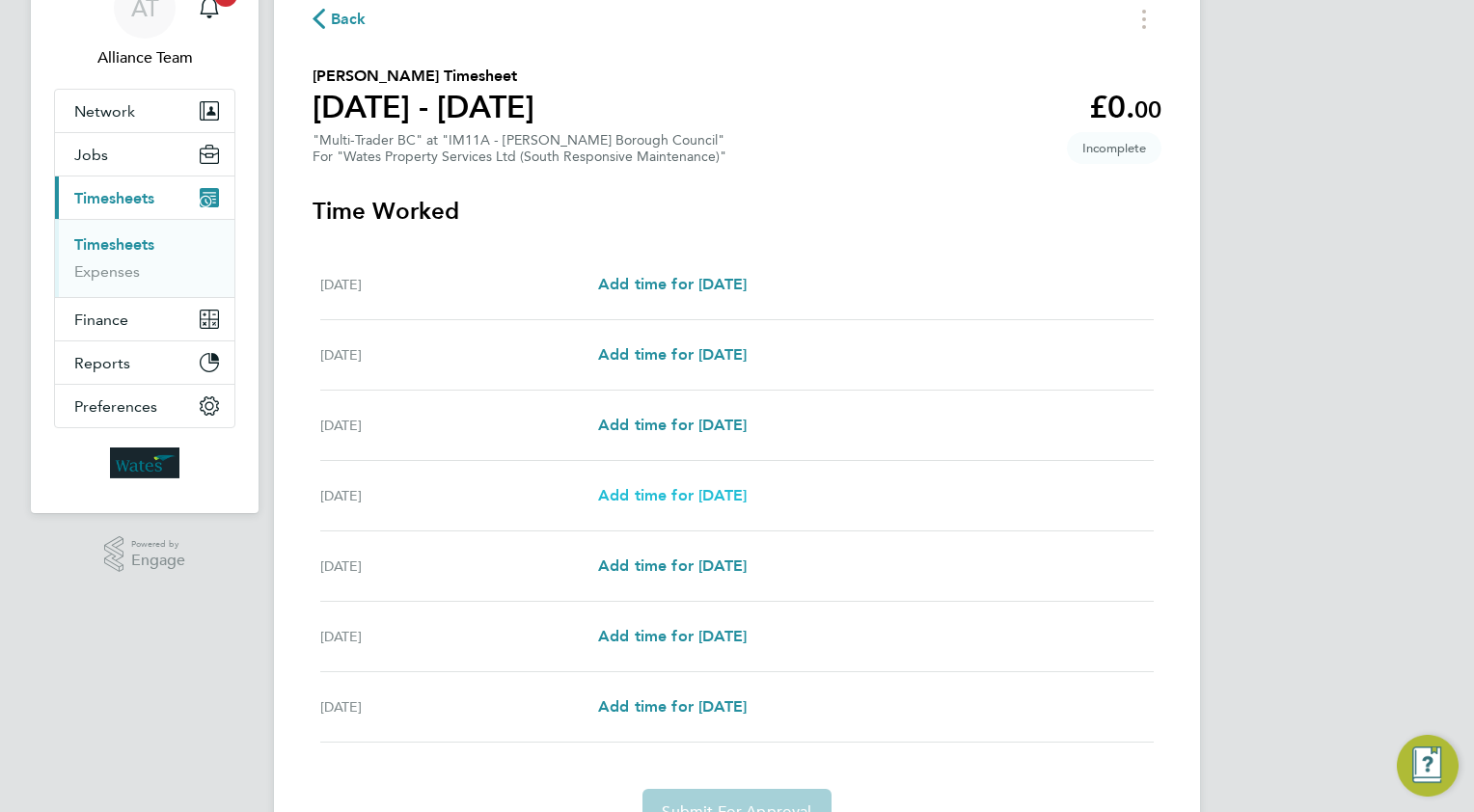
click at [618, 495] on span "Add time for [DATE]" at bounding box center [671, 495] width 148 height 18
select select "30"
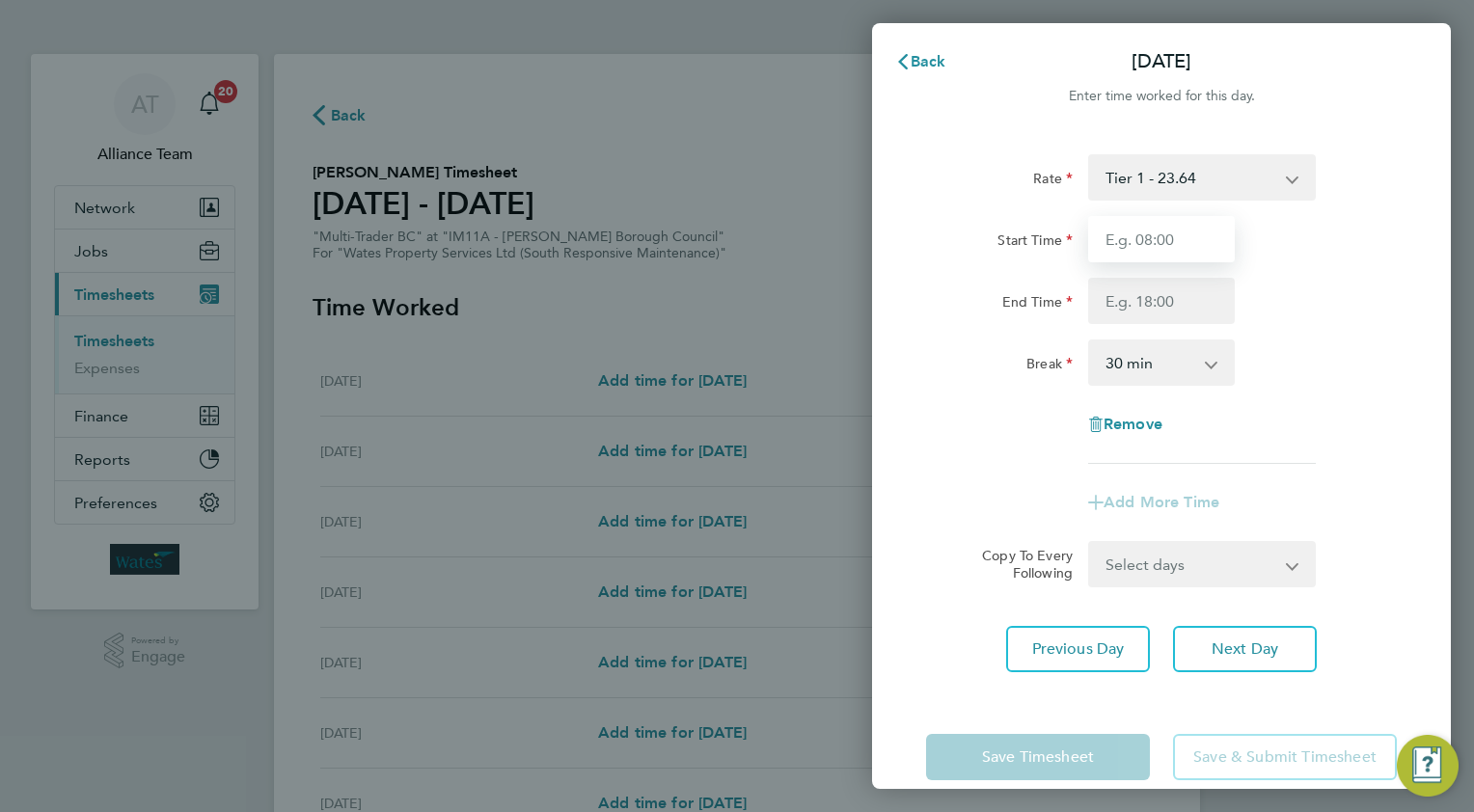
click at [1173, 238] on input "Start Time" at bounding box center [1161, 240] width 147 height 47
type input "08.0"
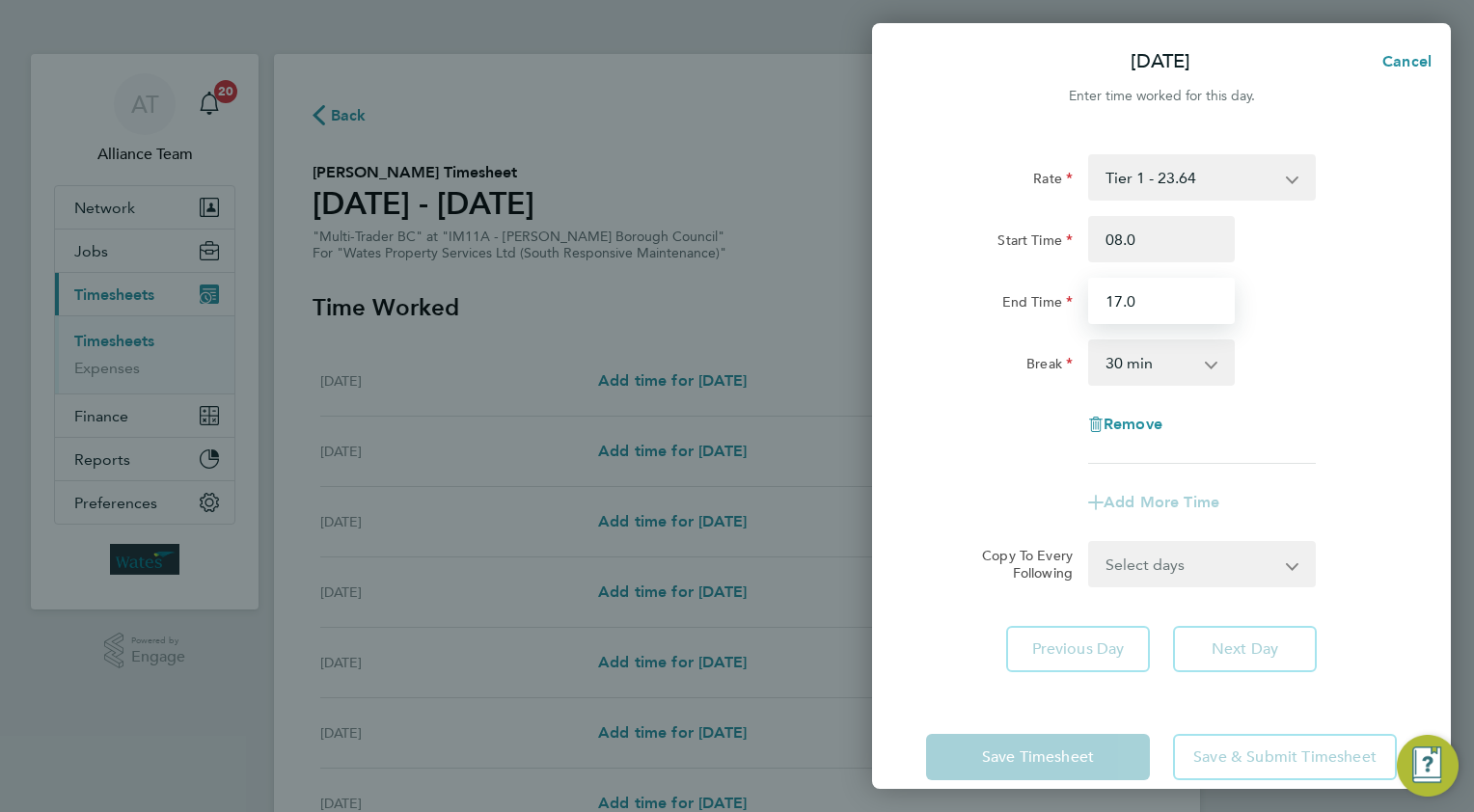
type input "17.0"
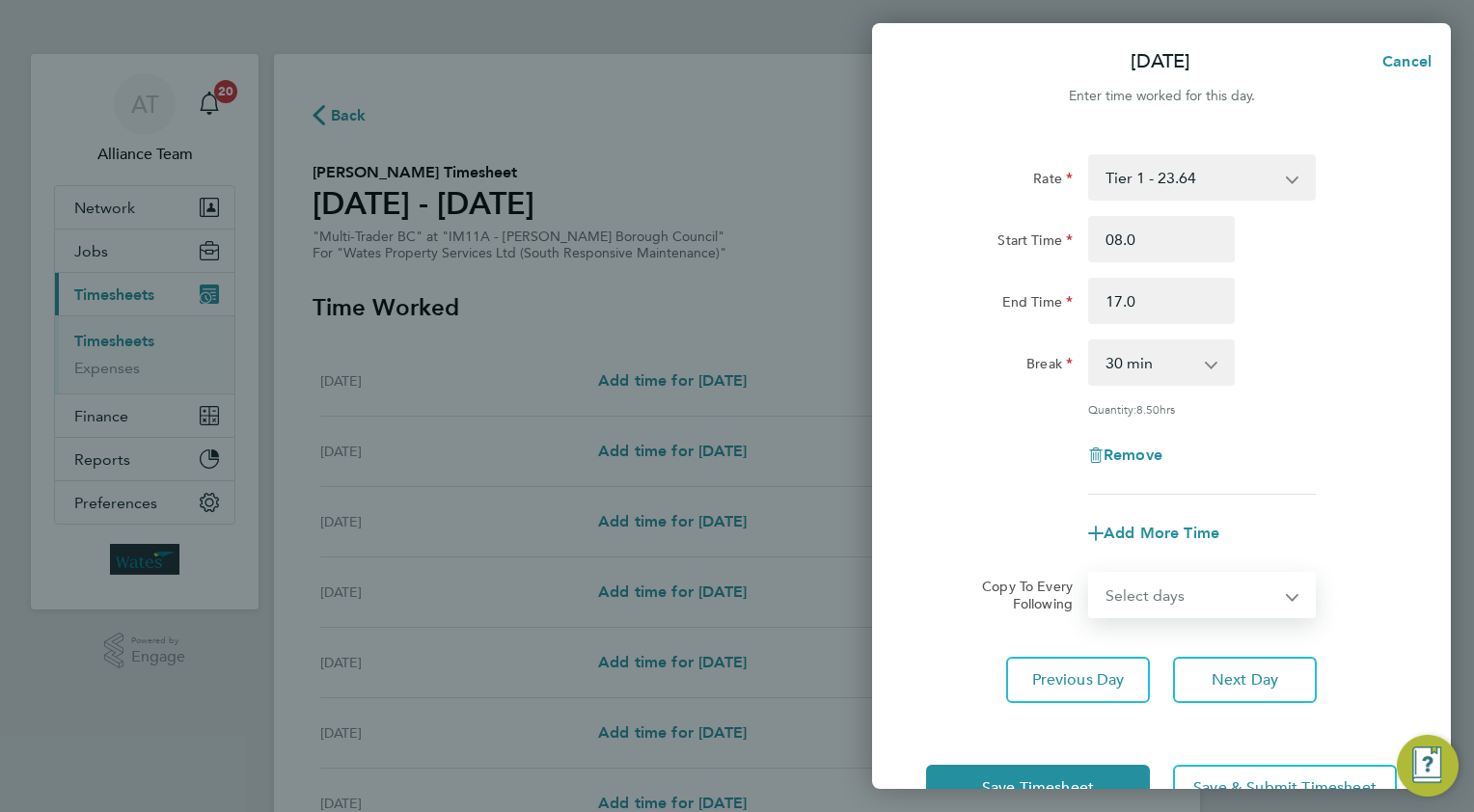
drag, startPoint x: 1145, startPoint y: 595, endPoint x: 1145, endPoint y: 607, distance: 12.0
click at [1145, 595] on select "Select days Day [DATE] [DATE] [DATE]" at bounding box center [1191, 595] width 203 height 43
select select "WED"
click at [1090, 573] on select "Select days Day [DATE] [DATE] [DATE]" at bounding box center [1191, 595] width 203 height 43
select select "[DATE]"
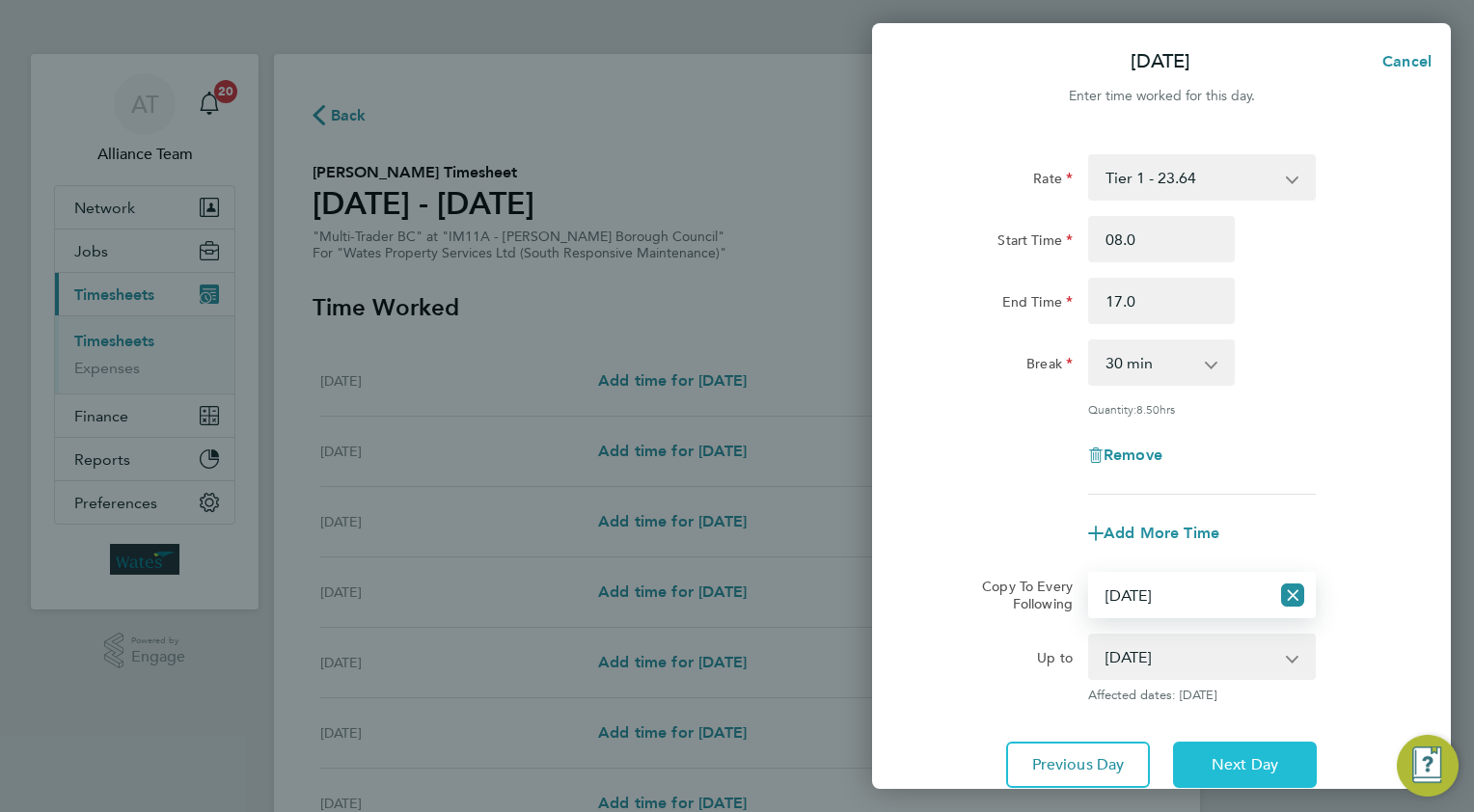
click at [1247, 769] on span "Next Day" at bounding box center [1244, 764] width 67 height 19
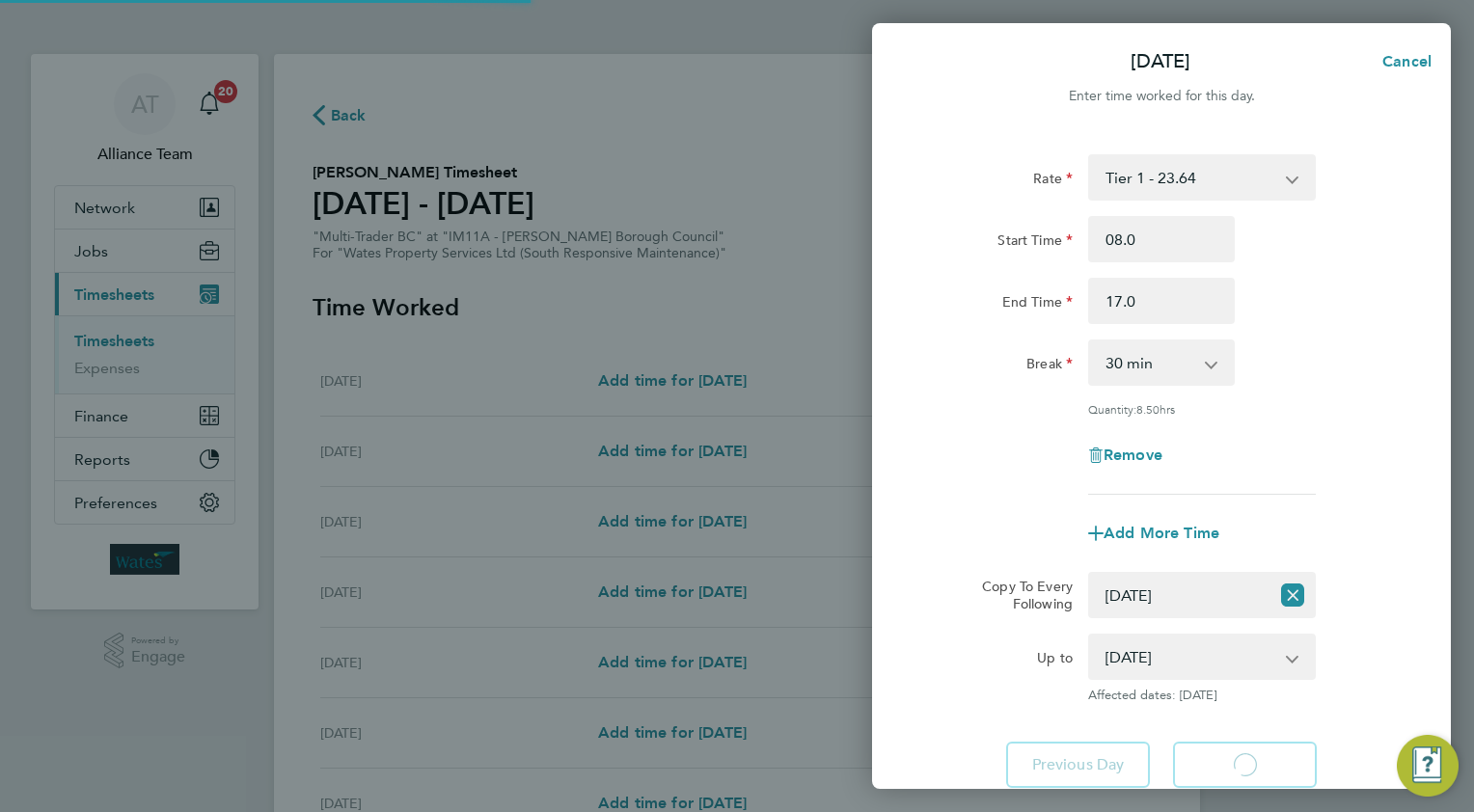
select select "30"
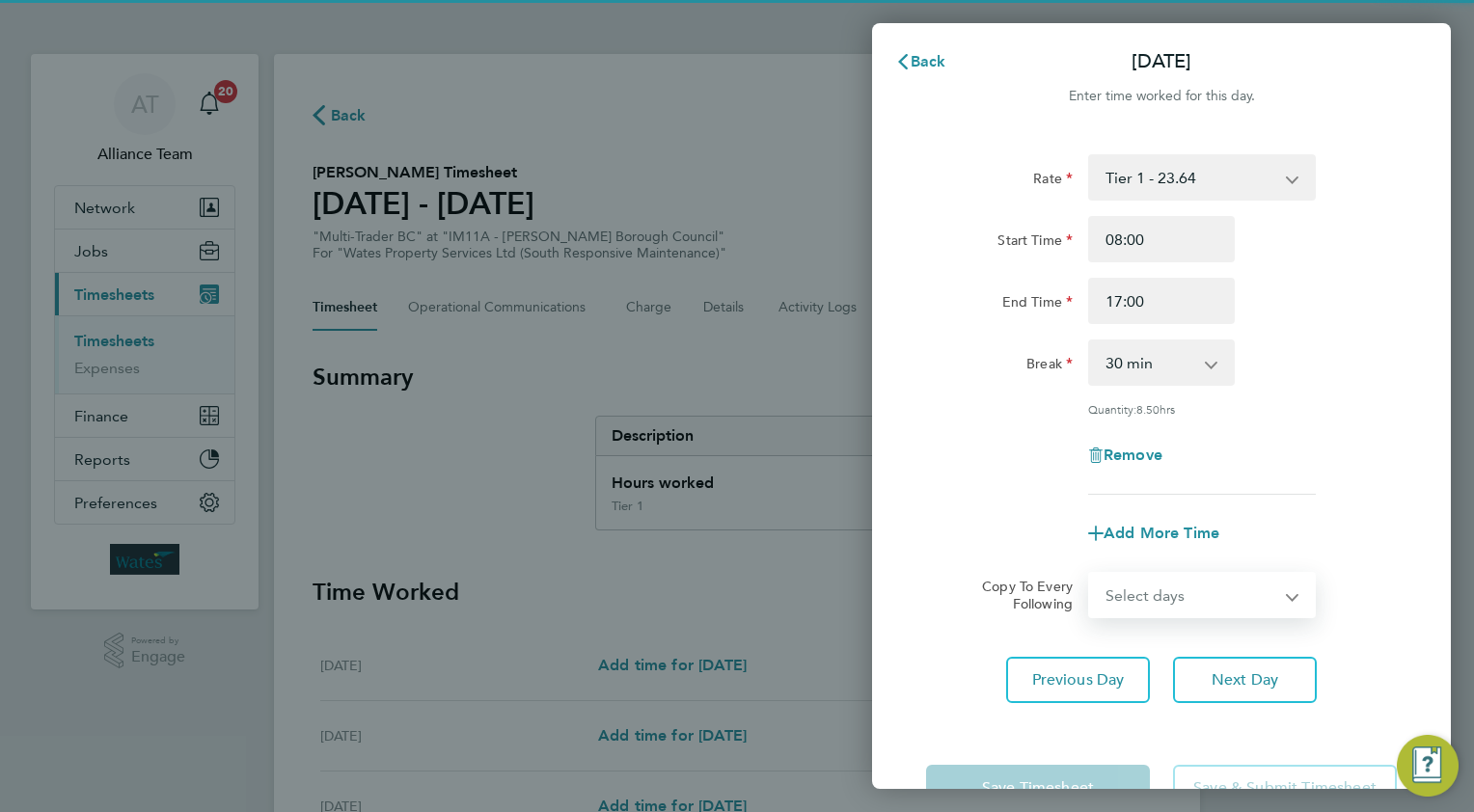
click at [1133, 594] on select "Select days Day [DATE] [DATE]" at bounding box center [1191, 595] width 203 height 43
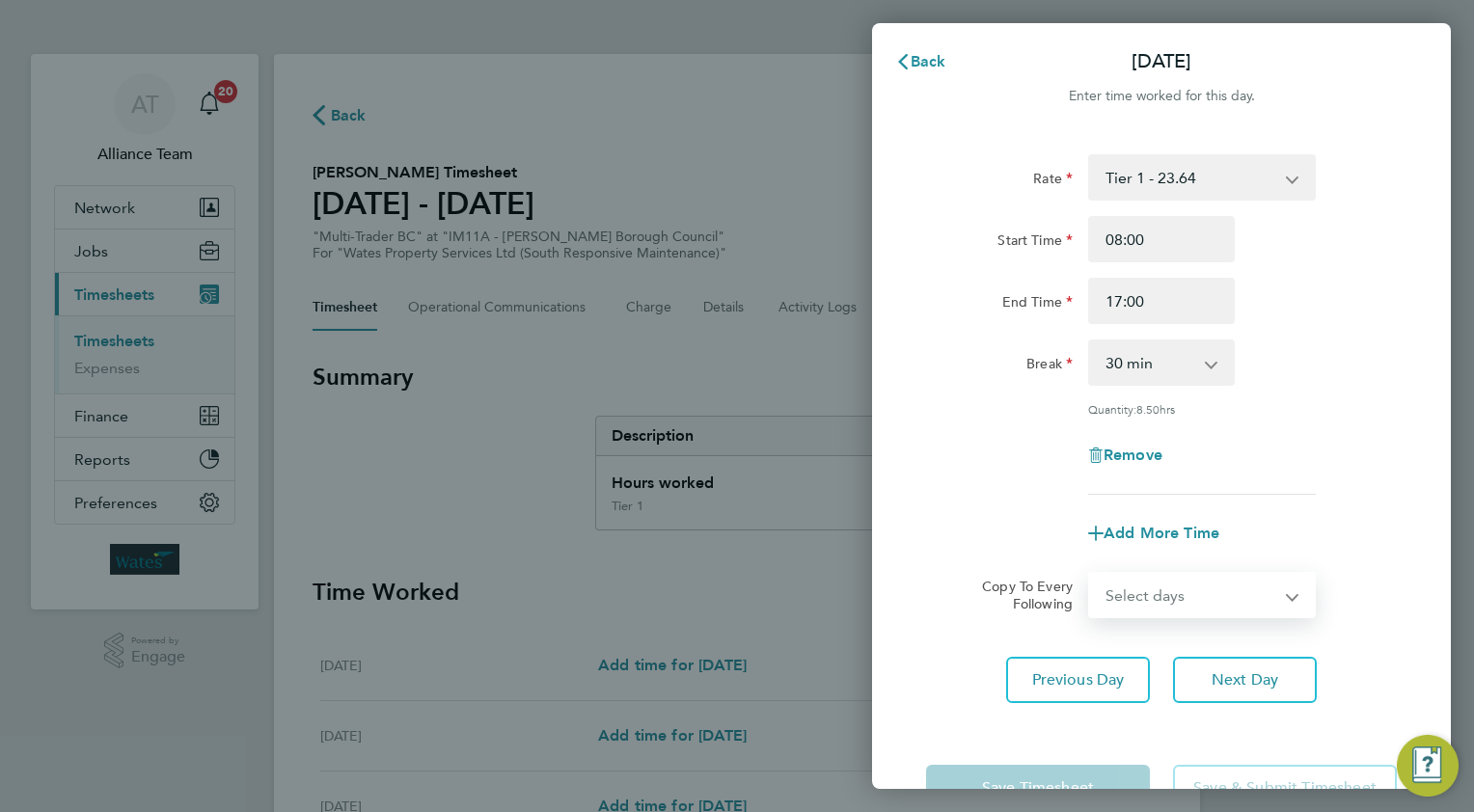
select select "THU"
click at [1090, 573] on select "Select days Day [DATE] [DATE]" at bounding box center [1191, 595] width 203 height 43
select select "[DATE]"
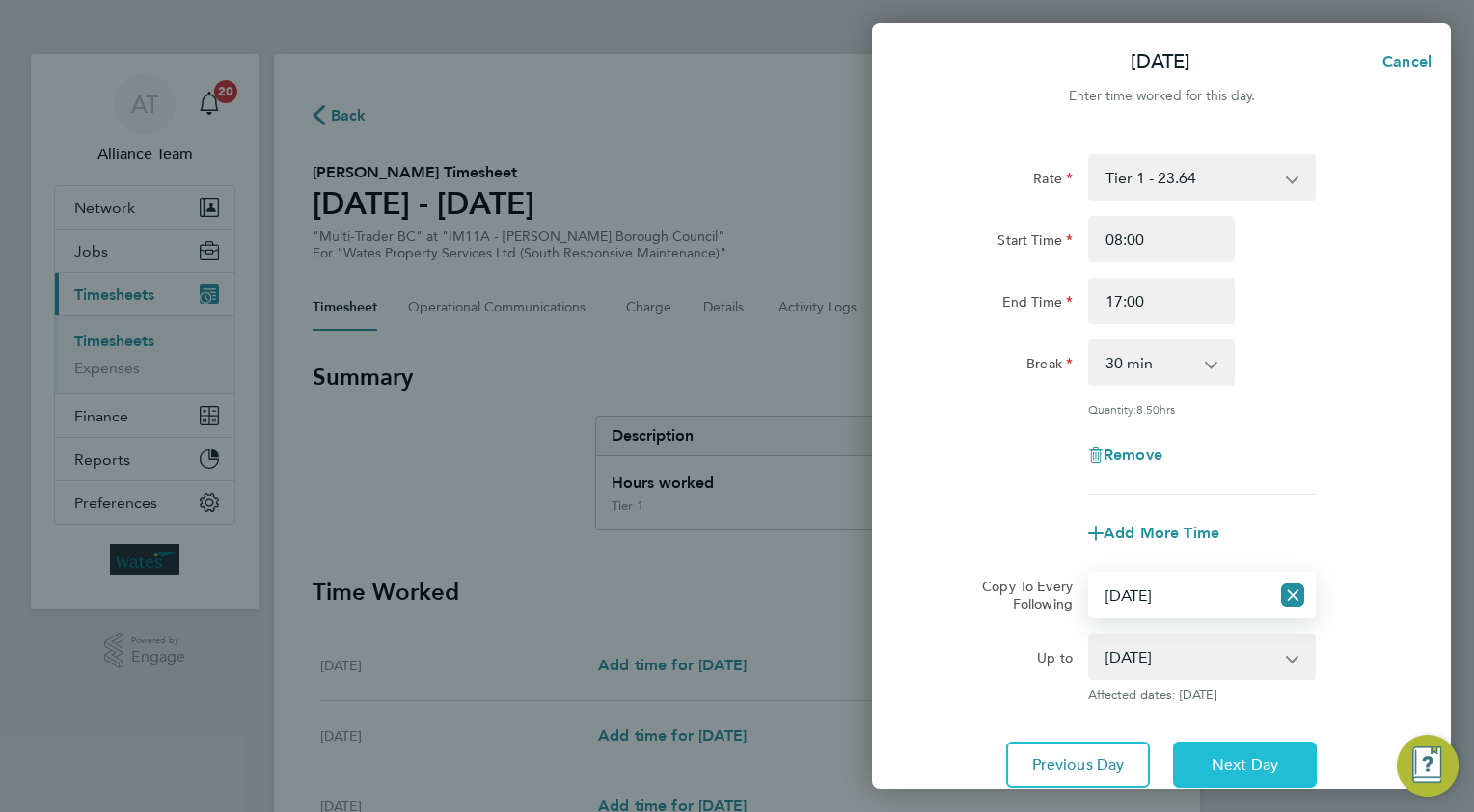
click at [1218, 742] on button "Next Day" at bounding box center [1245, 764] width 144 height 47
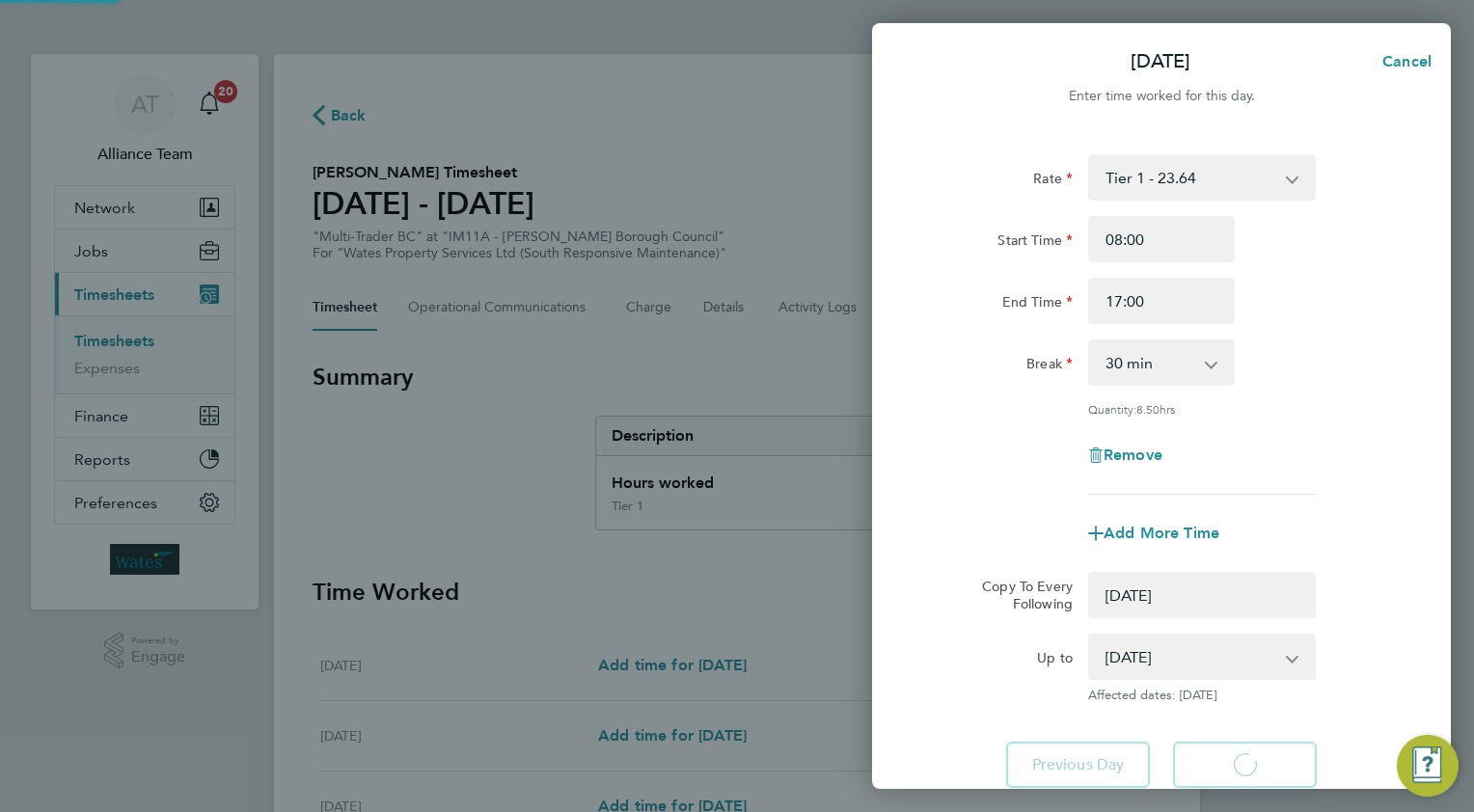
select select "0: null"
select select "30"
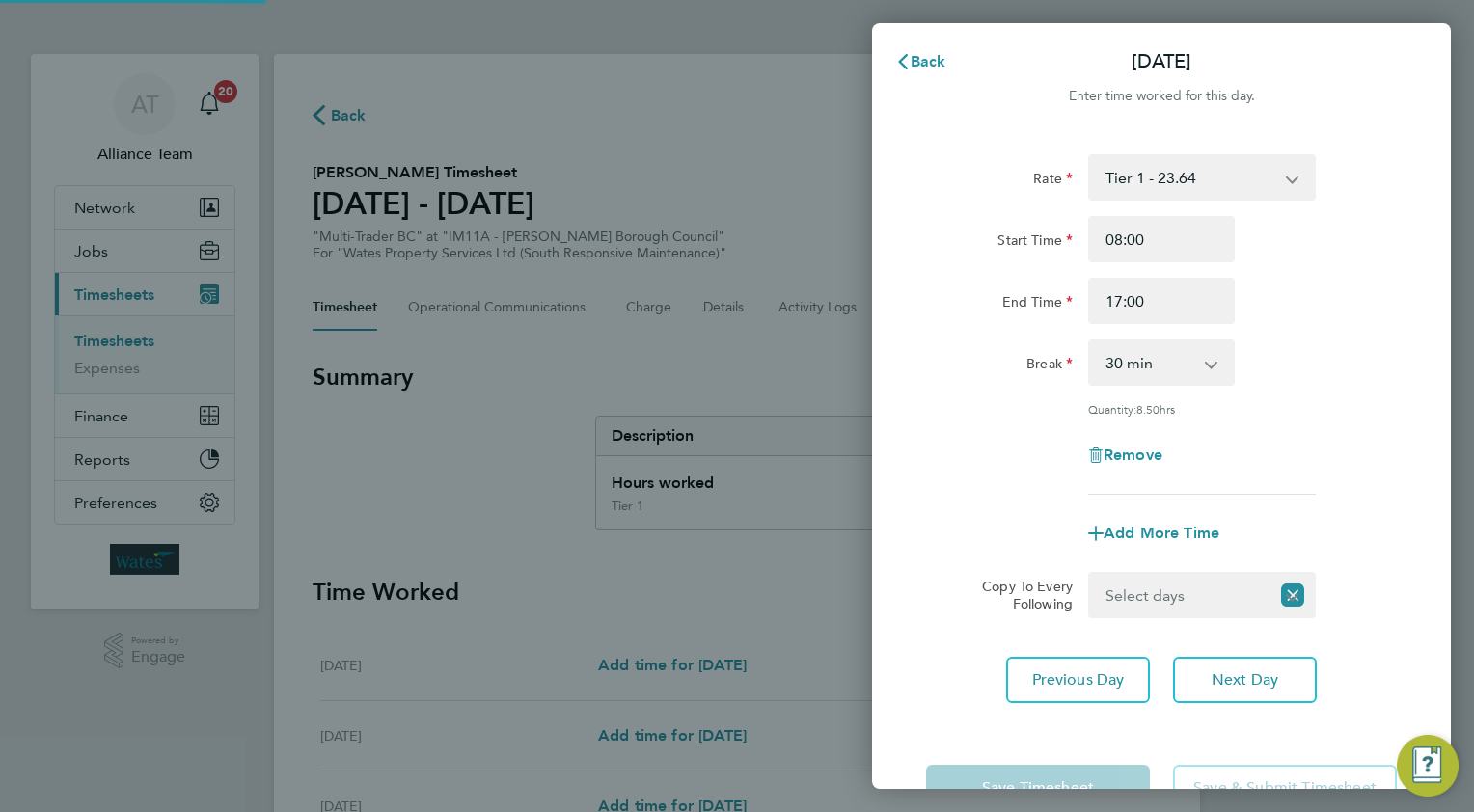
click at [1140, 585] on select "Select days [DATE]" at bounding box center [1179, 595] width 180 height 43
click at [1090, 573] on select "Select days [DATE]" at bounding box center [1191, 595] width 203 height 43
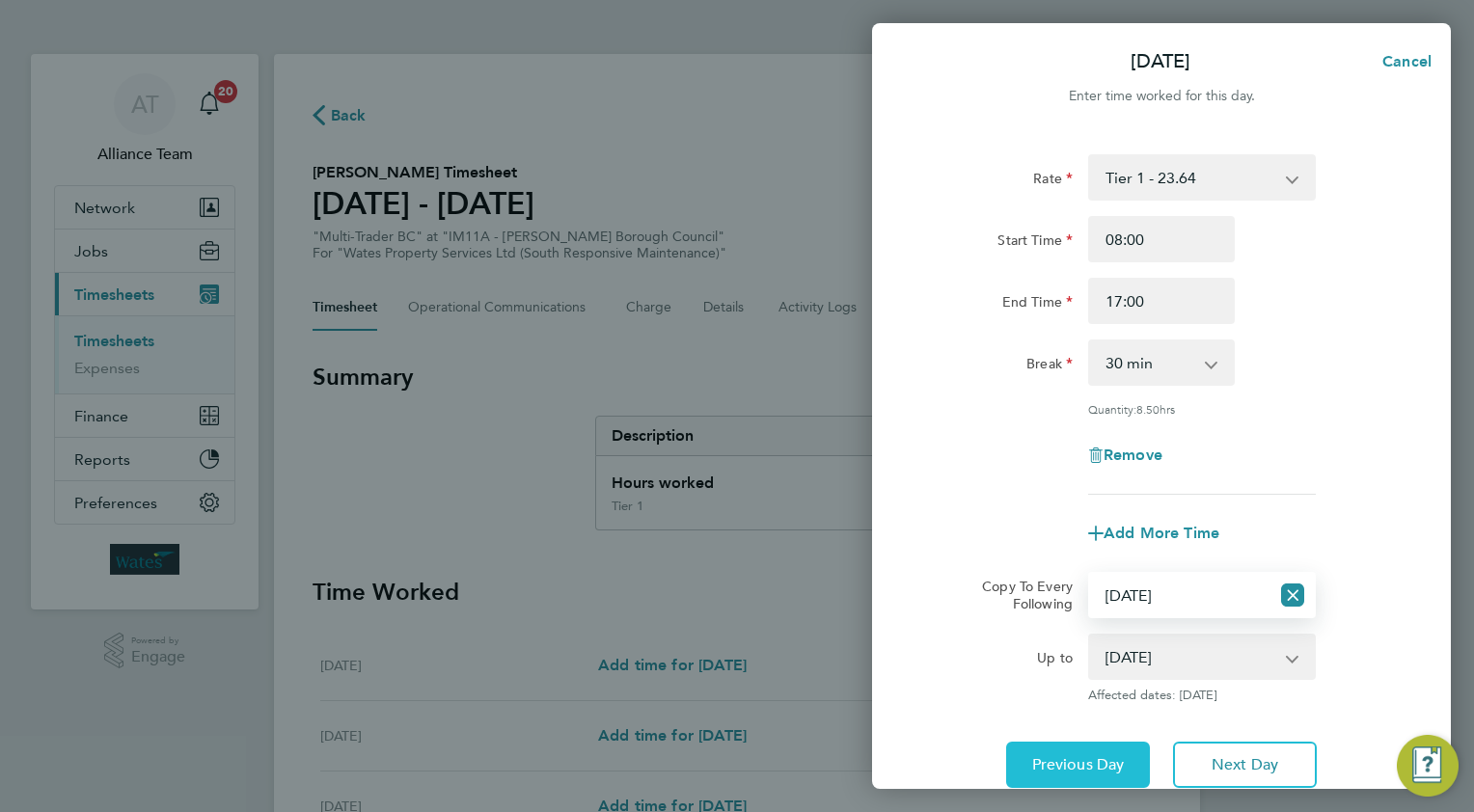
click at [1084, 765] on span "Previous Day" at bounding box center [1077, 764] width 92 height 19
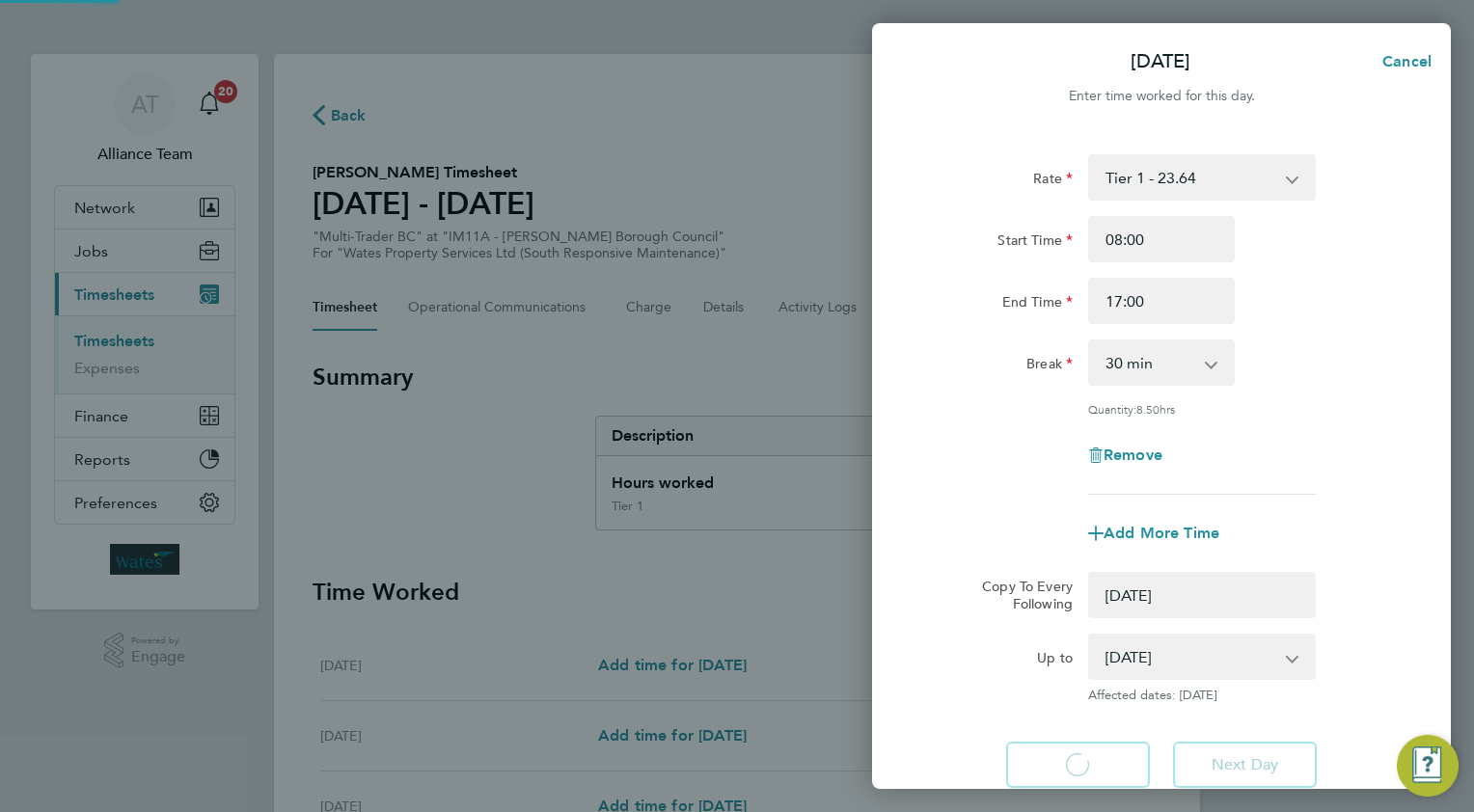
select select "0: null"
select select "30"
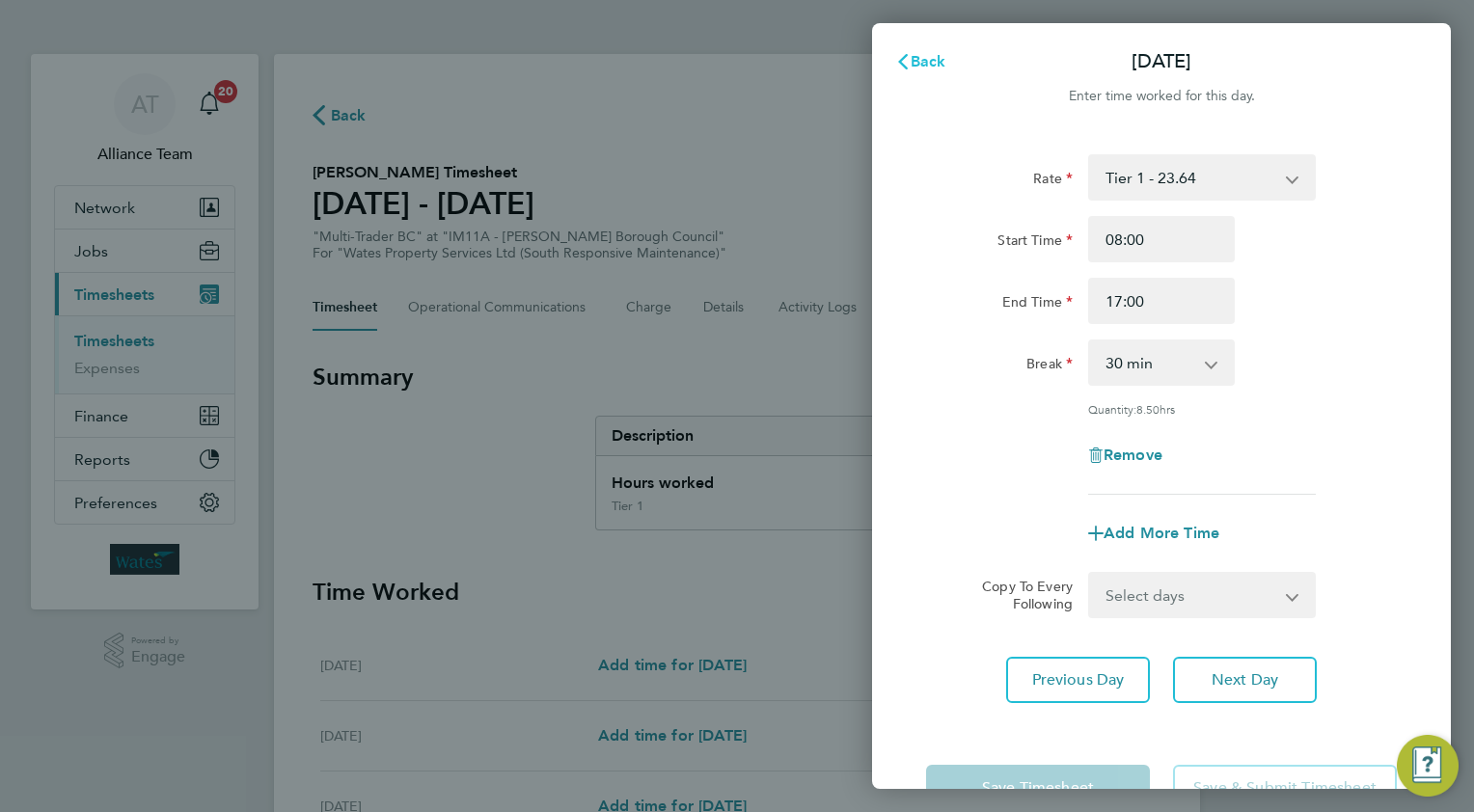
click at [934, 60] on span "Back" at bounding box center [928, 61] width 36 height 18
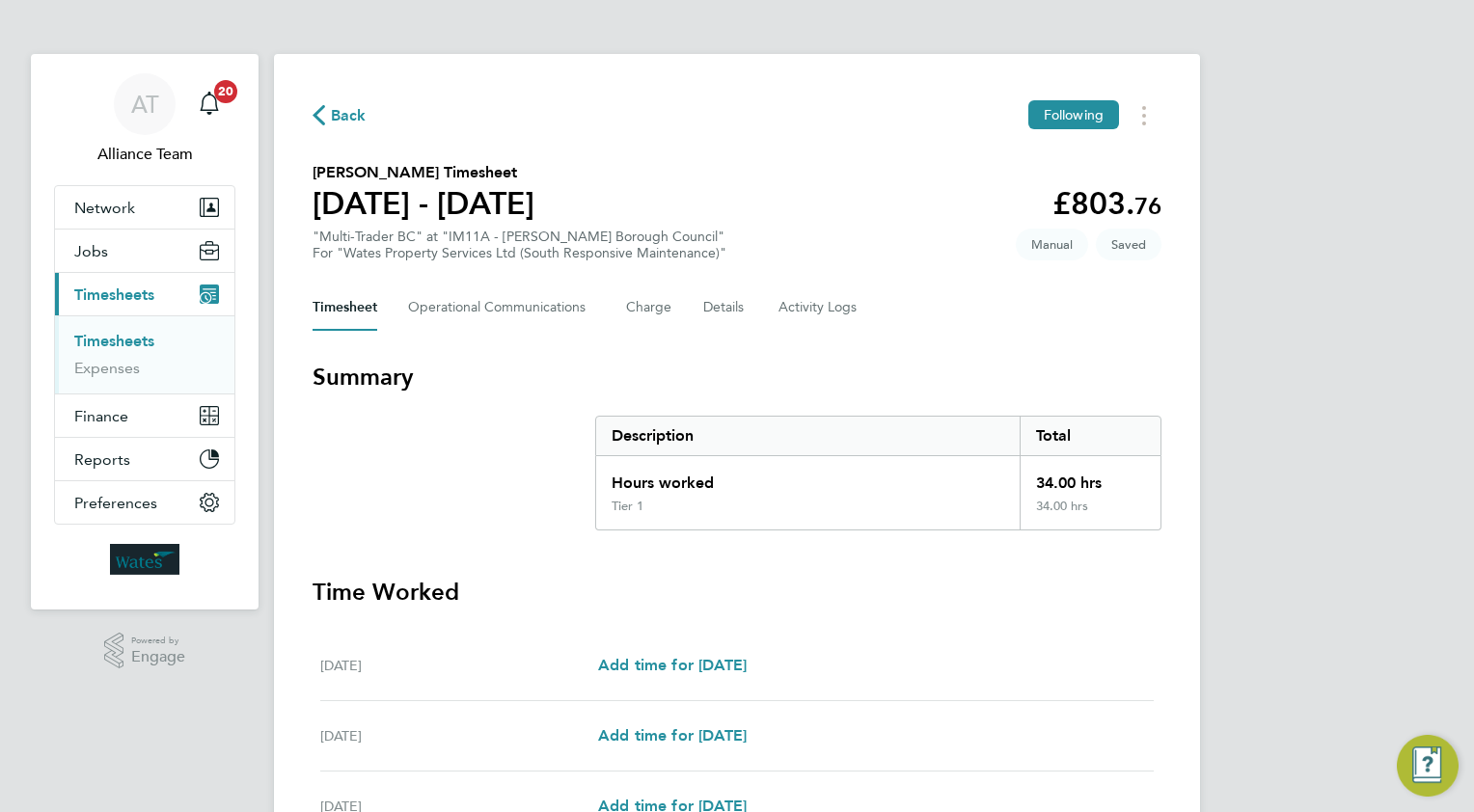
scroll to position [570, 0]
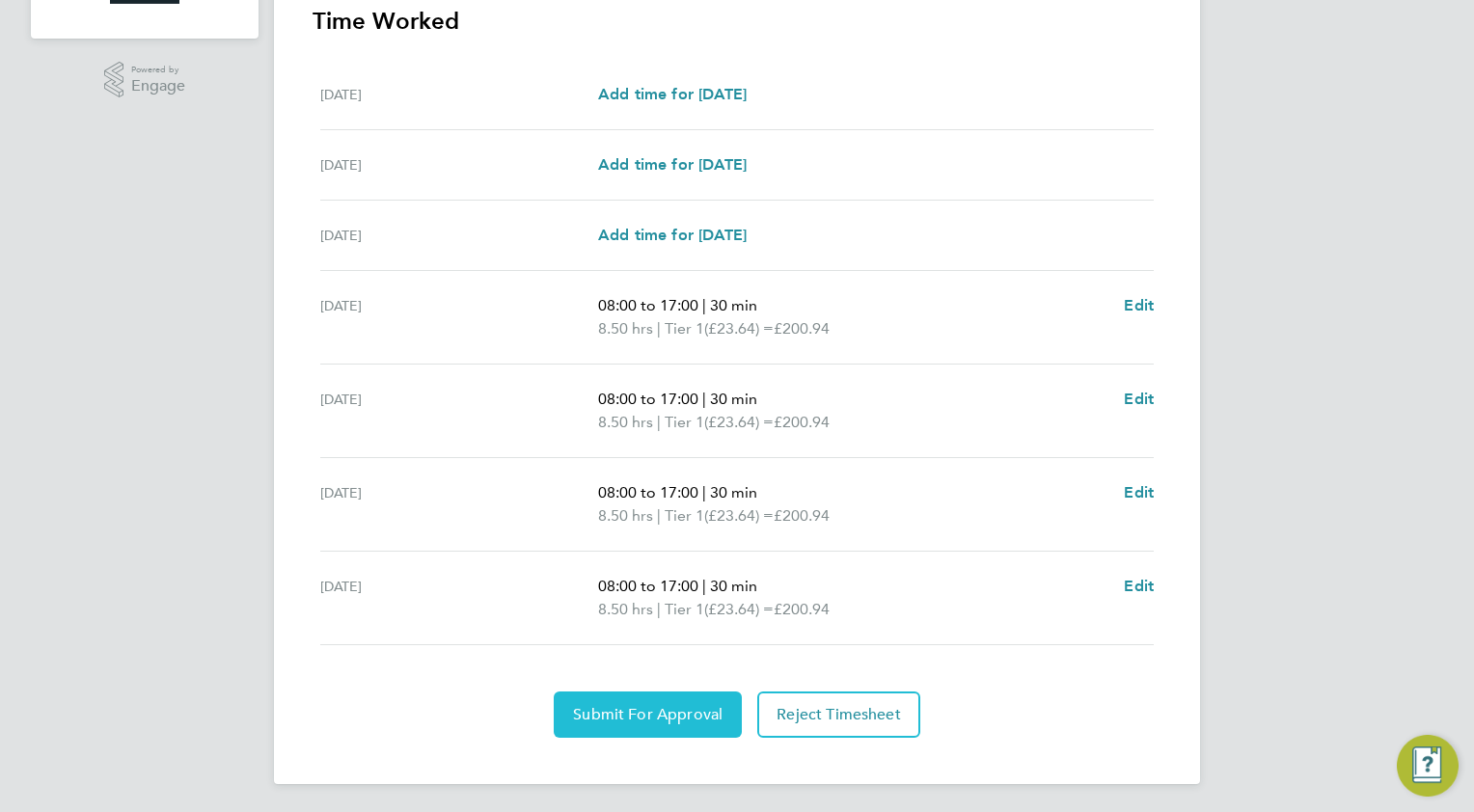
click at [602, 711] on span "Submit For Approval" at bounding box center [647, 715] width 149 height 19
click at [666, 709] on span "Approve Timesheet" at bounding box center [647, 715] width 142 height 19
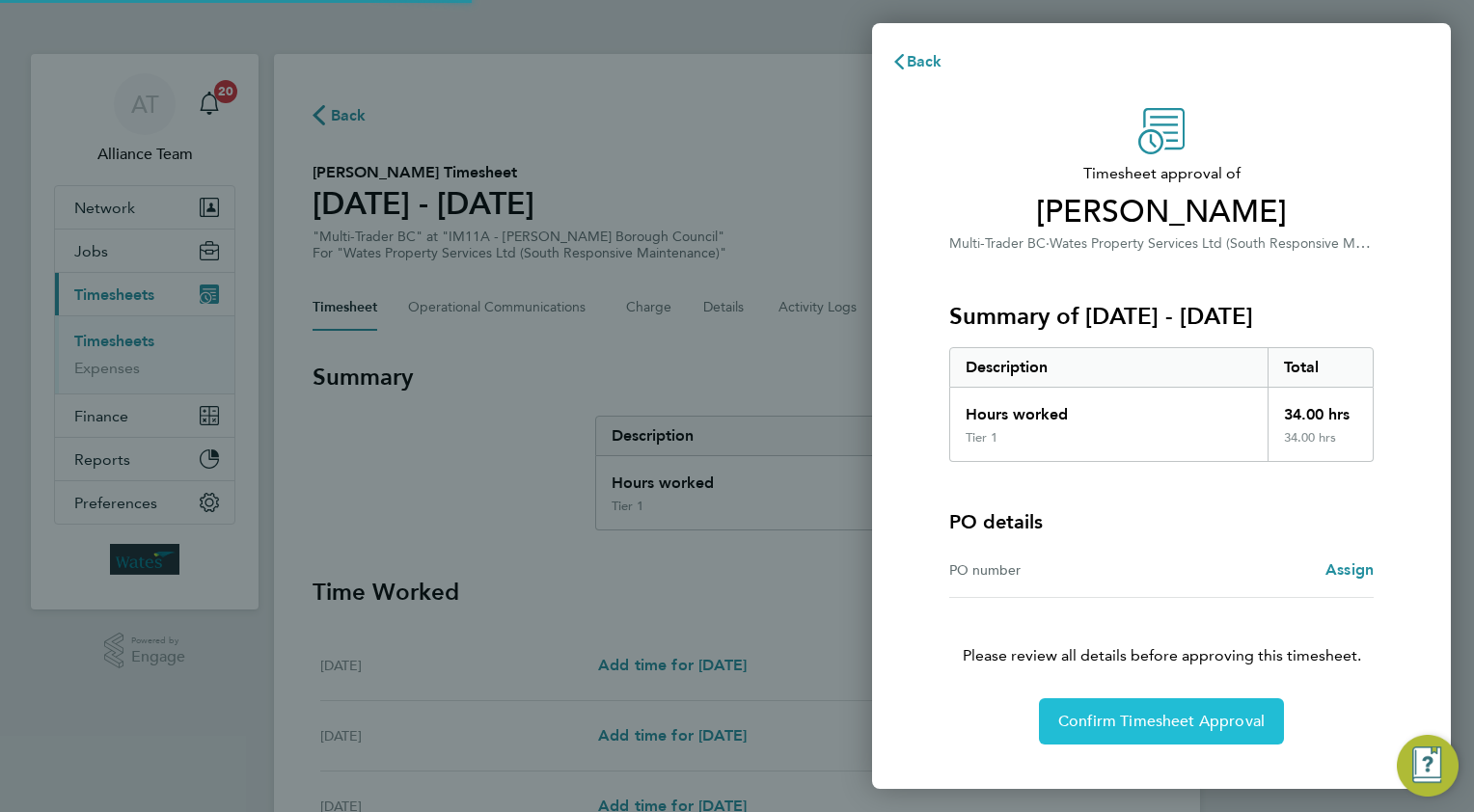
click at [1095, 711] on span "Confirm Timesheet Approval" at bounding box center [1161, 721] width 207 height 19
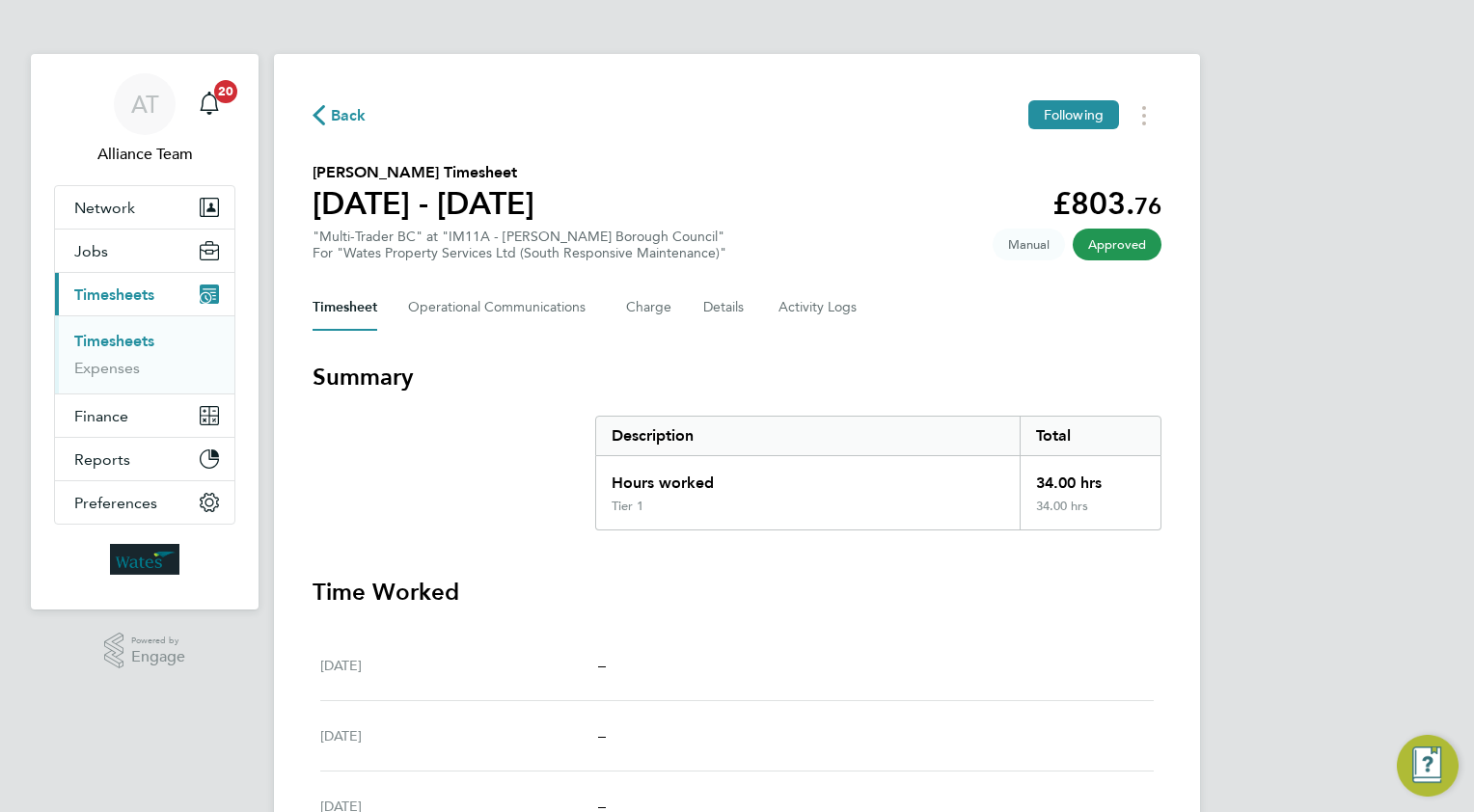
click at [354, 115] on span "Back" at bounding box center [348, 115] width 36 height 23
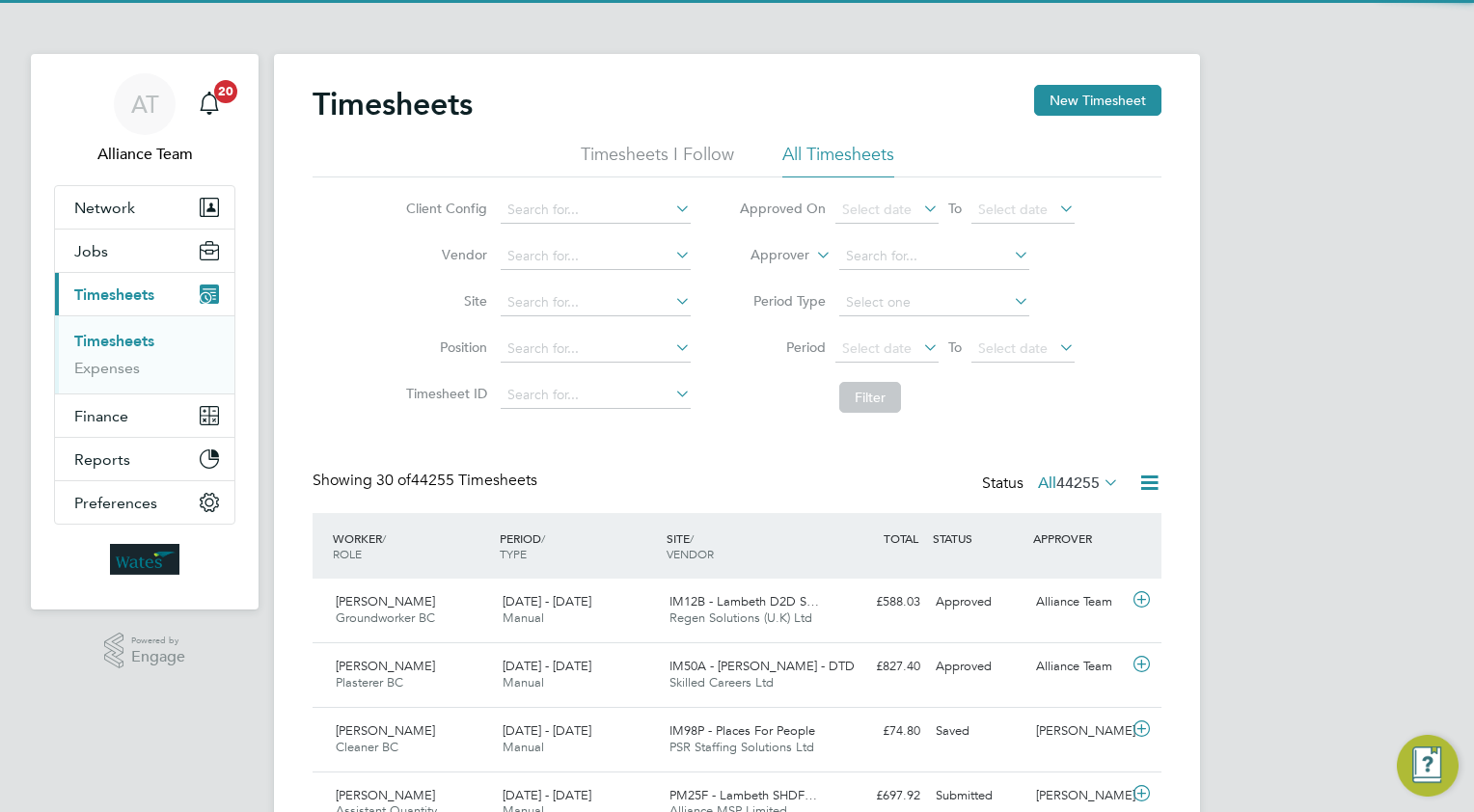
scroll to position [49, 168]
